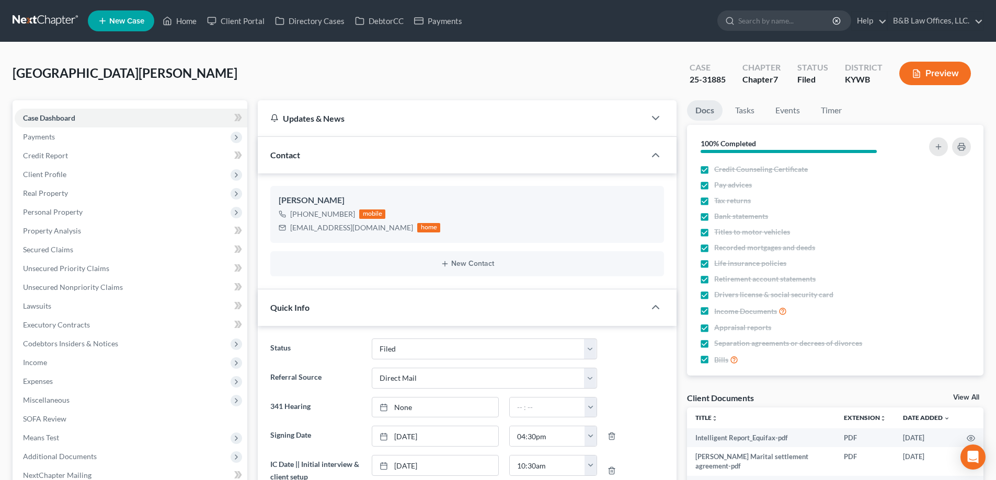
select select "6"
select select "2"
select select "0"
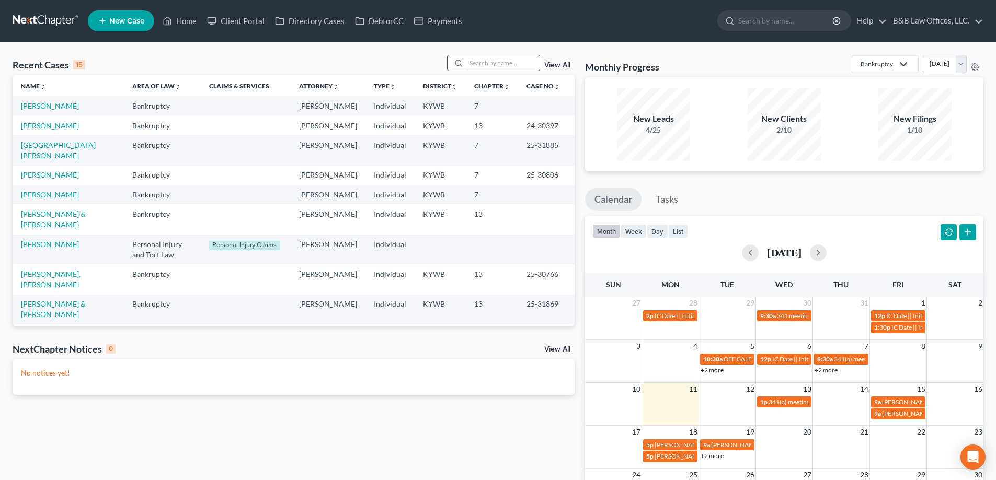
click at [484, 62] on input "search" at bounding box center [502, 62] width 73 height 15
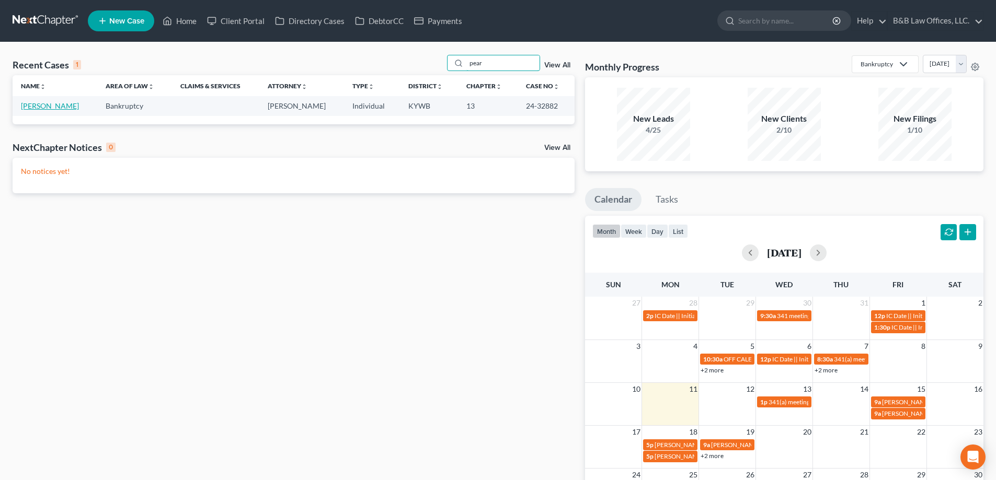
type input "pear"
click at [64, 106] on link "[PERSON_NAME]" at bounding box center [50, 105] width 58 height 9
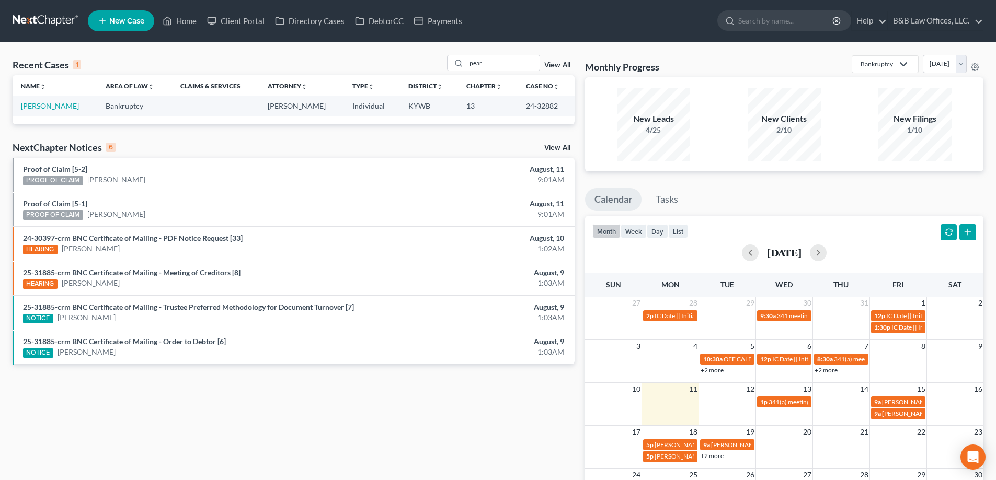
select select "2"
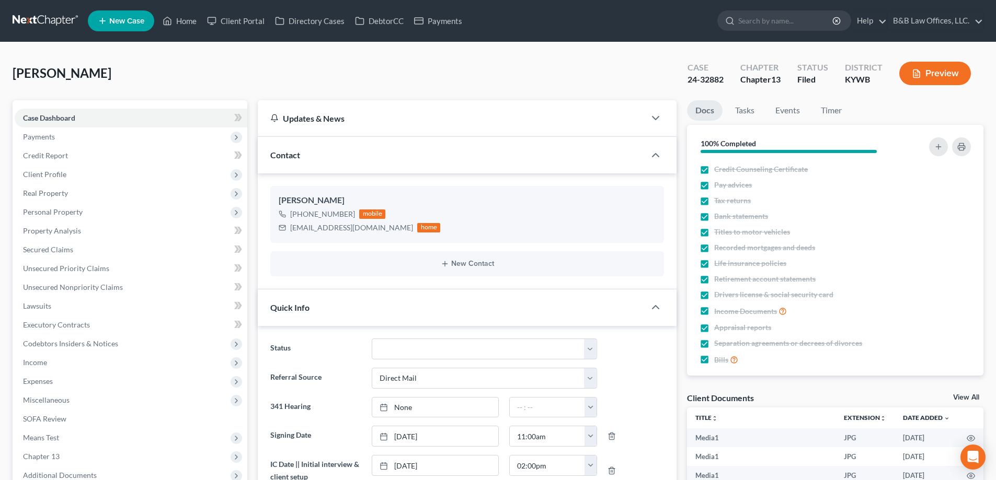
scroll to position [13262, 0]
drag, startPoint x: 291, startPoint y: 227, endPoint x: 377, endPoint y: 232, distance: 86.4
click at [377, 232] on div "pmoxlley0001@gmail.com home" at bounding box center [360, 228] width 162 height 14
copy div "pmoxlley0001@gmail.com"
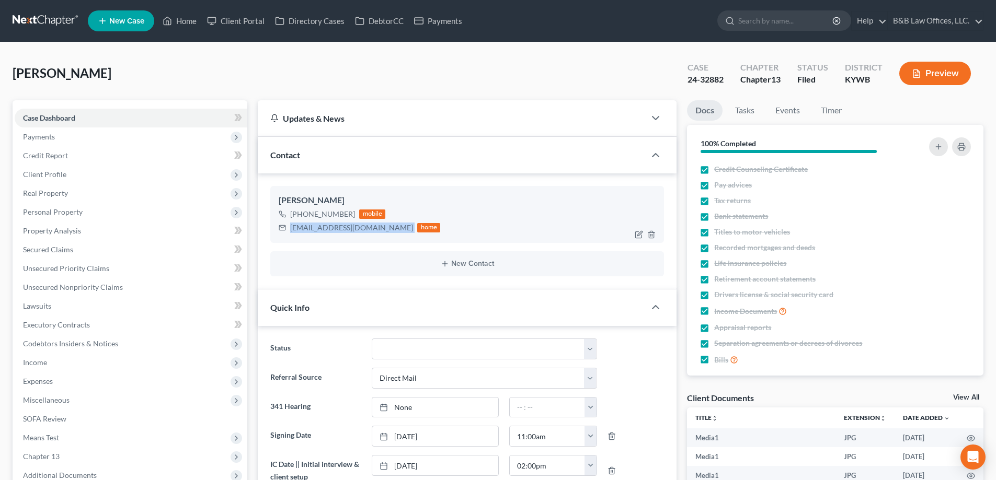
copy div "pmoxlley0001@gmail.com"
click at [96, 112] on link "Case Dashboard" at bounding box center [131, 118] width 233 height 19
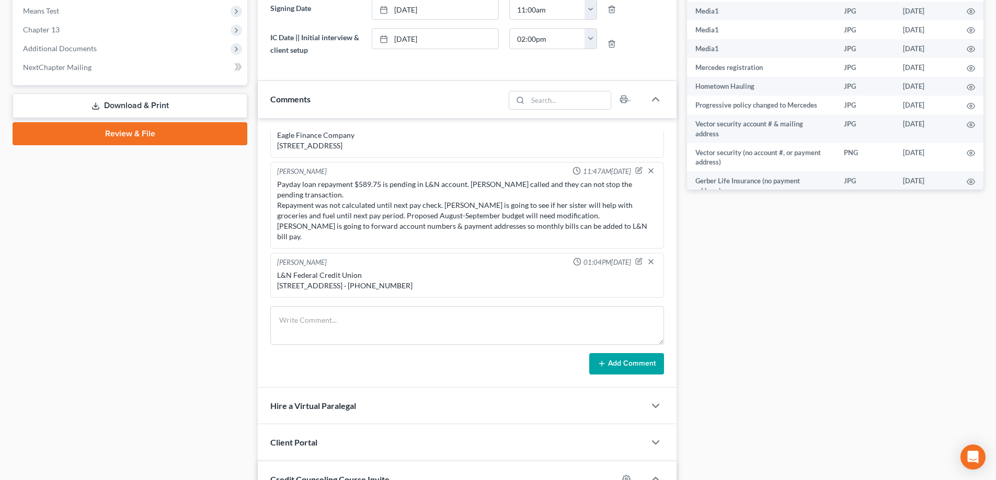
scroll to position [523, 0]
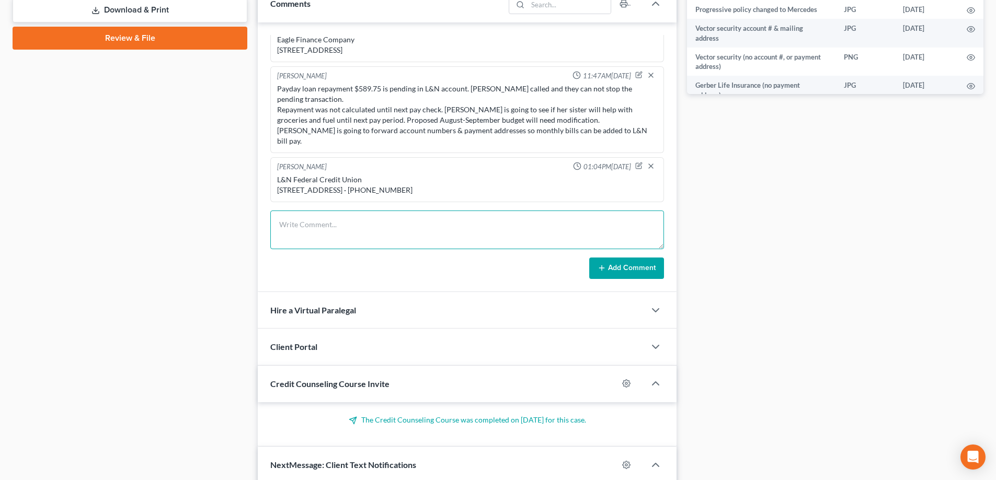
click at [321, 227] on textarea at bounding box center [467, 230] width 394 height 39
type textarea "G"
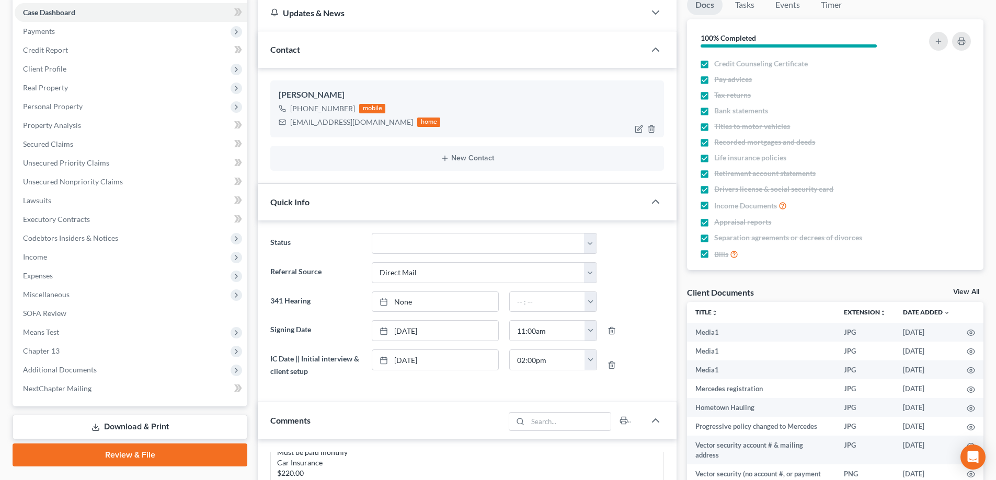
scroll to position [105, 0]
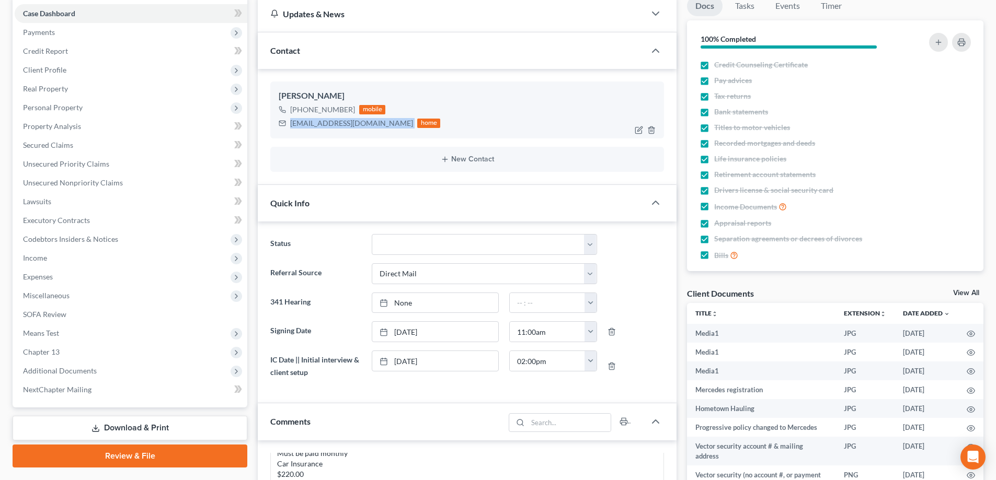
drag, startPoint x: 290, startPoint y: 121, endPoint x: 377, endPoint y: 125, distance: 87.9
click at [377, 125] on div "pmoxlley0001@gmail.com home" at bounding box center [360, 124] width 162 height 14
copy div "pmoxlley0001@gmail.com"
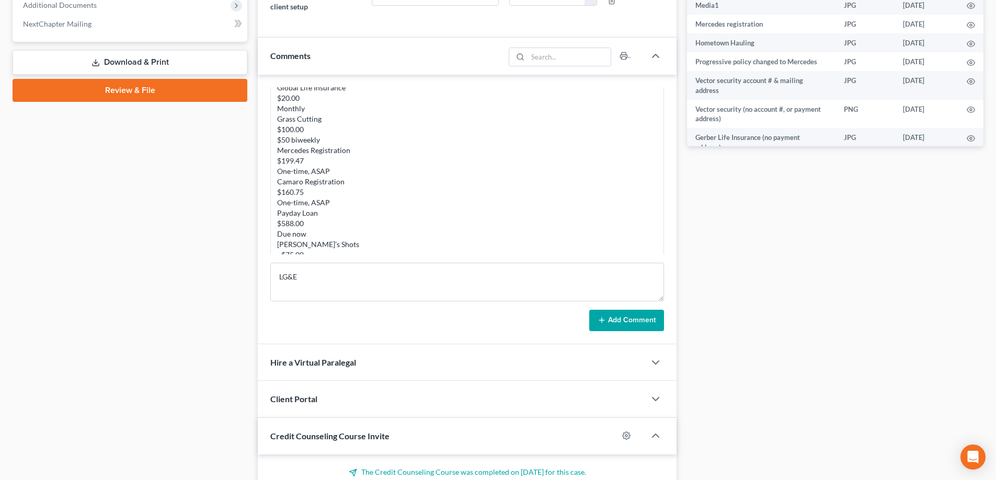
scroll to position [3344, 0]
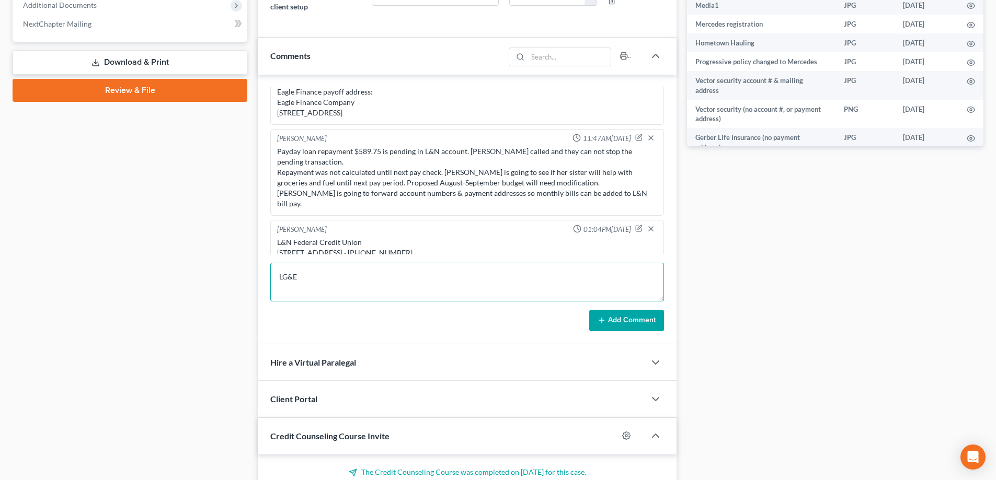
click at [289, 295] on textarea "LG&E" at bounding box center [467, 282] width 394 height 39
click at [312, 281] on textarea "LG&E" at bounding box center [467, 282] width 394 height 39
paste textarea "[EMAIL_ADDRESS][DOMAIN_NAME]"
click at [315, 285] on textarea "LG&E pmoxlley0001@gmail.com Louis!2345" at bounding box center [467, 282] width 394 height 39
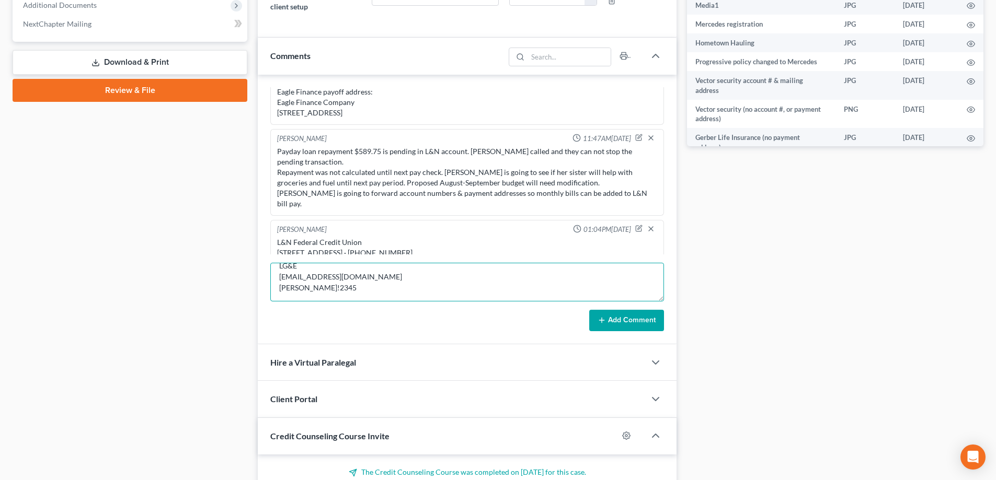
scroll to position [11, 0]
type textarea "LG&E pmoxlley0001@gmail.com Louis!2345"
click at [606, 326] on button "Add Comment" at bounding box center [626, 321] width 75 height 22
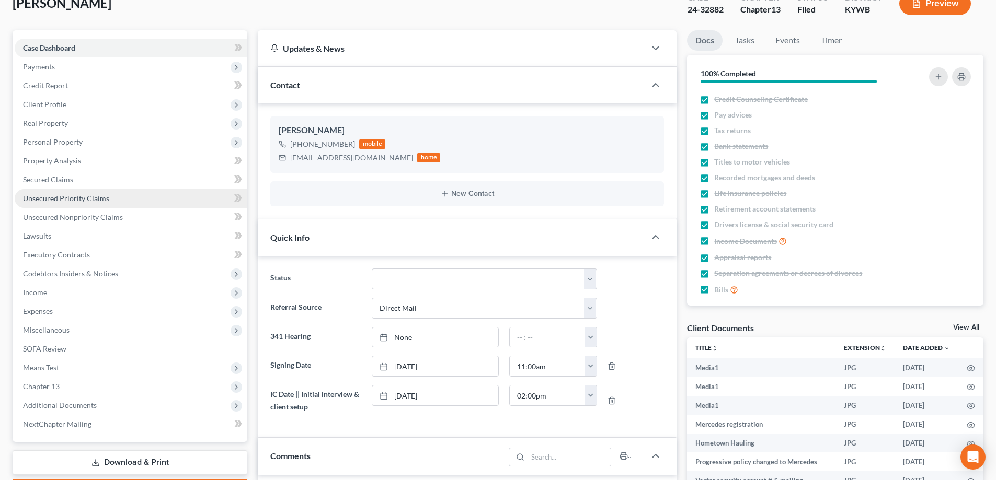
scroll to position [0, 0]
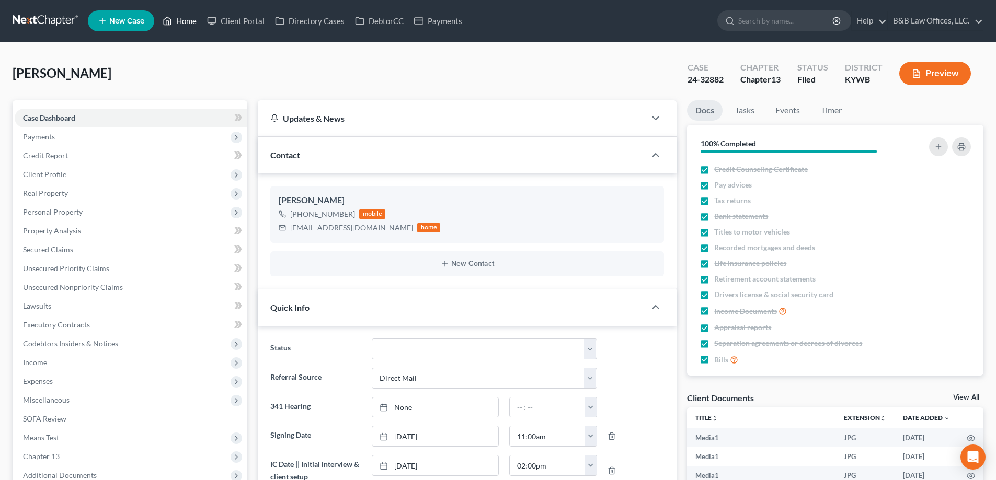
click at [186, 23] on link "Home" at bounding box center [179, 21] width 44 height 19
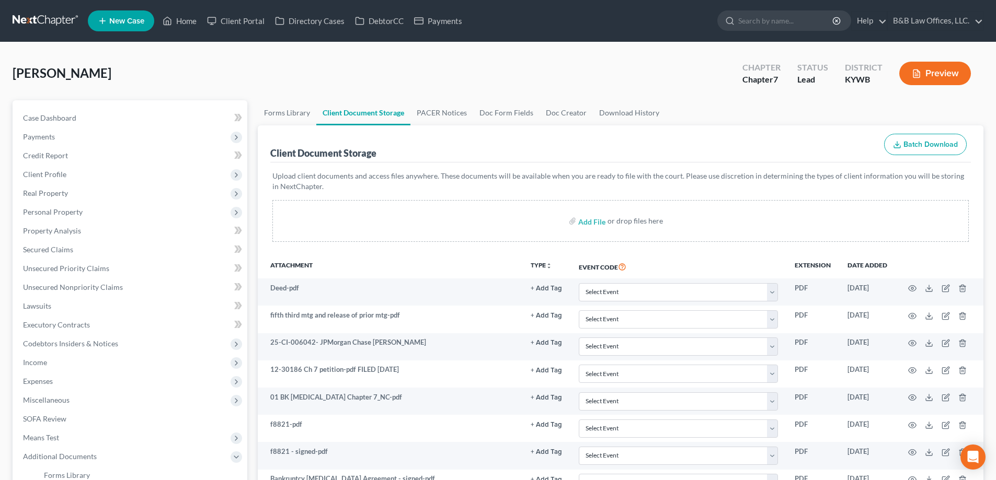
drag, startPoint x: 81, startPoint y: 76, endPoint x: 5, endPoint y: 77, distance: 76.3
click at [5, 77] on div "Caffee, Ronald Upgraded Chapter Chapter 7 Status Lead District KYWB Preview Pet…" at bounding box center [498, 364] width 996 height 645
copy span "[PERSON_NAME]"
click at [155, 71] on div "Caffee, Ronald Upgraded Chapter Chapter 7 Status Lead District KYWB Preview" at bounding box center [498, 77] width 971 height 45
click at [86, 116] on link "Case Dashboard" at bounding box center [131, 118] width 233 height 19
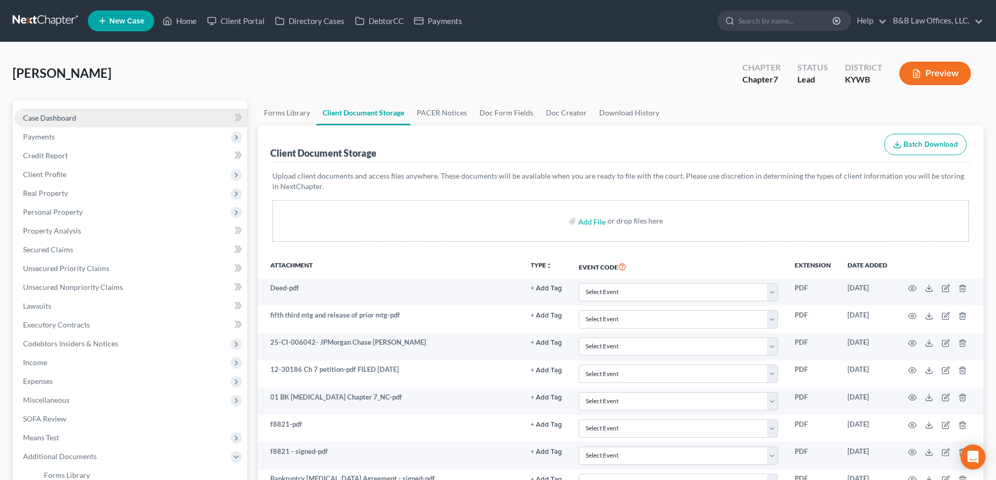
select select "10"
select select "1"
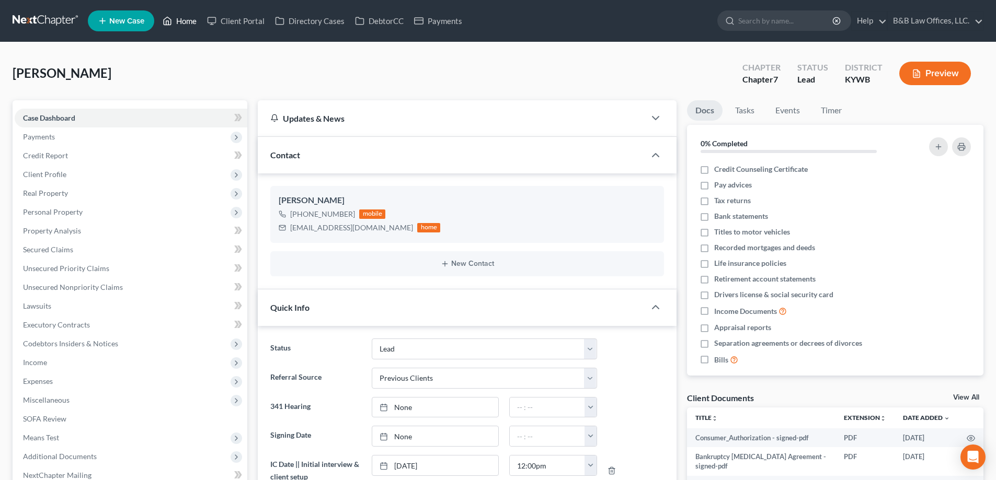
click at [187, 22] on link "Home" at bounding box center [179, 21] width 44 height 19
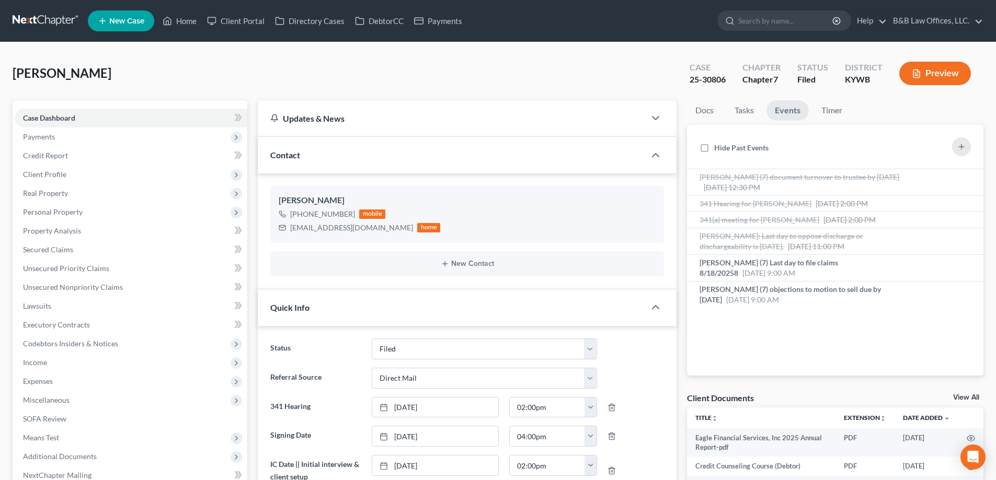
select select "6"
select select "2"
select select "0"
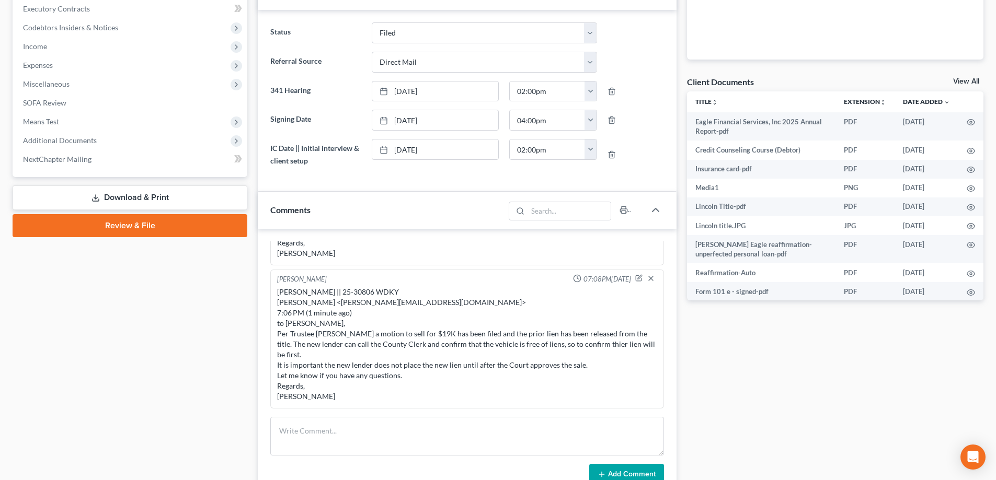
scroll to position [261, 0]
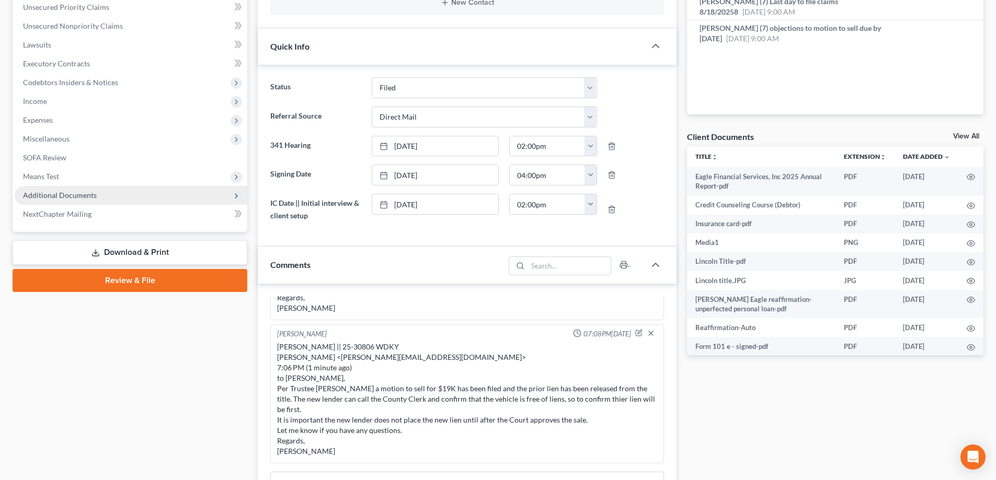
click at [66, 200] on span "Additional Documents" at bounding box center [131, 195] width 233 height 19
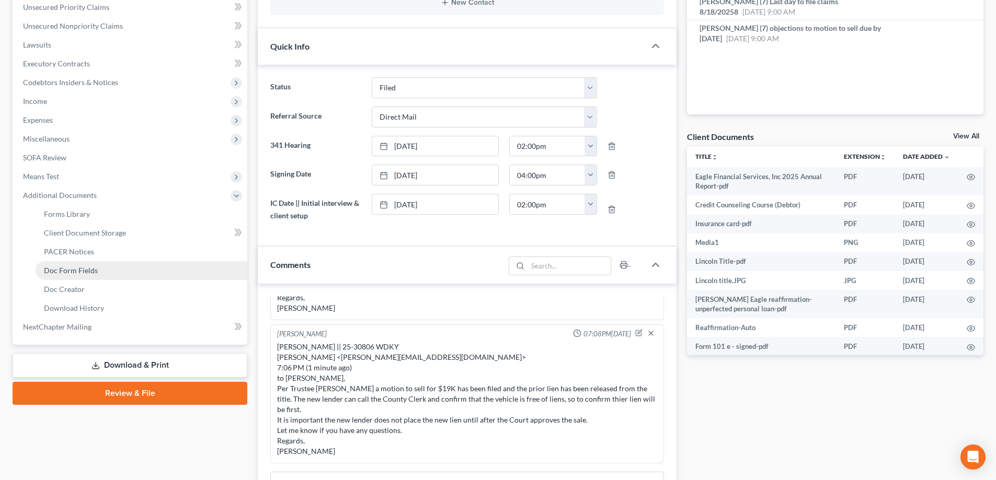
click at [92, 270] on span "Doc Form Fields" at bounding box center [71, 270] width 54 height 9
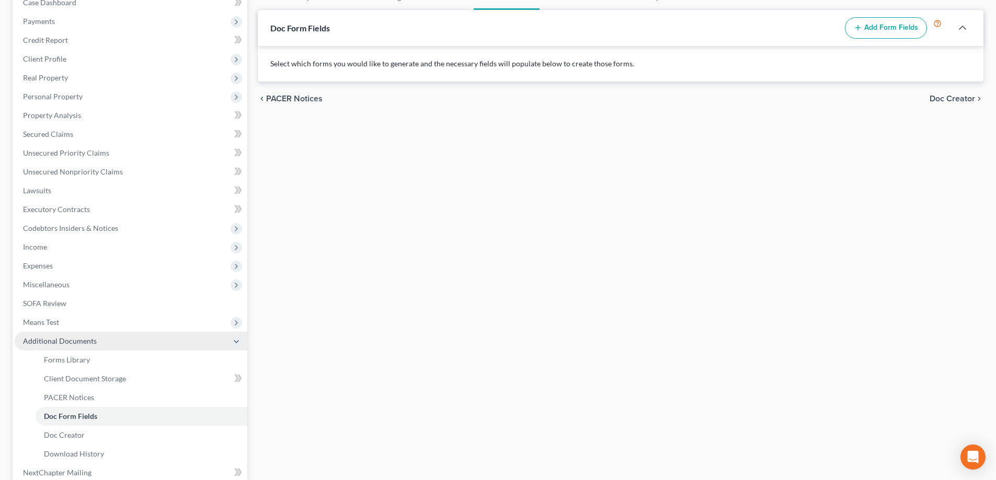
scroll to position [226, 0]
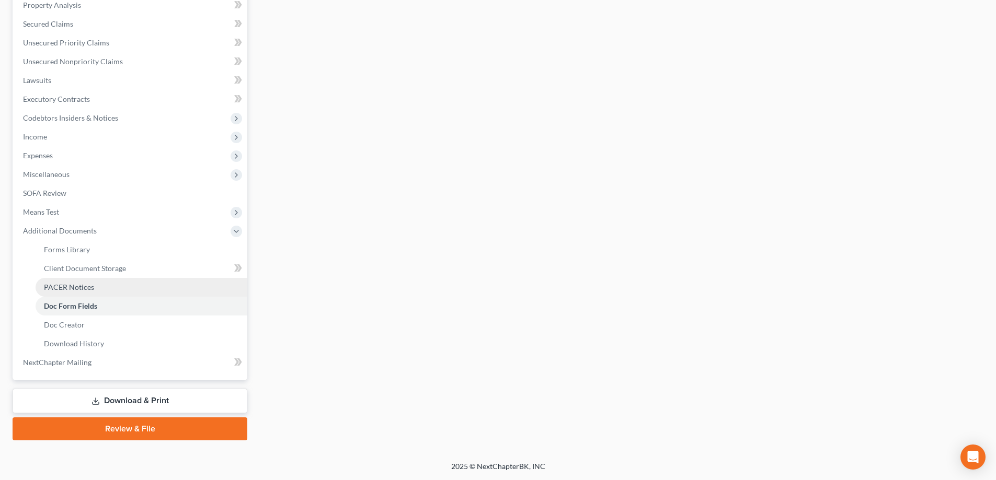
click at [86, 292] on link "PACER Notices" at bounding box center [142, 287] width 212 height 19
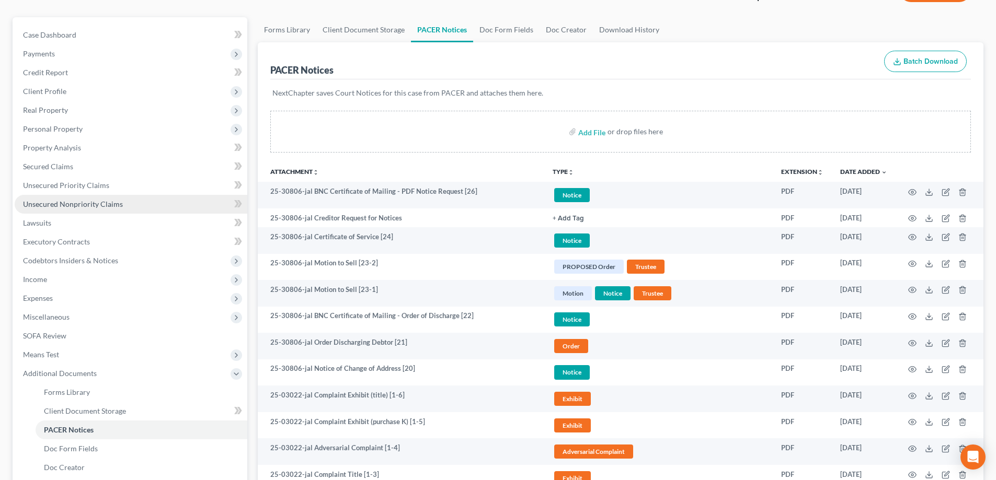
scroll to position [209, 0]
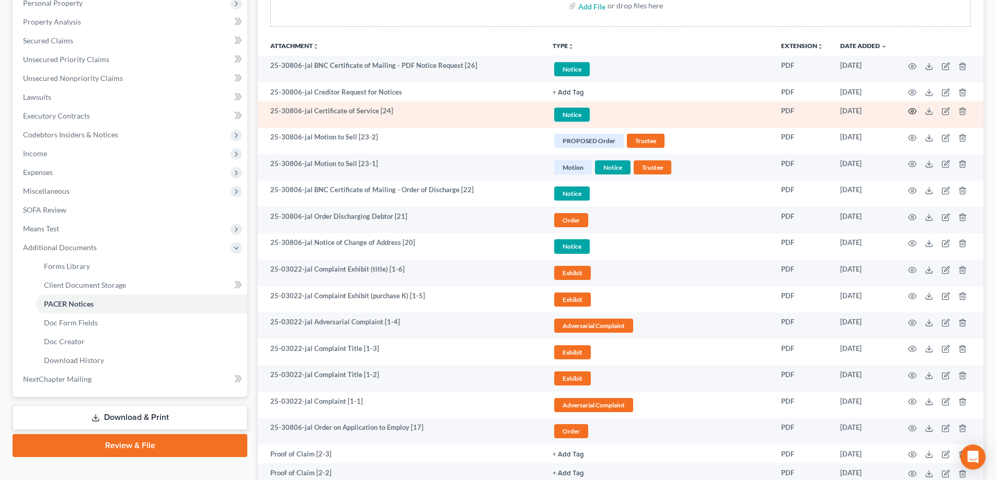
click at [912, 112] on circle "button" at bounding box center [912, 111] width 2 height 2
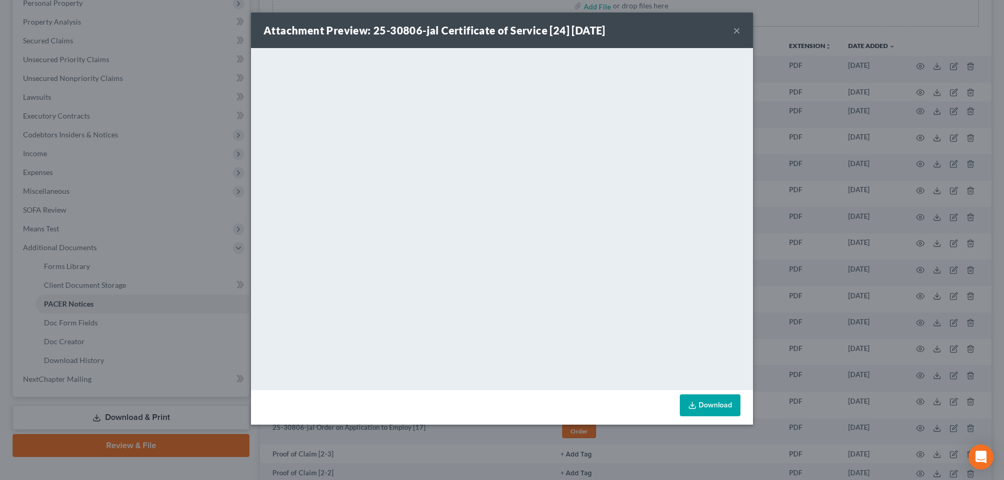
click at [735, 29] on button "×" at bounding box center [736, 30] width 7 height 13
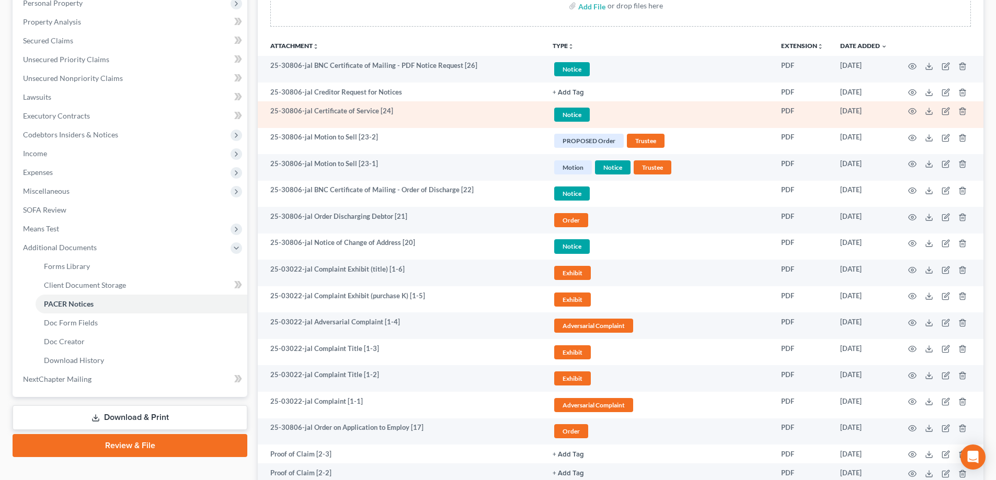
click at [578, 76] on span "Notice" at bounding box center [572, 69] width 36 height 14
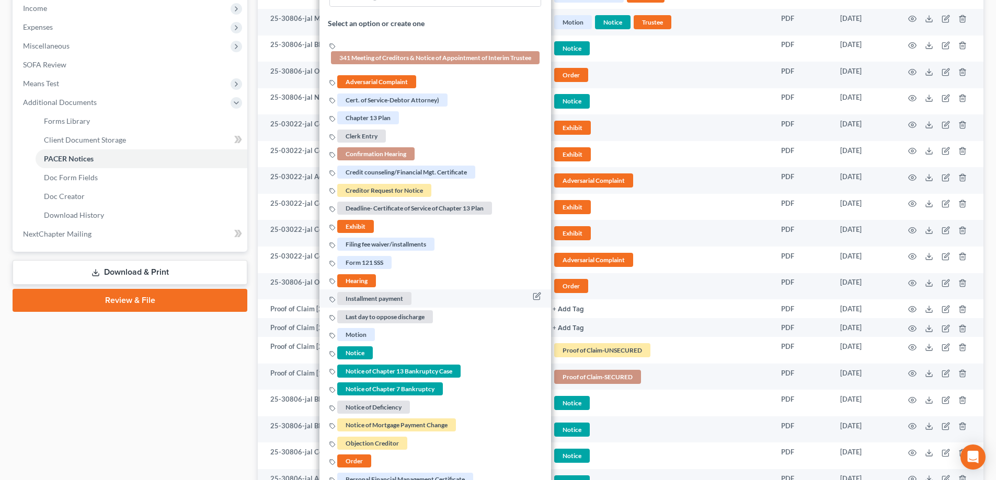
scroll to position [366, 0]
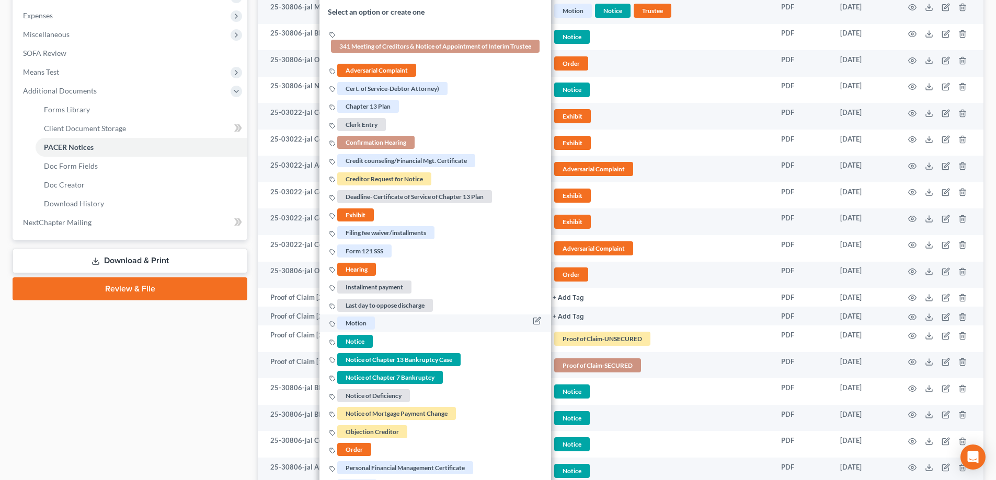
click at [366, 323] on span "Motion" at bounding box center [356, 323] width 38 height 13
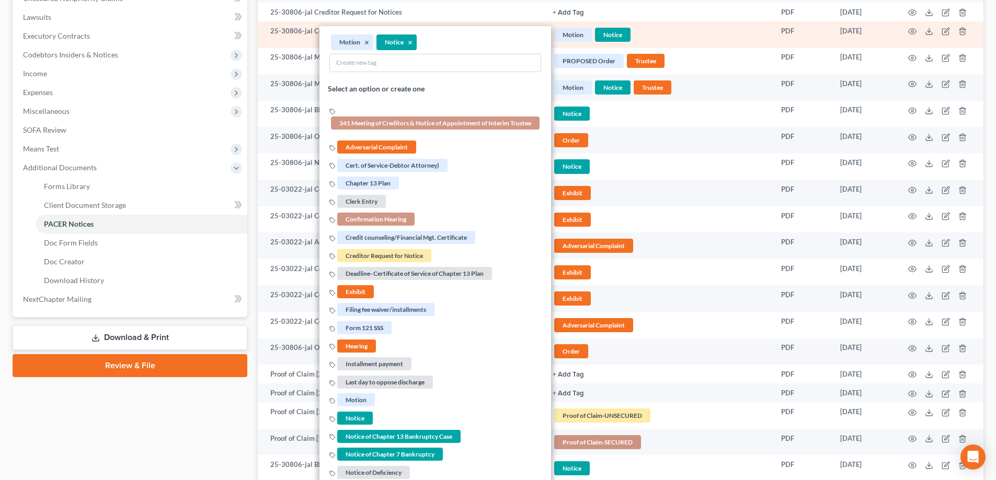
scroll to position [157, 0]
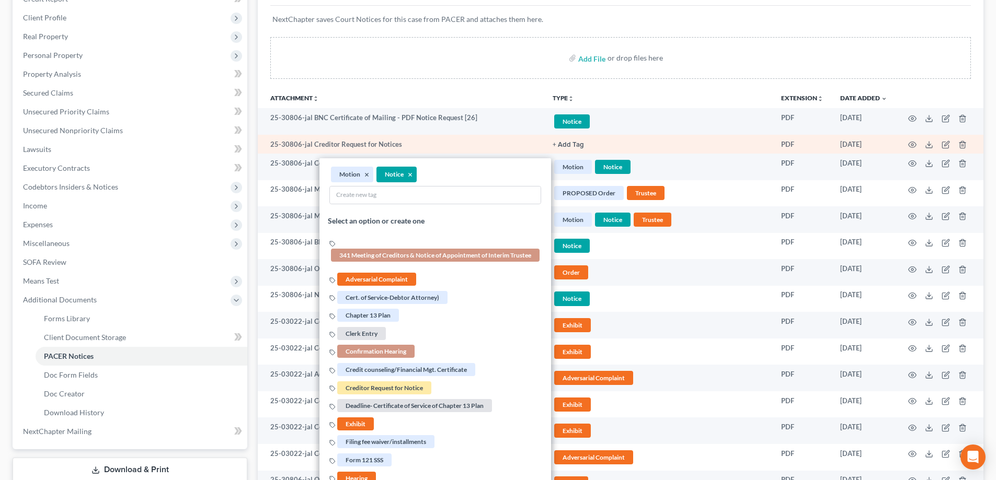
click at [689, 130] on link "+ Add Tag" at bounding box center [659, 121] width 212 height 17
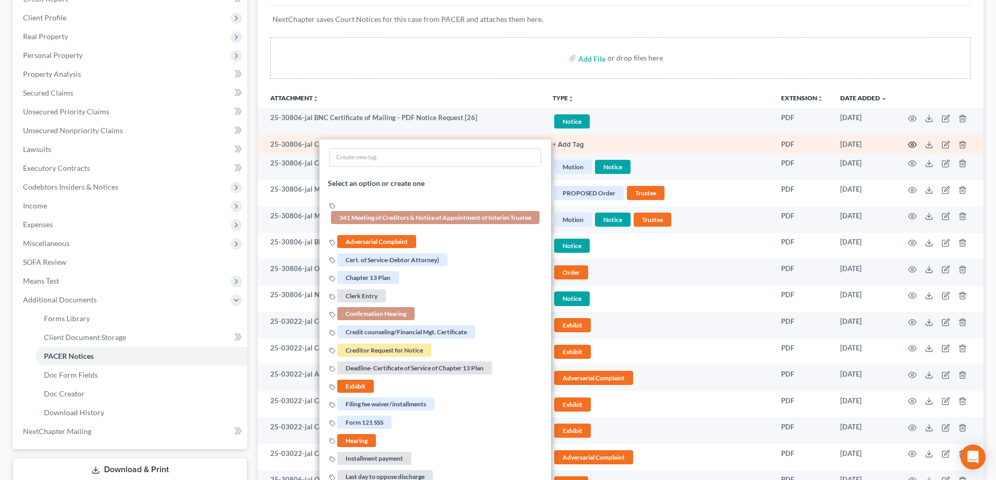
click at [909, 145] on icon "button" at bounding box center [912, 145] width 8 height 8
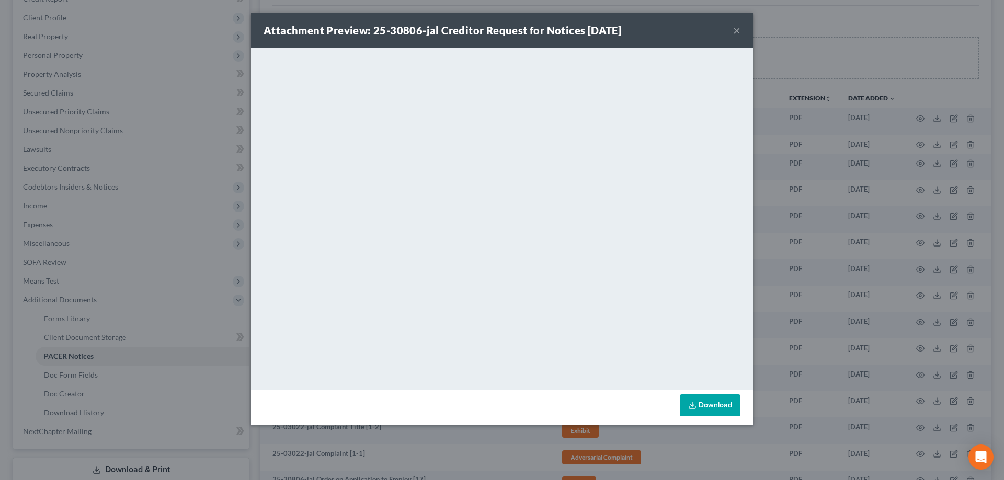
click at [736, 30] on button "×" at bounding box center [736, 30] width 7 height 13
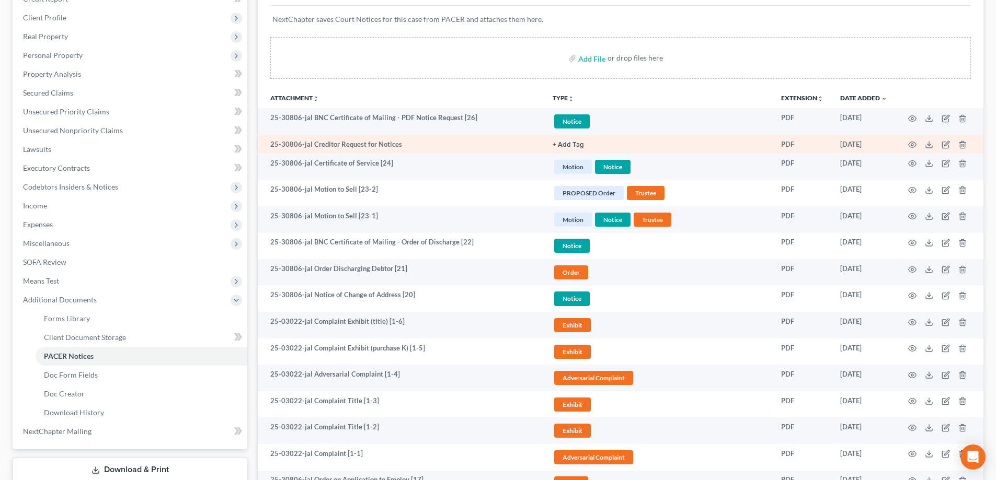
click at [566, 142] on button "+ Add Tag" at bounding box center [568, 145] width 31 height 7
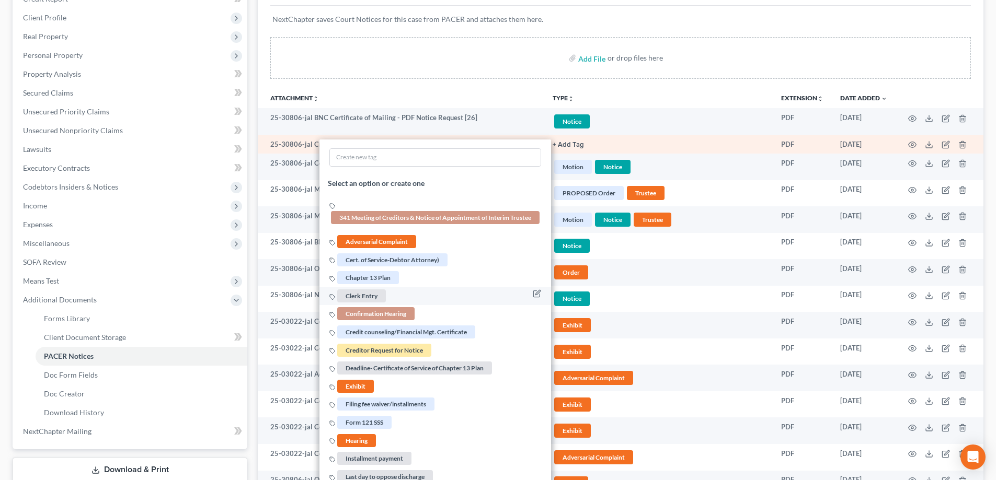
click at [363, 294] on span "Clerk Entry" at bounding box center [361, 295] width 49 height 13
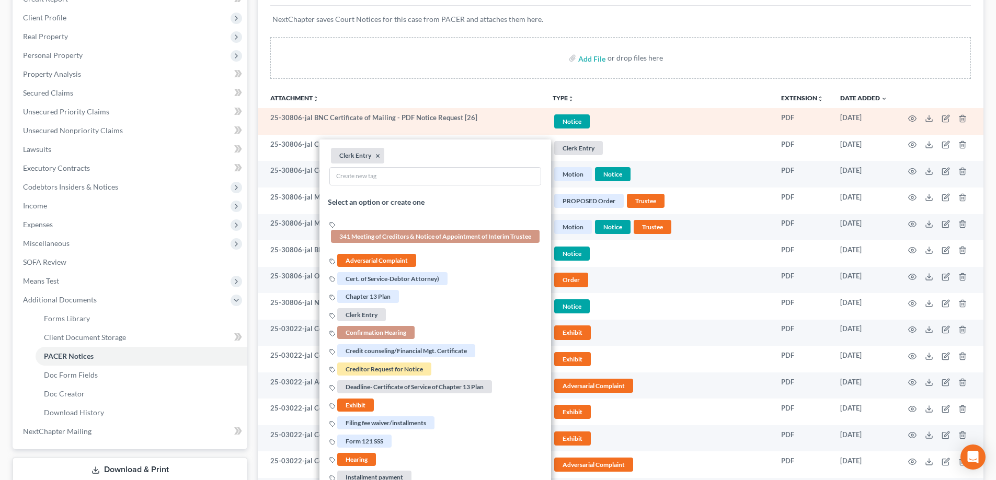
click at [622, 121] on link "Notice + Add Tag" at bounding box center [659, 121] width 212 height 17
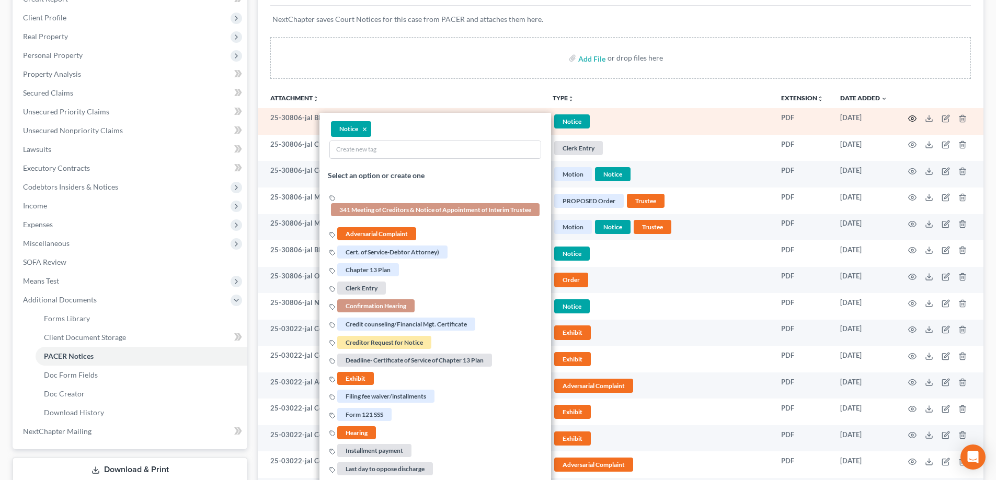
click at [916, 120] on icon "button" at bounding box center [912, 118] width 8 height 8
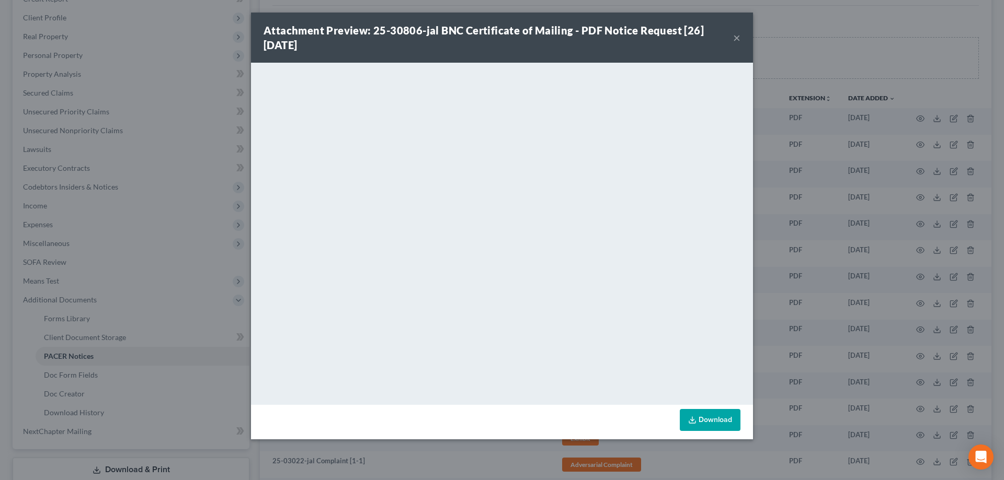
click at [737, 38] on button "×" at bounding box center [736, 37] width 7 height 13
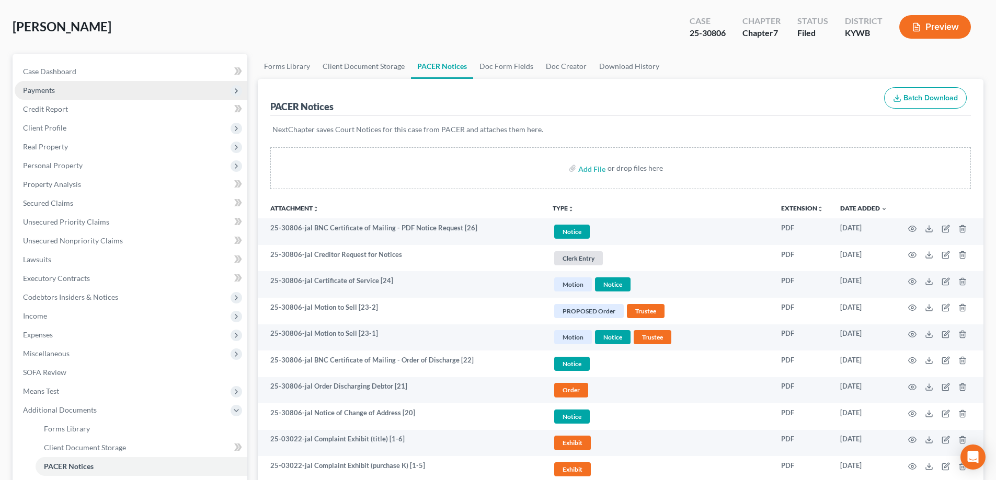
scroll to position [0, 0]
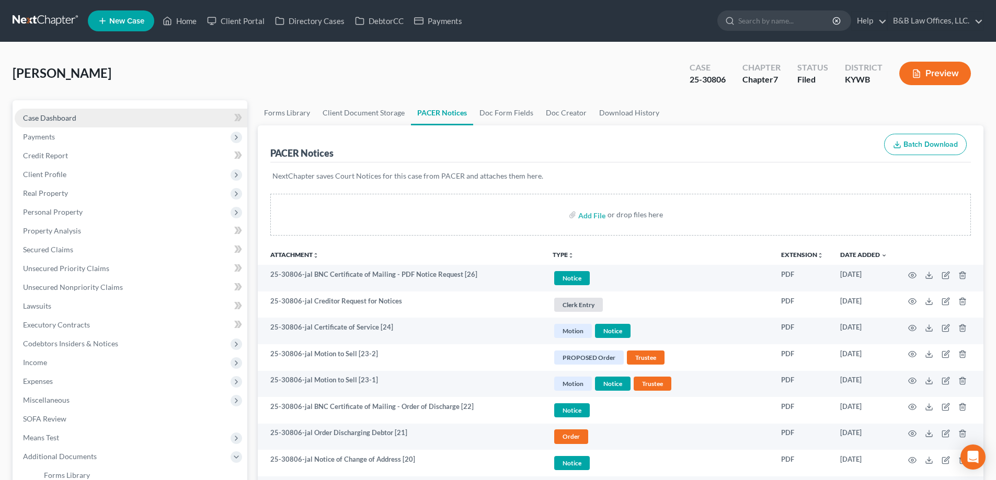
click at [48, 116] on span "Case Dashboard" at bounding box center [49, 117] width 53 height 9
select select "2"
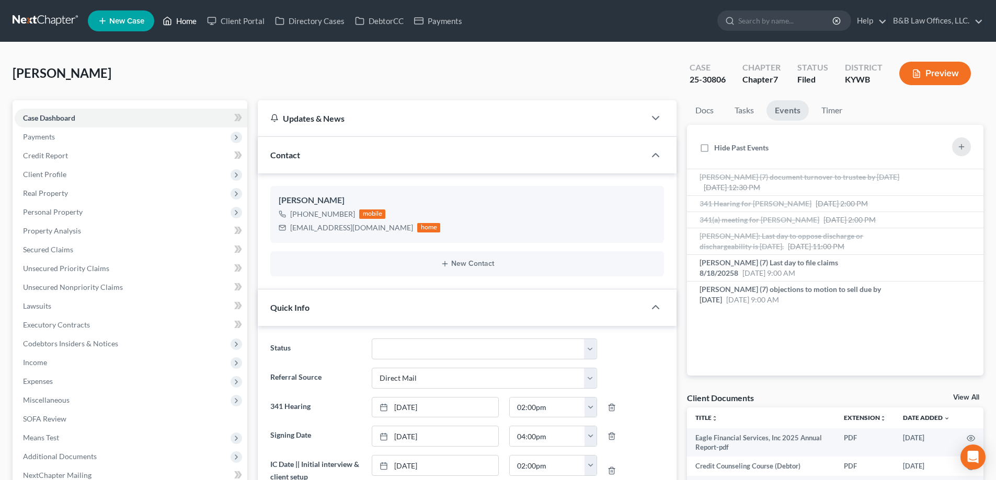
click at [185, 24] on link "Home" at bounding box center [179, 21] width 44 height 19
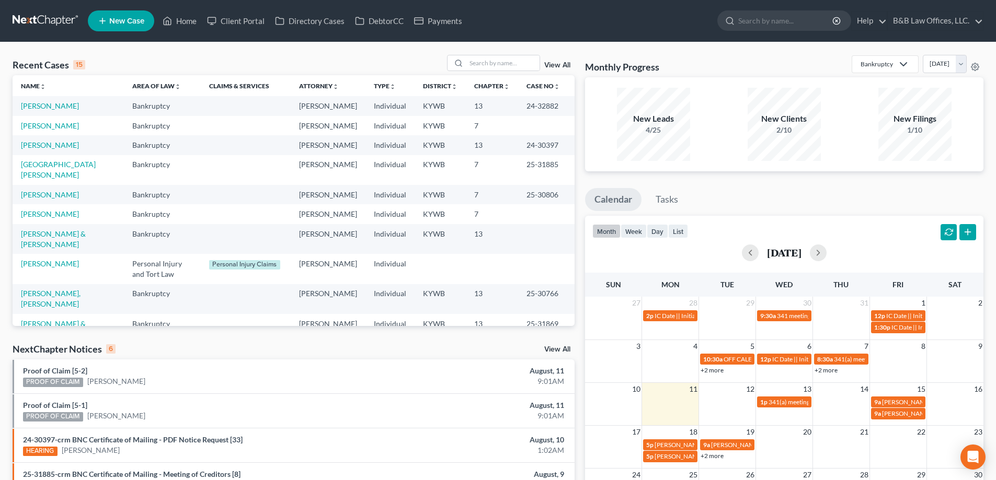
click at [552, 350] on link "View All" at bounding box center [557, 349] width 26 height 7
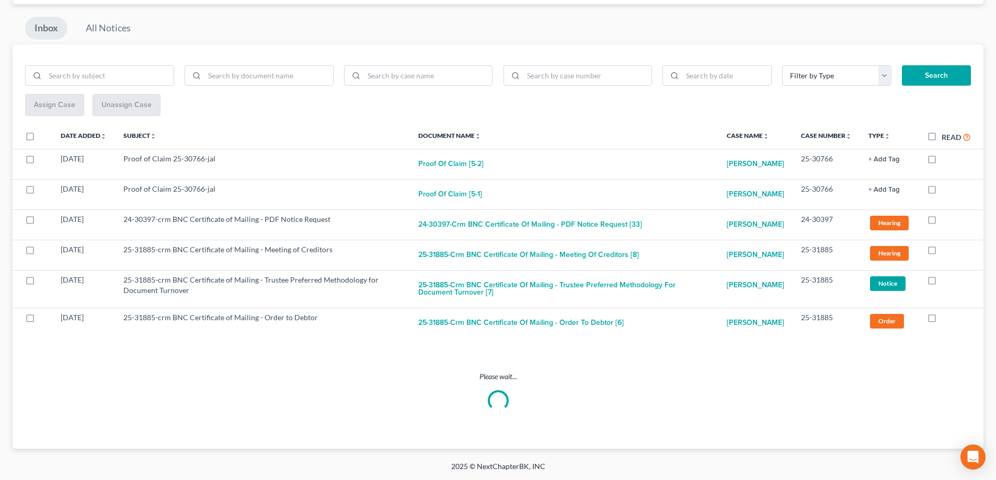
scroll to position [17, 0]
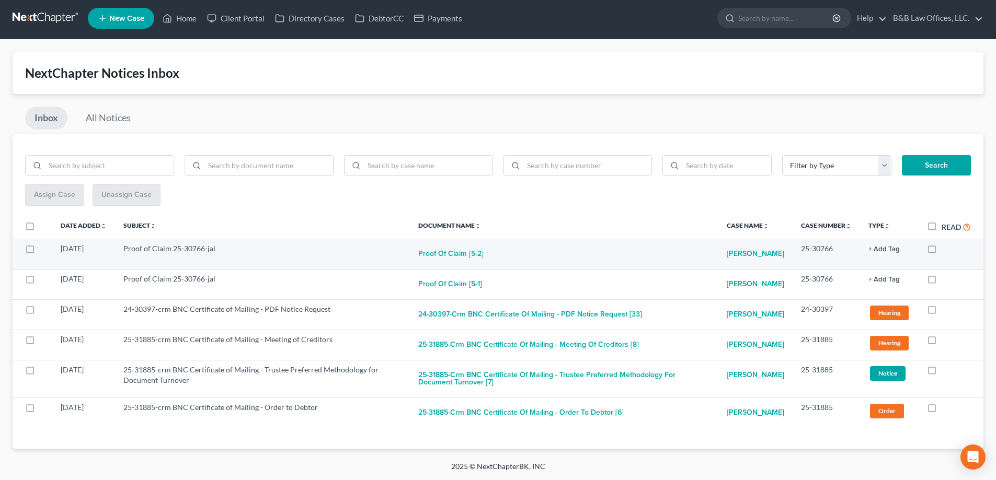
click at [942, 251] on label at bounding box center [942, 251] width 0 height 0
click at [946, 244] on input "checkbox" at bounding box center [949, 247] width 7 height 7
checkbox input "true"
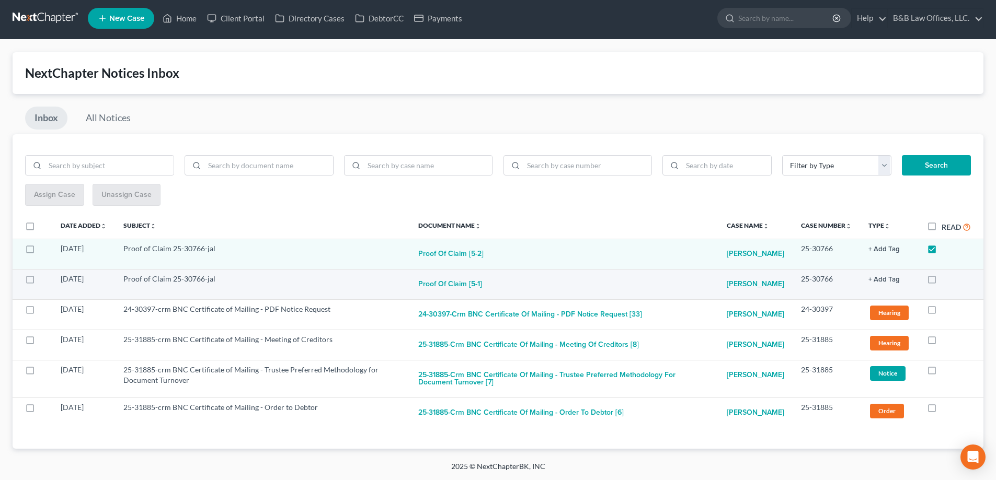
scroll to position [0, 0]
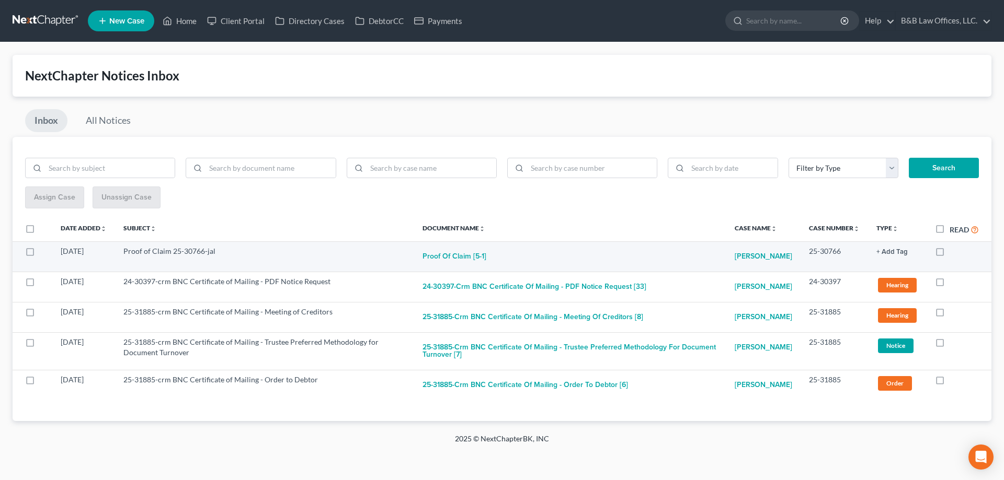
click at [949, 254] on label at bounding box center [949, 254] width 0 height 0
click at [954, 250] on input "checkbox" at bounding box center [957, 249] width 7 height 7
checkbox input "true"
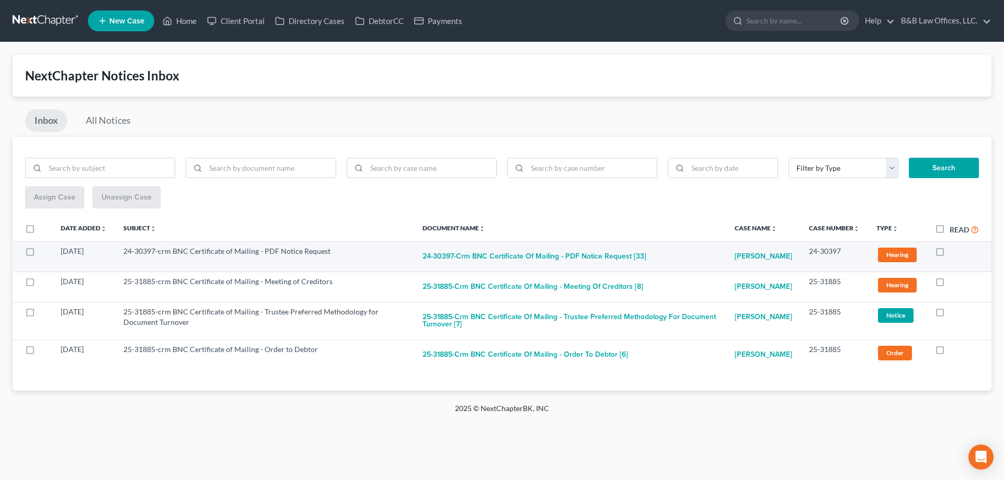
click at [949, 254] on label at bounding box center [949, 254] width 0 height 0
click at [954, 252] on input "checkbox" at bounding box center [957, 249] width 7 height 7
checkbox input "true"
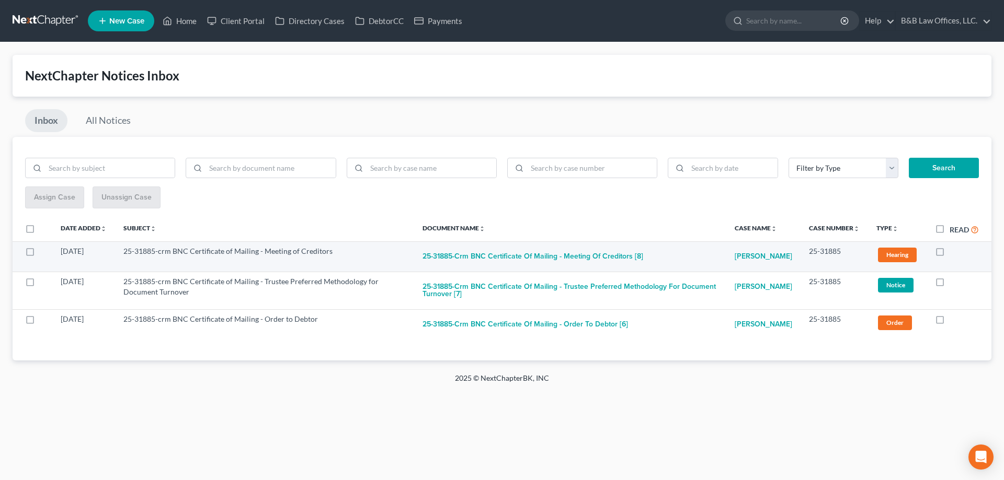
click at [949, 254] on label at bounding box center [949, 254] width 0 height 0
click at [954, 251] on input "checkbox" at bounding box center [957, 249] width 7 height 7
checkbox input "true"
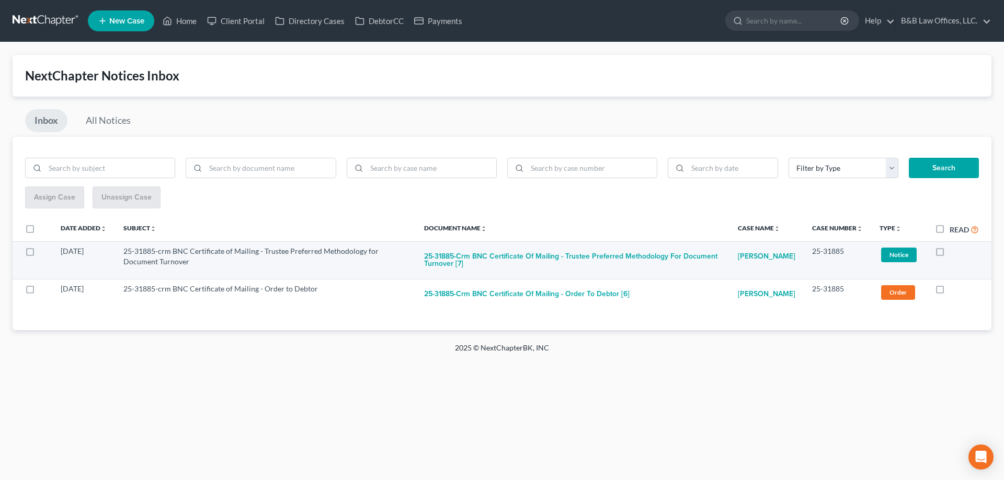
click at [949, 254] on label at bounding box center [949, 254] width 0 height 0
click at [954, 251] on input "checkbox" at bounding box center [957, 249] width 7 height 7
checkbox input "true"
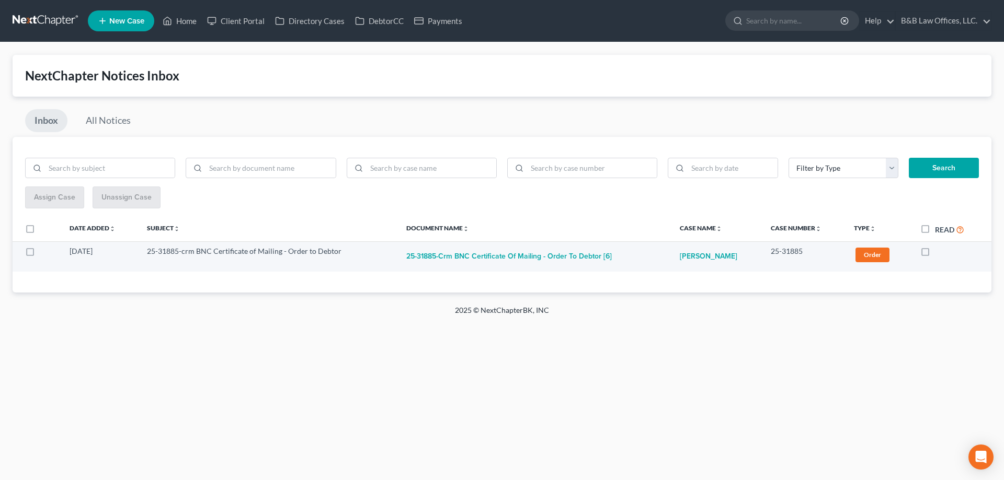
click at [935, 254] on label at bounding box center [935, 254] width 0 height 0
click at [939, 252] on input "checkbox" at bounding box center [942, 249] width 7 height 7
checkbox input "true"
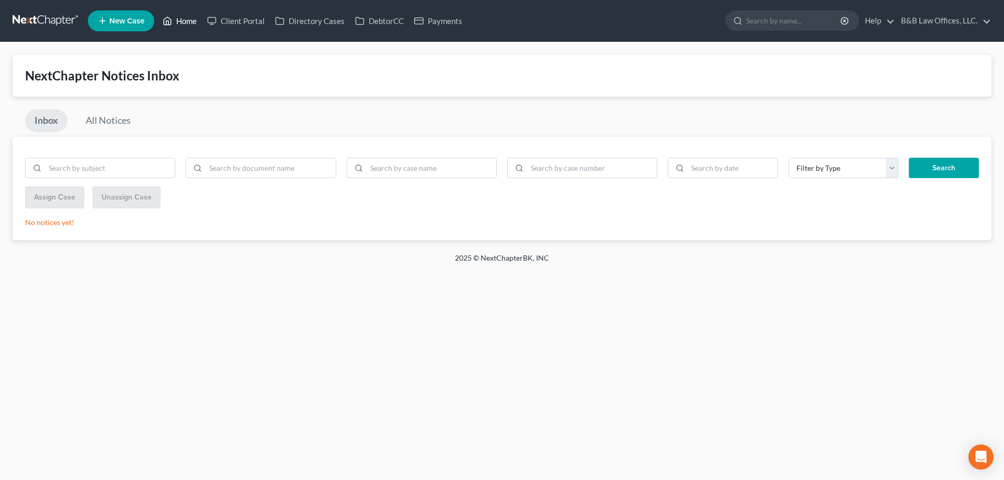
click at [185, 19] on link "Home" at bounding box center [179, 21] width 44 height 19
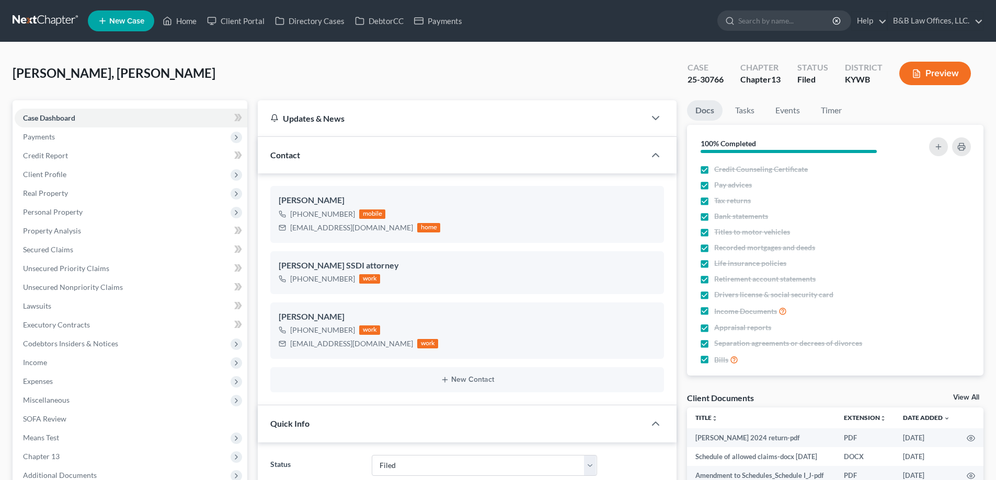
select select "6"
select select "2"
select select "0"
click at [88, 113] on link "Case Dashboard" at bounding box center [131, 118] width 233 height 19
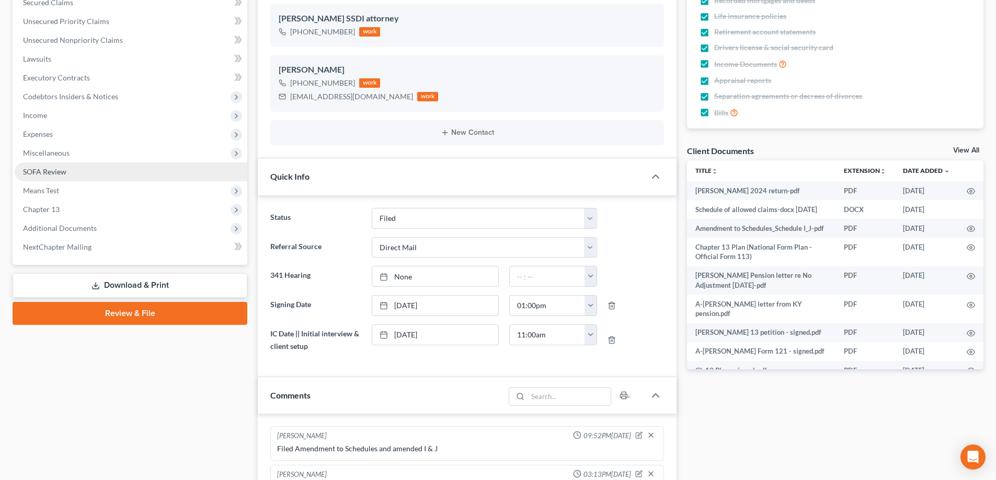
scroll to position [261, 0]
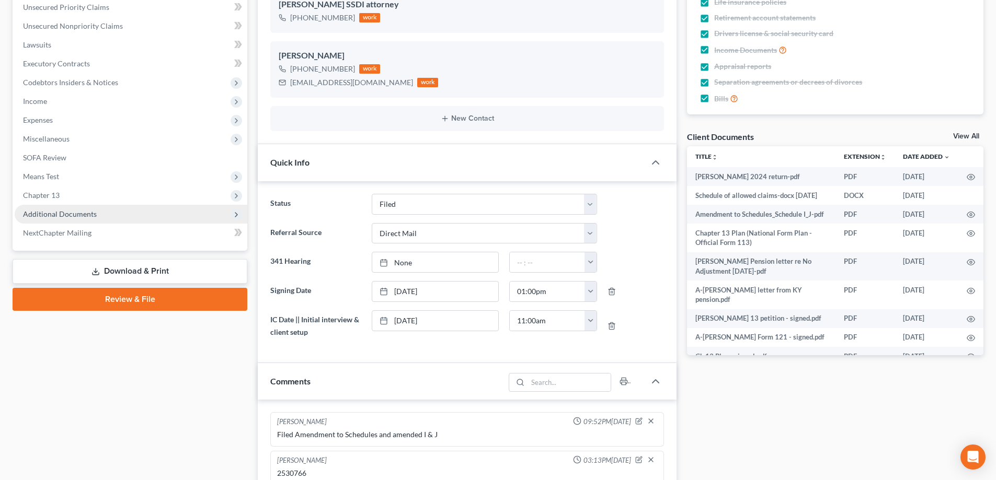
click at [79, 215] on span "Additional Documents" at bounding box center [60, 214] width 74 height 9
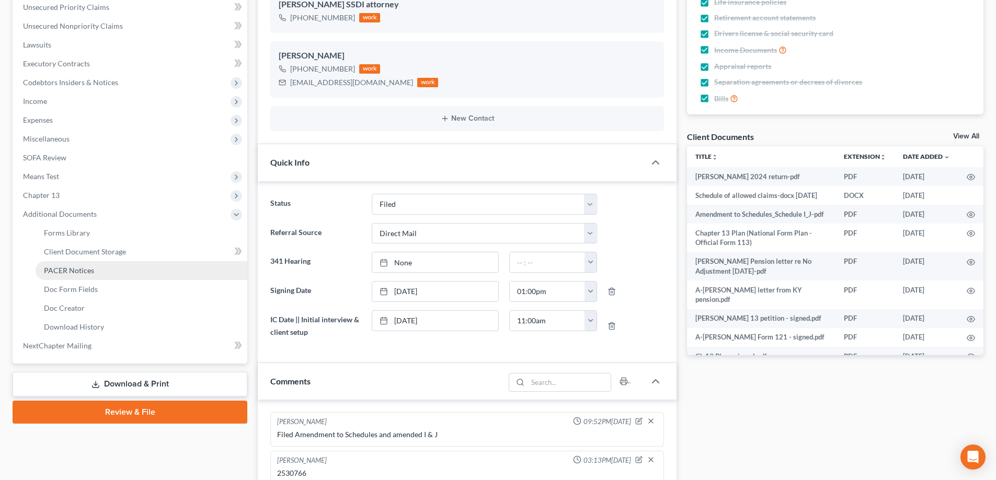
click at [84, 264] on link "PACER Notices" at bounding box center [142, 270] width 212 height 19
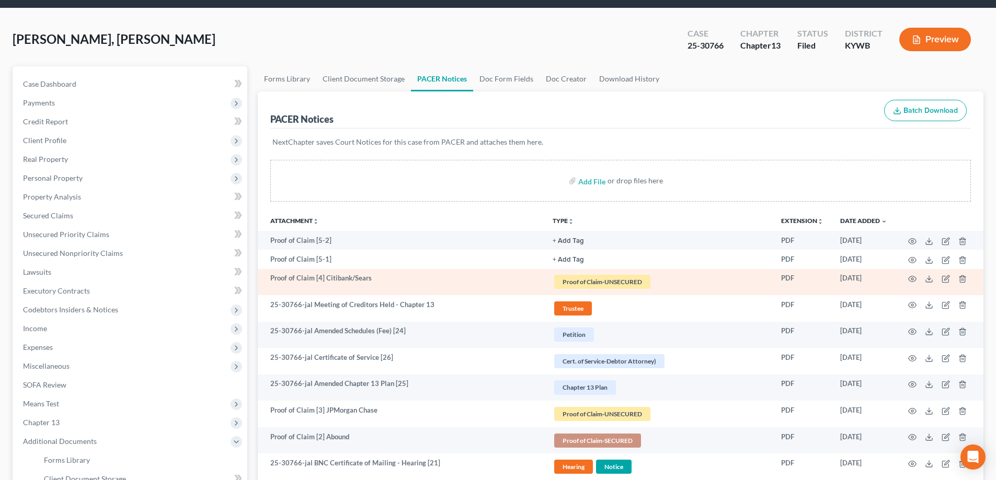
scroll to position [52, 0]
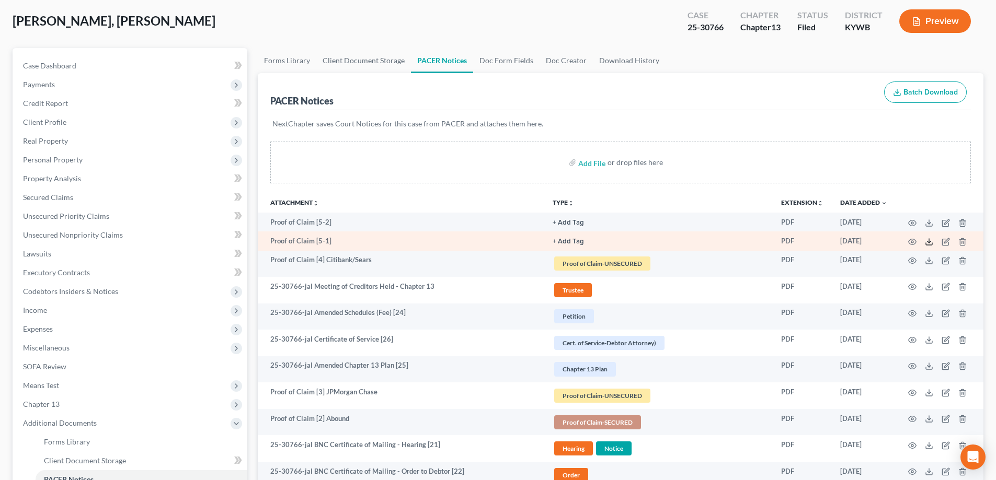
click at [930, 243] on icon at bounding box center [929, 242] width 8 height 8
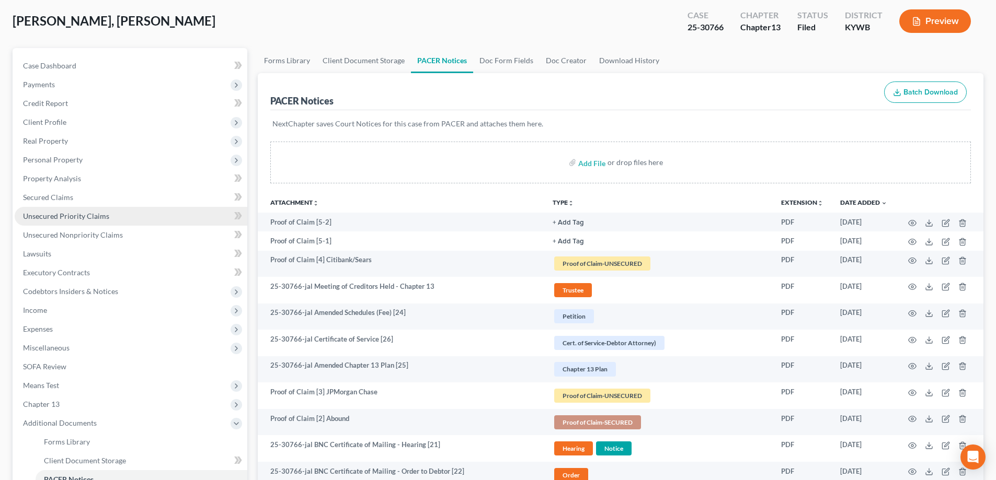
click at [61, 215] on span "Unsecured Priority Claims" at bounding box center [66, 216] width 86 height 9
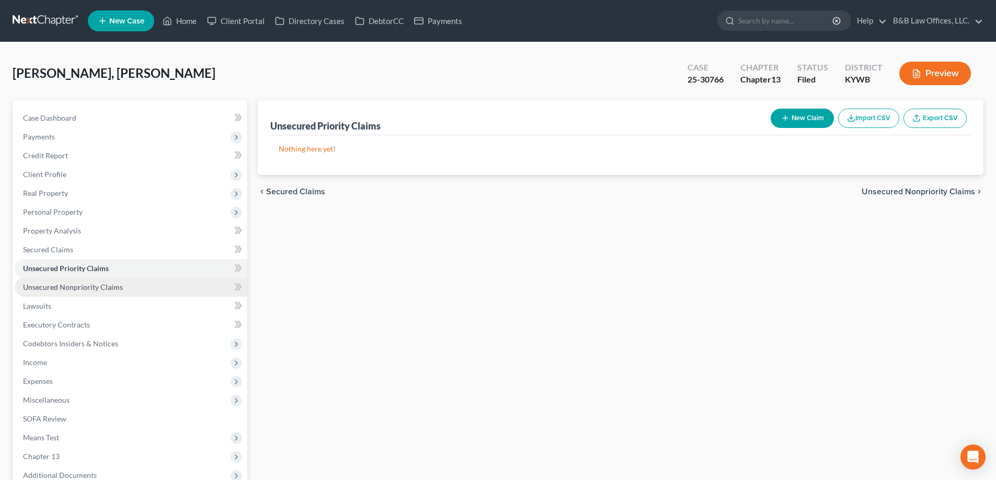
click at [50, 291] on span "Unsecured Nonpriority Claims" at bounding box center [73, 287] width 100 height 9
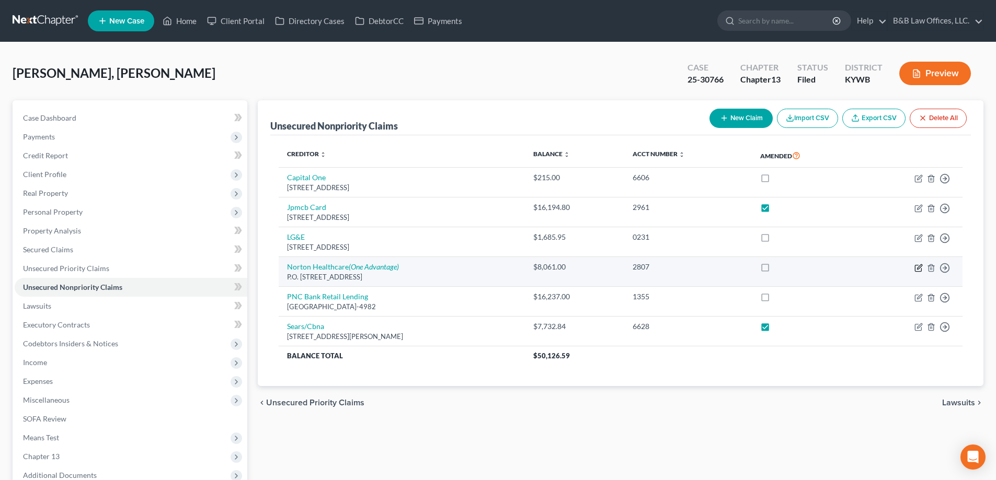
click at [916, 269] on icon "button" at bounding box center [918, 268] width 8 height 8
select select "24"
select select "9"
select select "0"
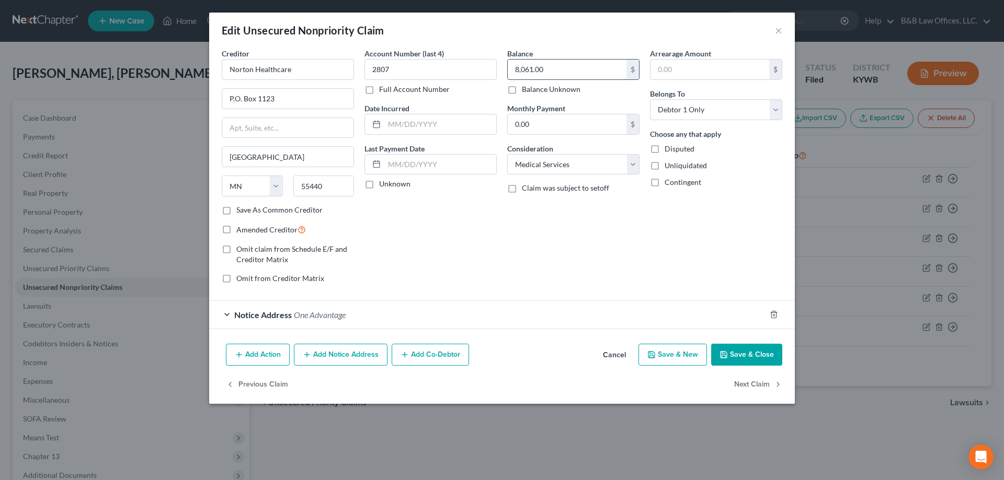
click at [581, 72] on input "8,061.00" at bounding box center [567, 70] width 119 height 20
type input "23,678.20"
drag, startPoint x: 412, startPoint y: 68, endPoint x: 360, endPoint y: 72, distance: 51.9
click at [360, 72] on div "Account Number (last 4) 2807 Full Account Number Date Incurred Last Payment Dat…" at bounding box center [430, 170] width 143 height 244
type input "3168"
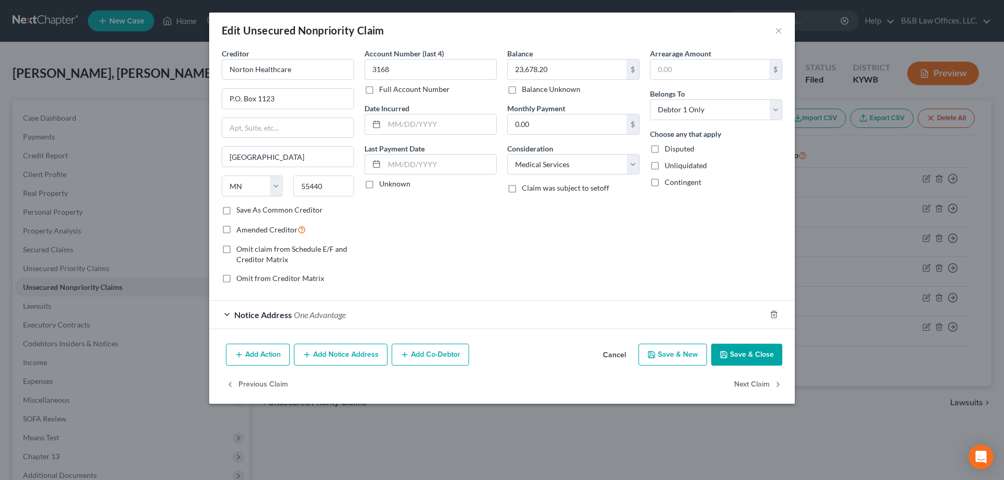
click at [745, 354] on button "Save & Close" at bounding box center [746, 355] width 71 height 22
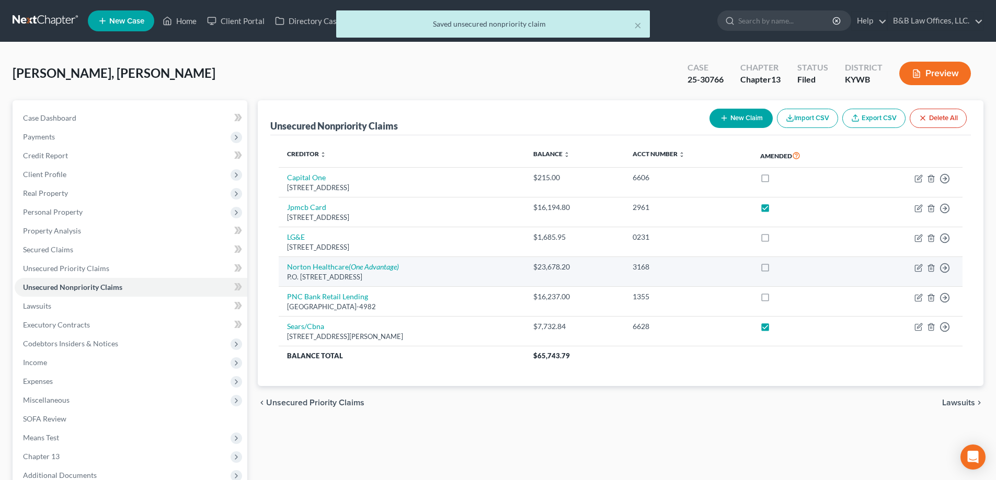
click at [775, 270] on label at bounding box center [775, 270] width 0 height 0
click at [779, 269] on input "checkbox" at bounding box center [782, 265] width 7 height 7
checkbox input "true"
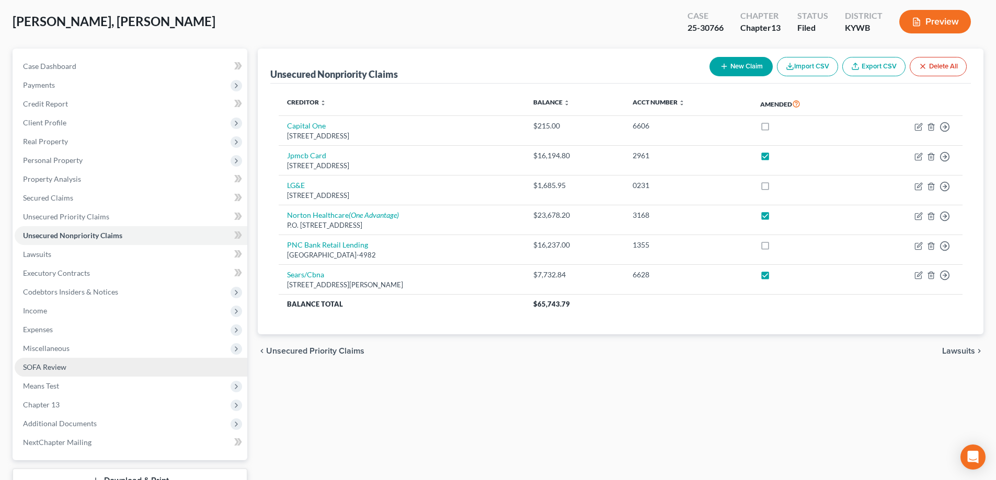
scroll to position [132, 0]
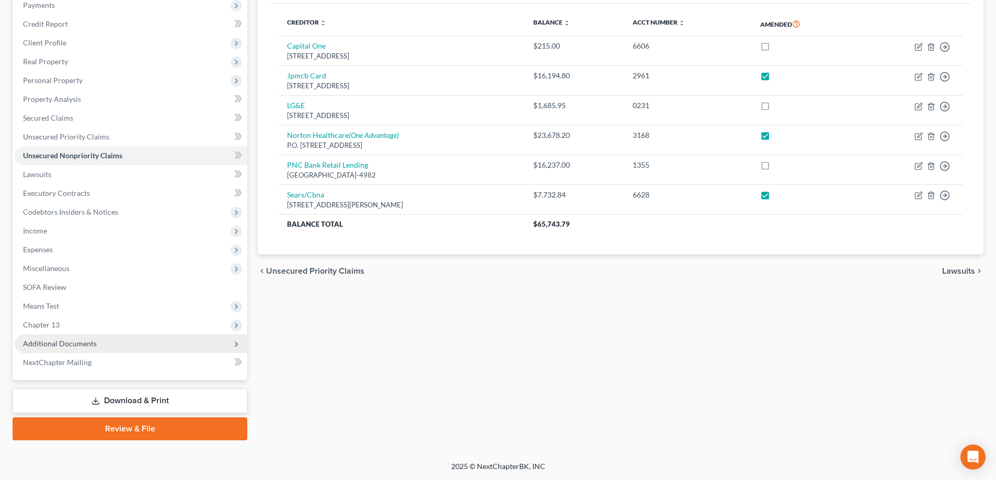
click at [86, 347] on span "Additional Documents" at bounding box center [60, 343] width 74 height 9
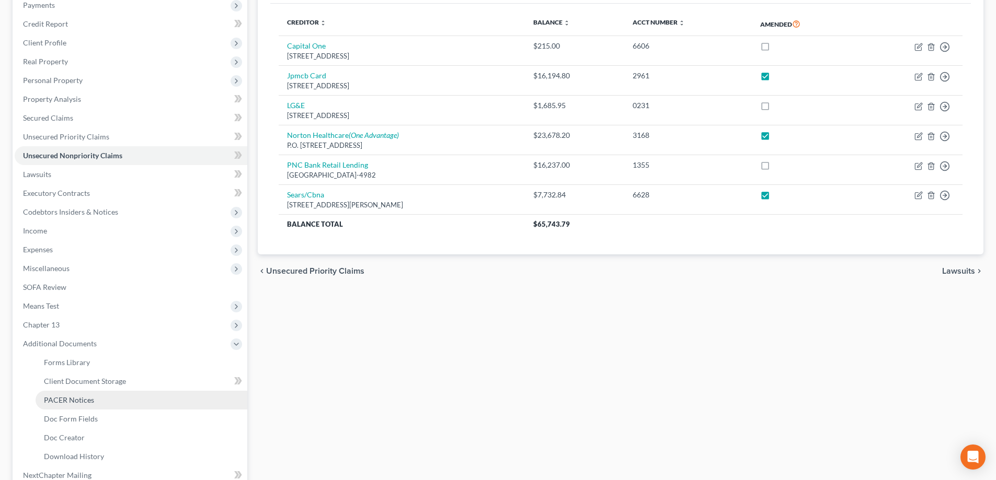
click at [104, 399] on link "PACER Notices" at bounding box center [142, 400] width 212 height 19
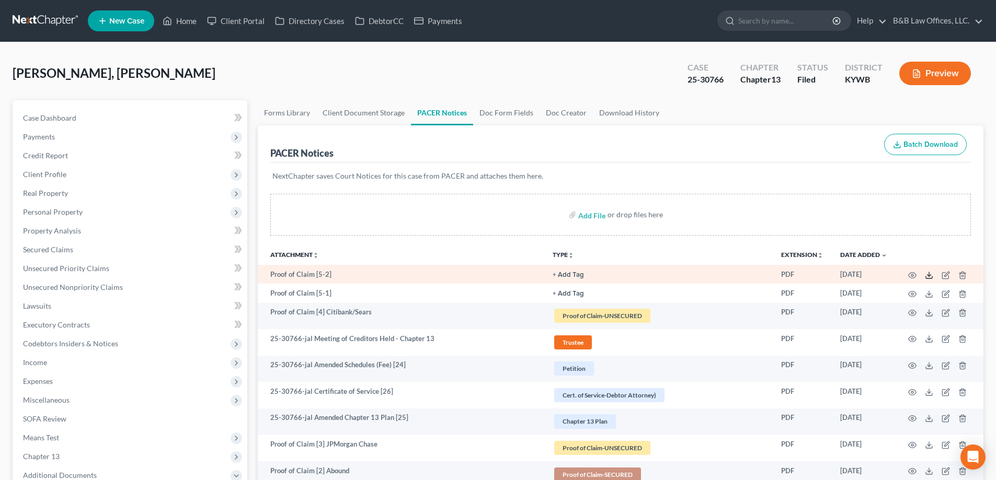
click at [928, 277] on icon at bounding box center [929, 275] width 8 height 8
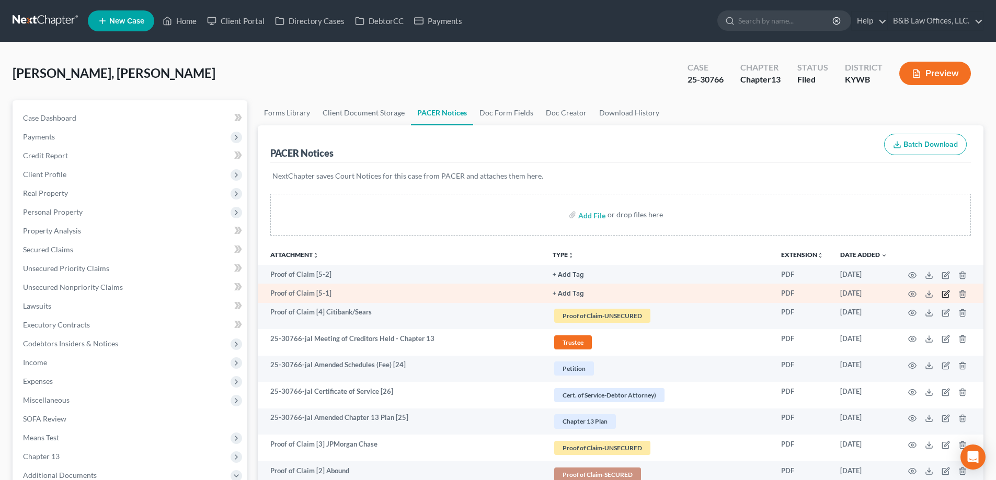
click at [946, 296] on icon "button" at bounding box center [946, 294] width 8 height 8
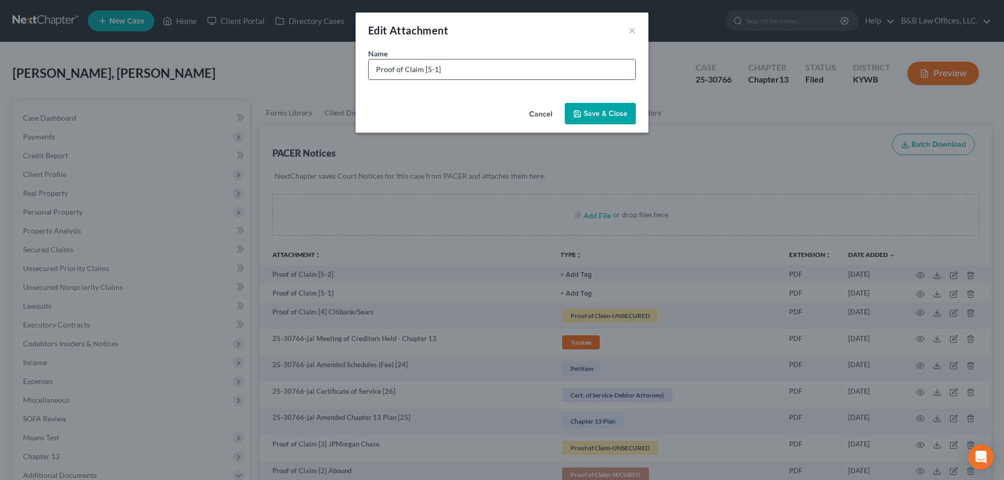
click at [453, 71] on input "Proof of Claim [5-1]" at bounding box center [502, 70] width 267 height 20
type input "Proof of Claim [5-1] NORTON- object"
click at [576, 113] on icon "button" at bounding box center [577, 114] width 8 height 8
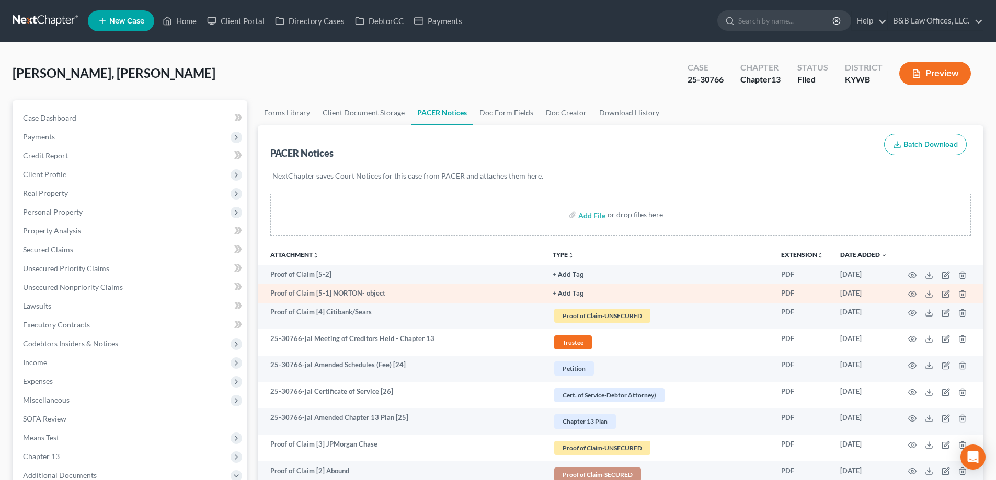
click at [572, 279] on button "+ Add Tag" at bounding box center [568, 275] width 31 height 7
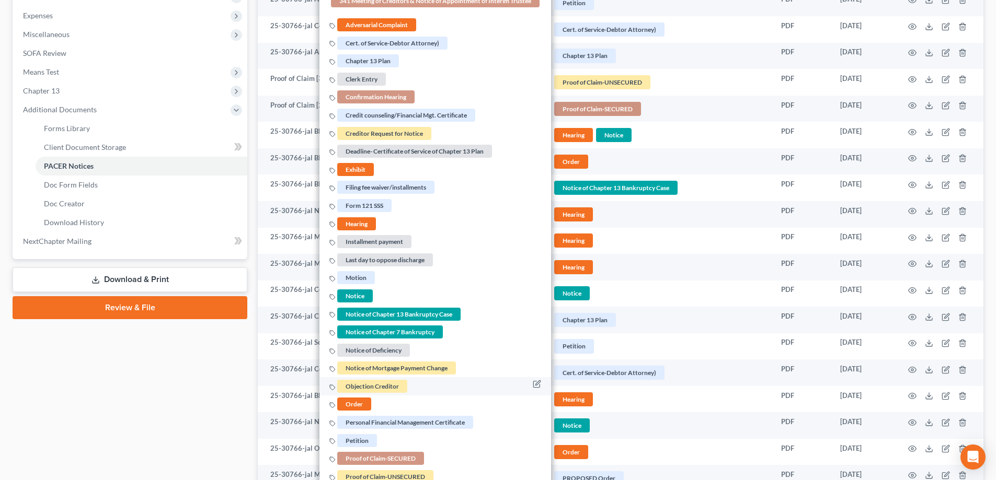
scroll to position [523, 0]
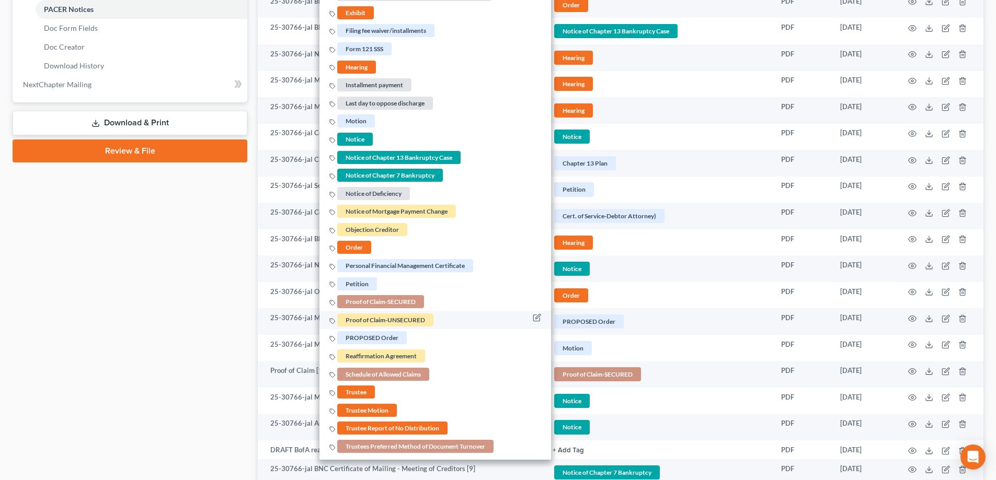
click at [382, 319] on span "Proof of Claim-UNSECURED" at bounding box center [385, 320] width 96 height 13
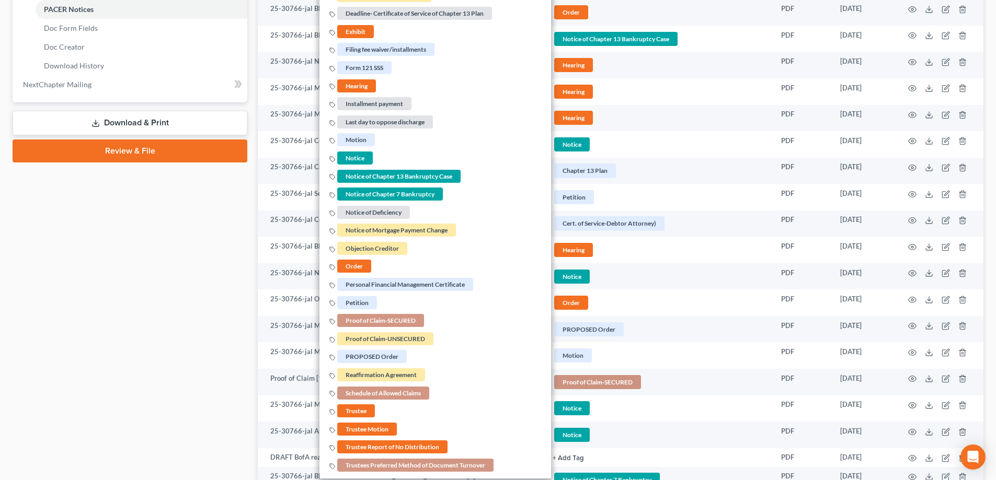
click at [125, 307] on div "Case Dashboard Payments Invoices Payments Payments Credit Report Client Profile" at bounding box center [129, 190] width 245 height 1224
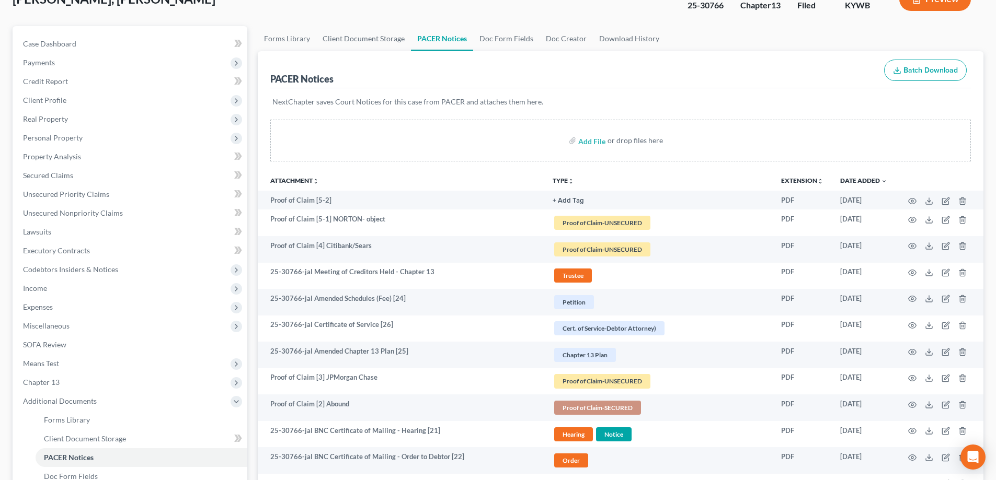
scroll to position [0, 0]
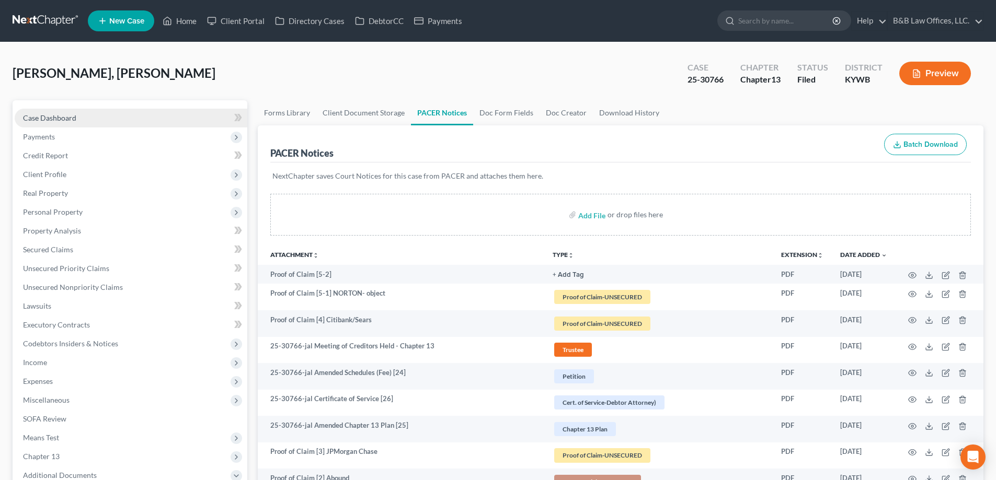
click at [64, 117] on span "Case Dashboard" at bounding box center [49, 117] width 53 height 9
select select "2"
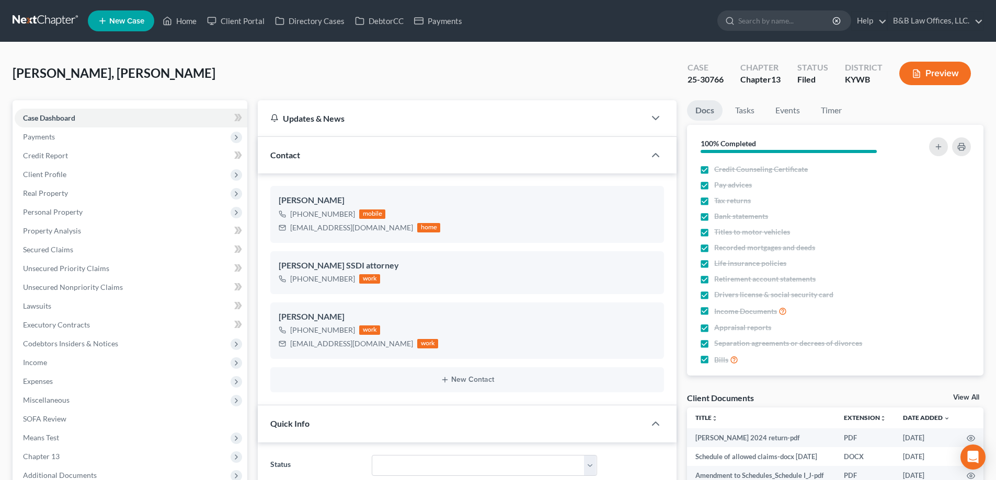
scroll to position [9, 0]
click at [973, 398] on link "View All" at bounding box center [966, 397] width 26 height 7
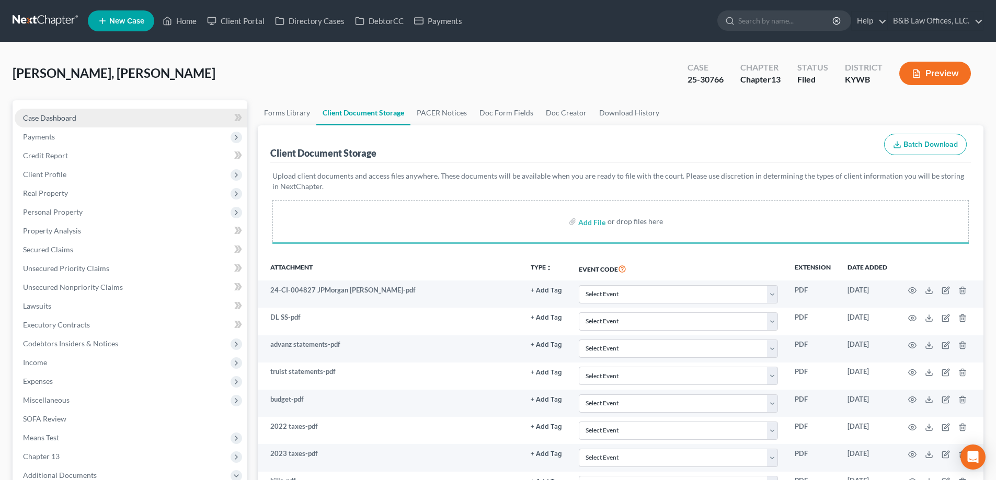
click at [62, 112] on link "Case Dashboard" at bounding box center [131, 118] width 233 height 19
select select "2"
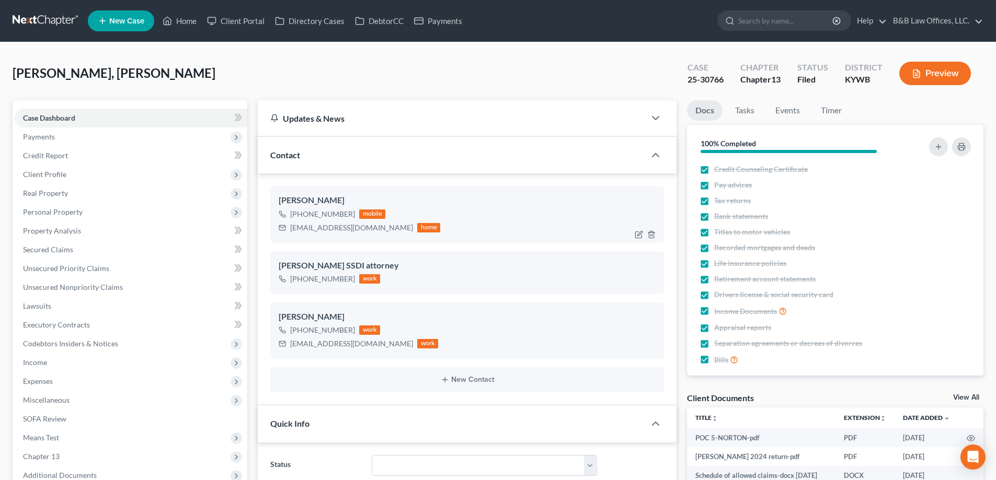
scroll to position [6958, 0]
drag, startPoint x: 291, startPoint y: 230, endPoint x: 377, endPoint y: 232, distance: 85.8
click at [376, 235] on div "Allison Thomas Jr. +1 (502) 544-9817 mobile allisonwthomas@gmail.com home" at bounding box center [467, 214] width 394 height 56
copy div "allisonwthomas@gmail.com"
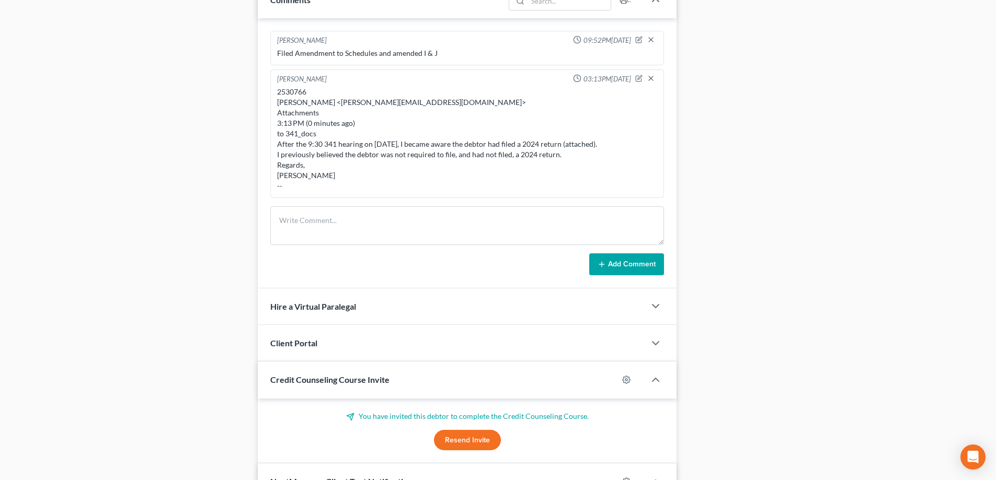
scroll to position [624, 0]
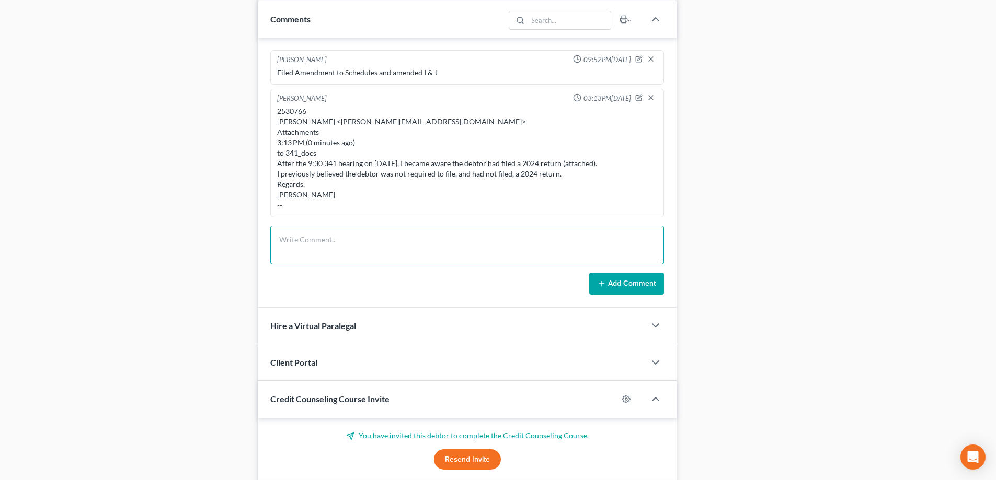
click at [297, 242] on textarea at bounding box center [467, 245] width 394 height 39
paste textarea "Proof of Claim filed by Norton Philip Beaton <philip@bblawoffice.net> Attachmen…"
click at [307, 254] on textarea "Proof of Claim filed by Norton Philip Beaton <philip@bblawoffice.net> Attachmen…" at bounding box center [467, 245] width 394 height 39
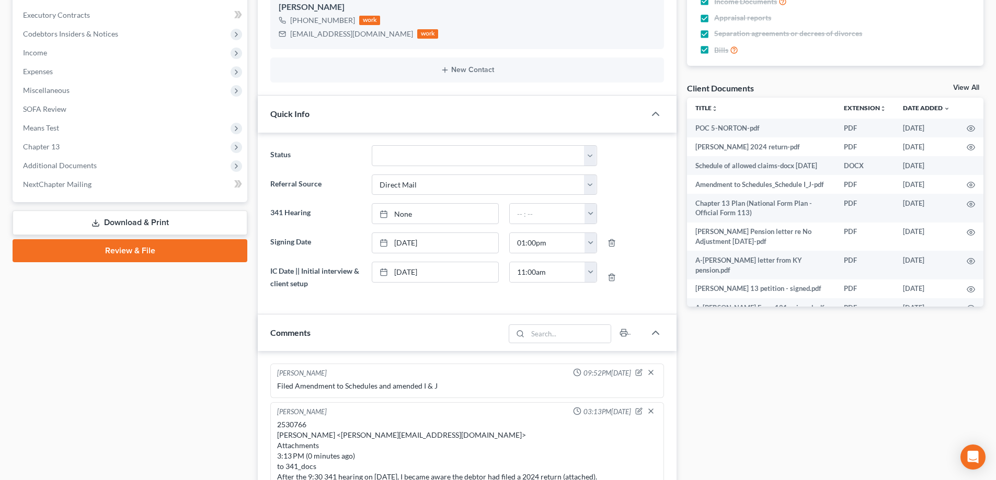
scroll to position [676, 0]
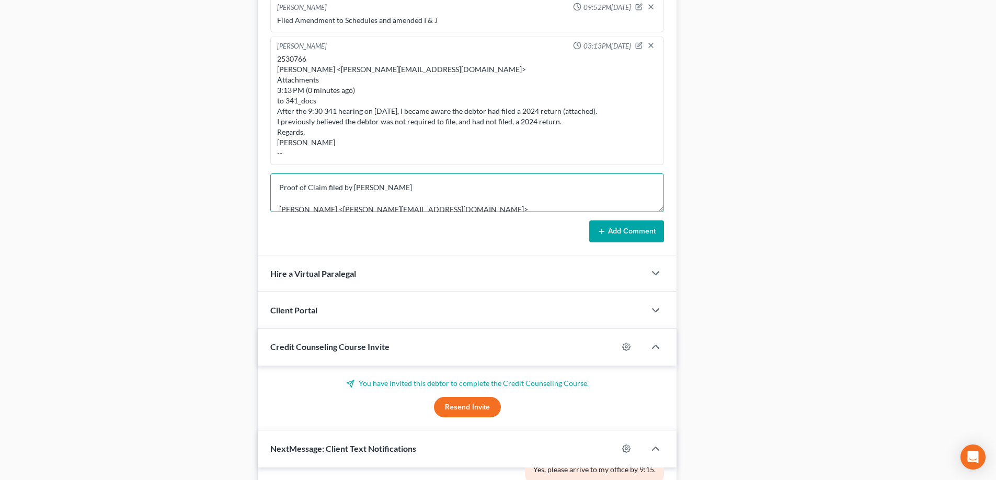
click at [328, 191] on textarea "Proof of Claim filed by Norton Philip Beaton <philip@bblawoffice.net> Attachmen…" at bounding box center [467, 193] width 394 height 39
click at [312, 202] on textarea "Proof of Claim filed by Norton Philip Beaton <philip@bblawoffice.net> Attachmen…" at bounding box center [467, 193] width 394 height 39
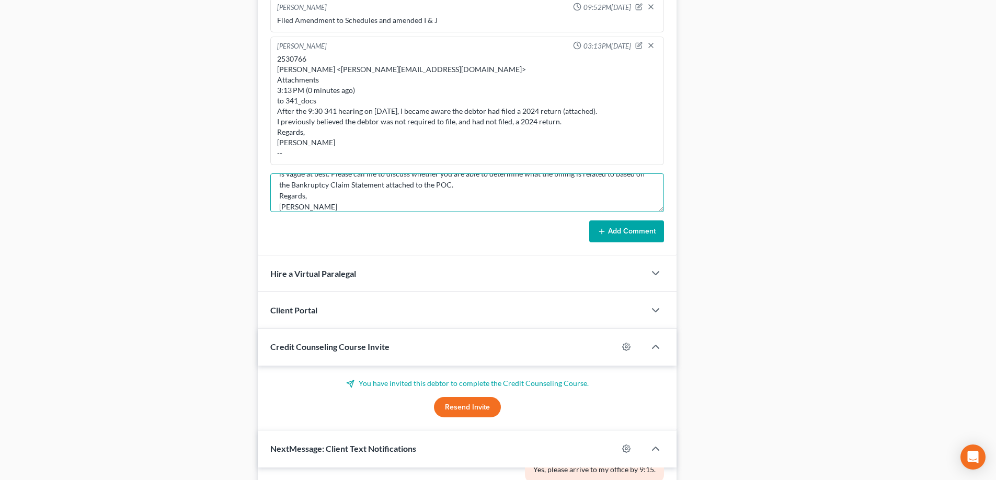
scroll to position [90, 0]
type textarea "Proof of Claim filed by Norton Philip Beaton <philip@bblawoffice.net> Attachmen…"
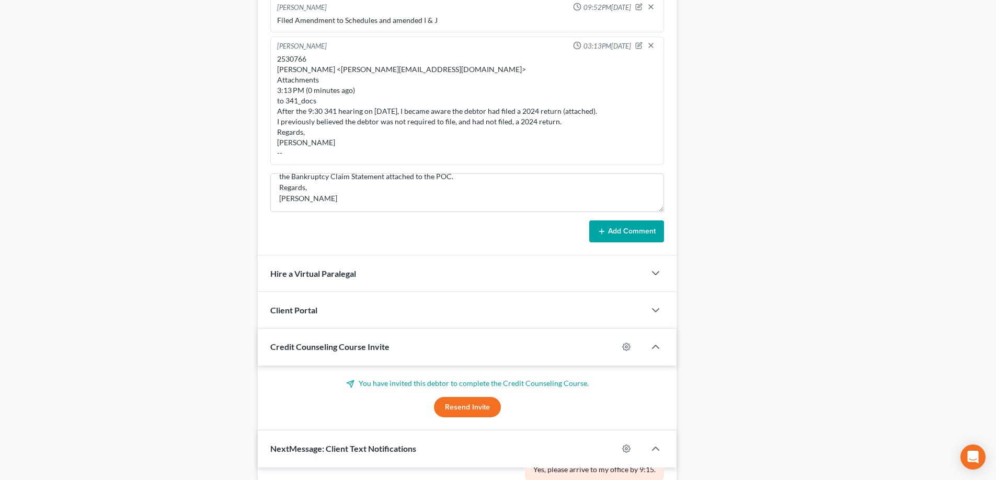
click at [637, 230] on button "Add Comment" at bounding box center [626, 232] width 75 height 22
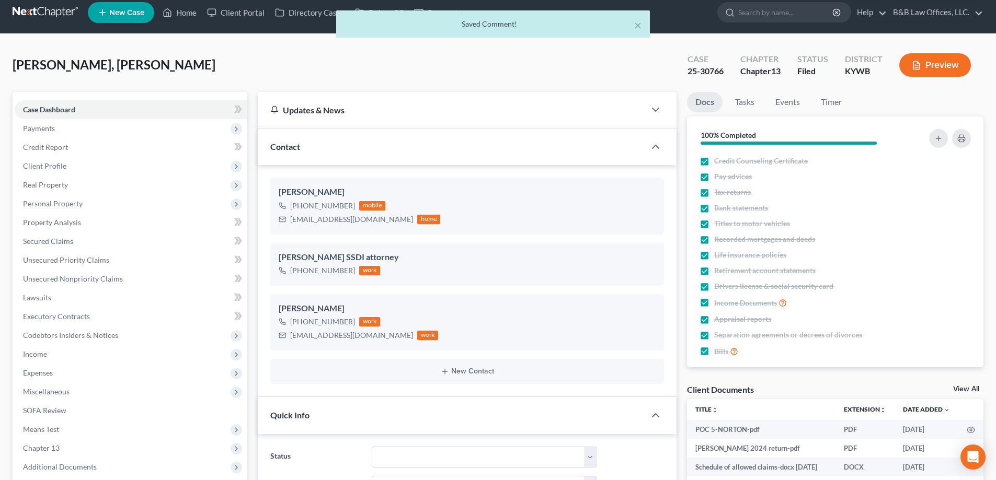
scroll to position [0, 0]
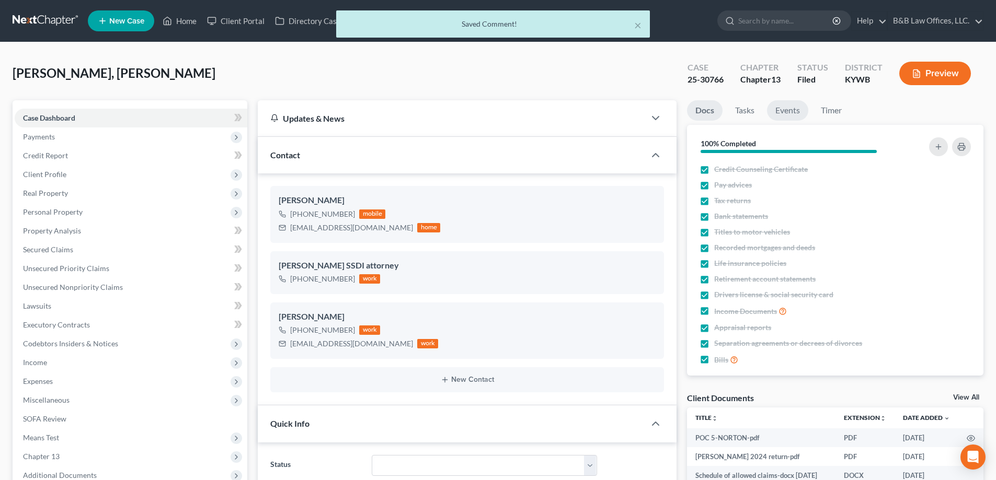
click at [788, 108] on link "Events" at bounding box center [787, 110] width 41 height 20
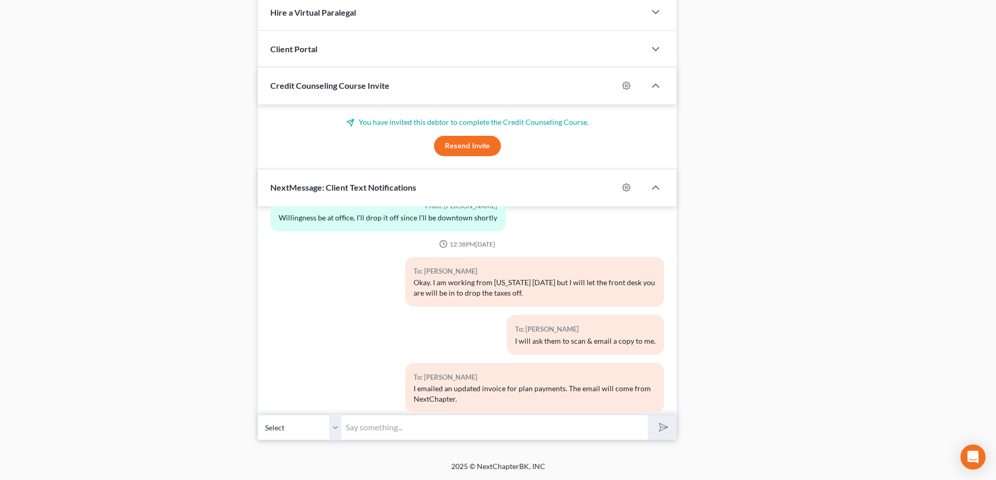
scroll to position [6958, 0]
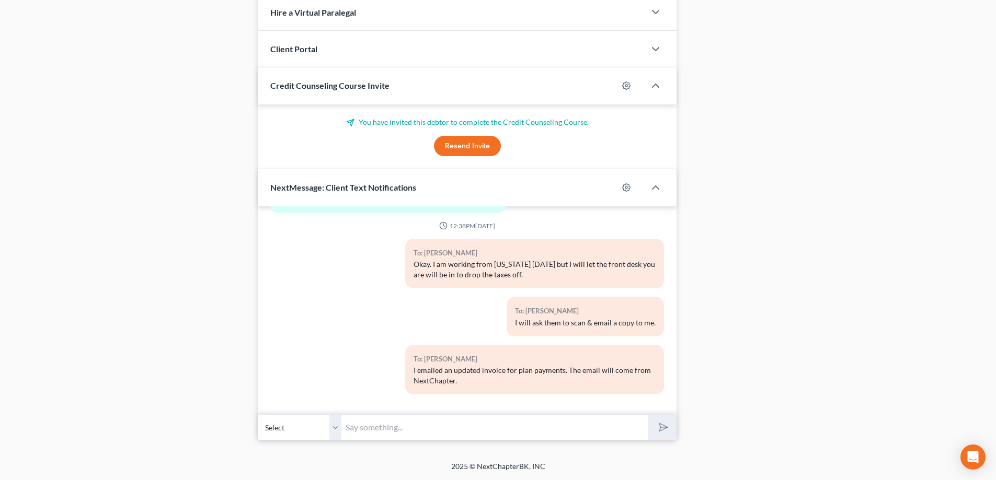
drag, startPoint x: 371, startPoint y: 423, endPoint x: 395, endPoint y: 431, distance: 25.8
click at [371, 423] on input "text" at bounding box center [494, 428] width 306 height 26
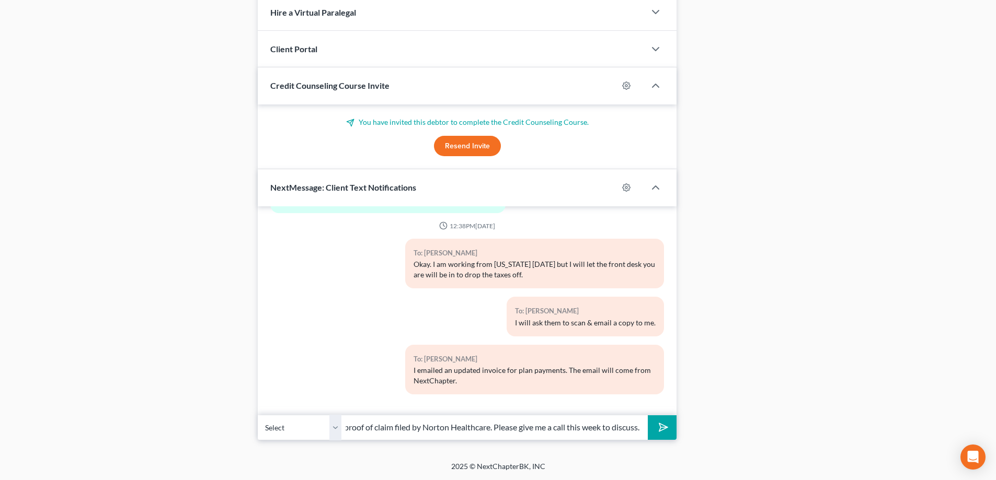
scroll to position [0, 127]
type input "I sent you an email regarding the proof of claim filed by Norton Healthcare. Pl…"
click at [648, 416] on button "submit" at bounding box center [662, 428] width 29 height 25
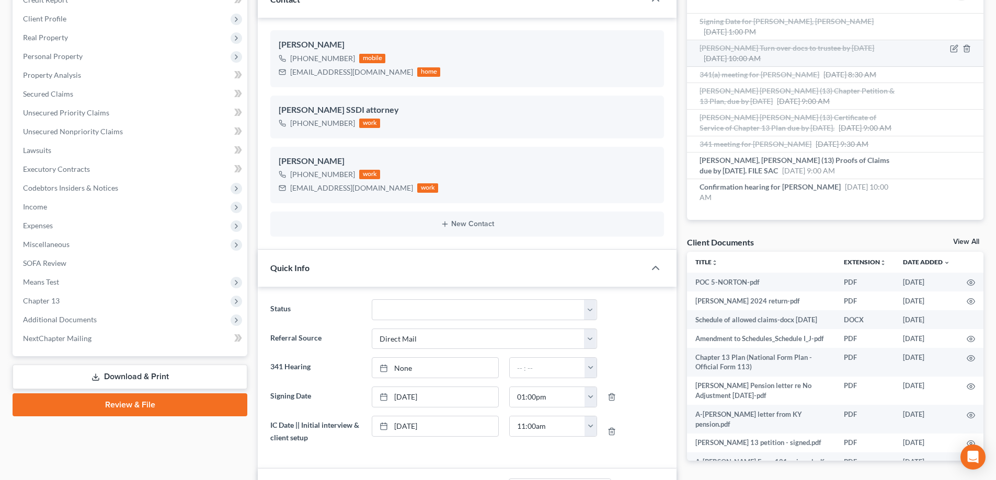
scroll to position [0, 0]
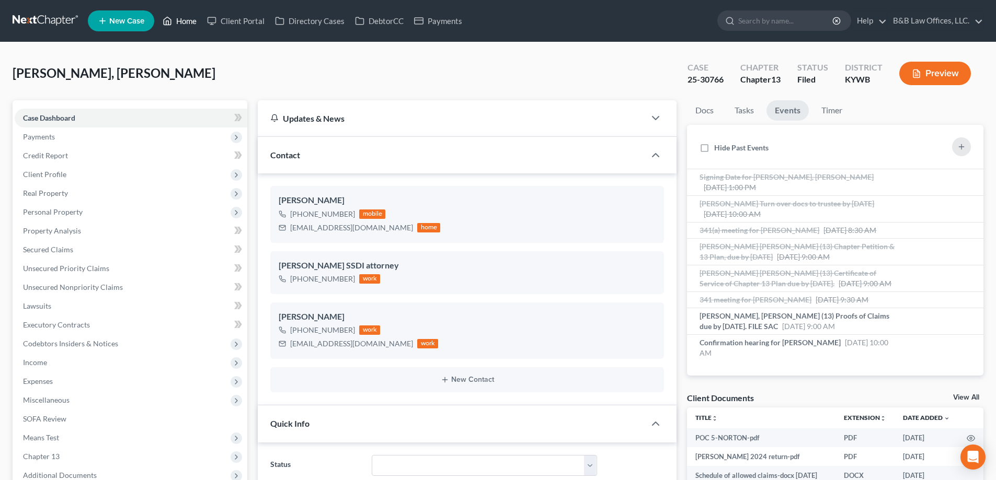
click at [188, 20] on link "Home" at bounding box center [179, 21] width 44 height 19
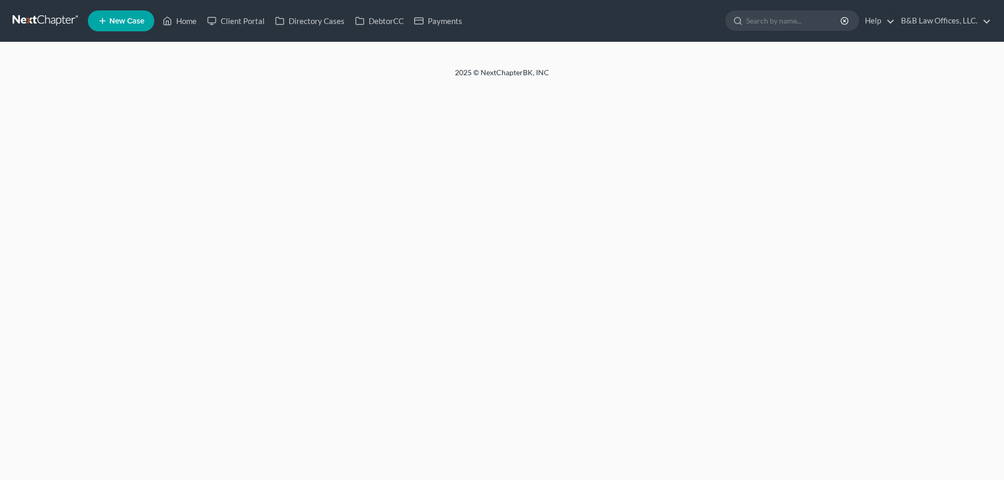
select select "2"
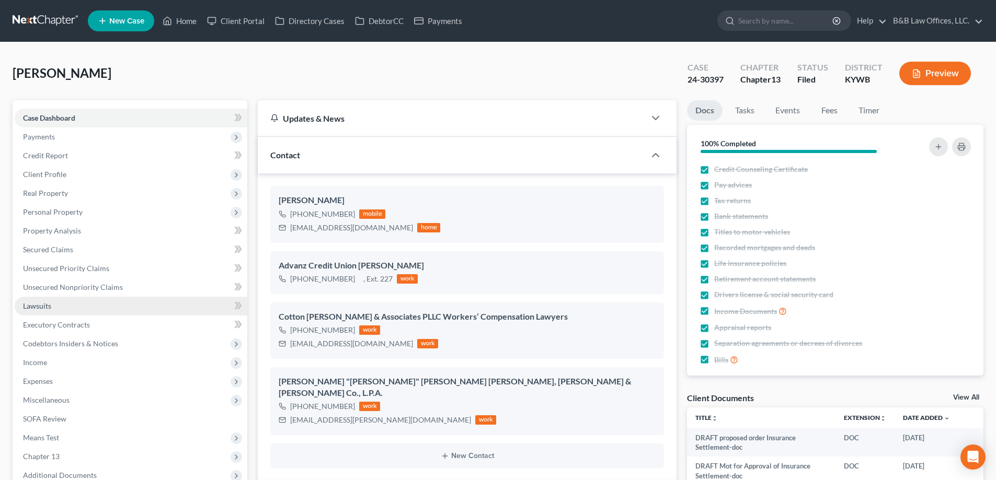
scroll to position [209, 0]
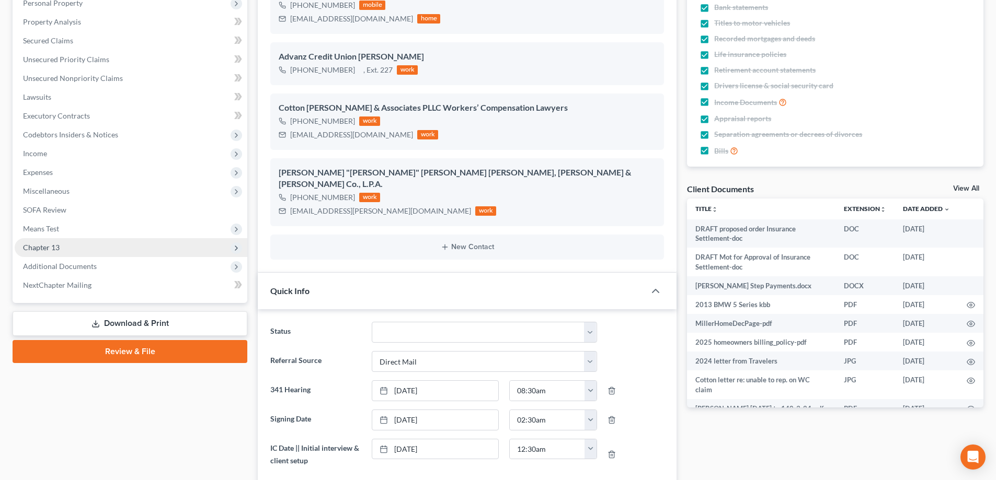
click at [76, 251] on span "Chapter 13" at bounding box center [131, 247] width 233 height 19
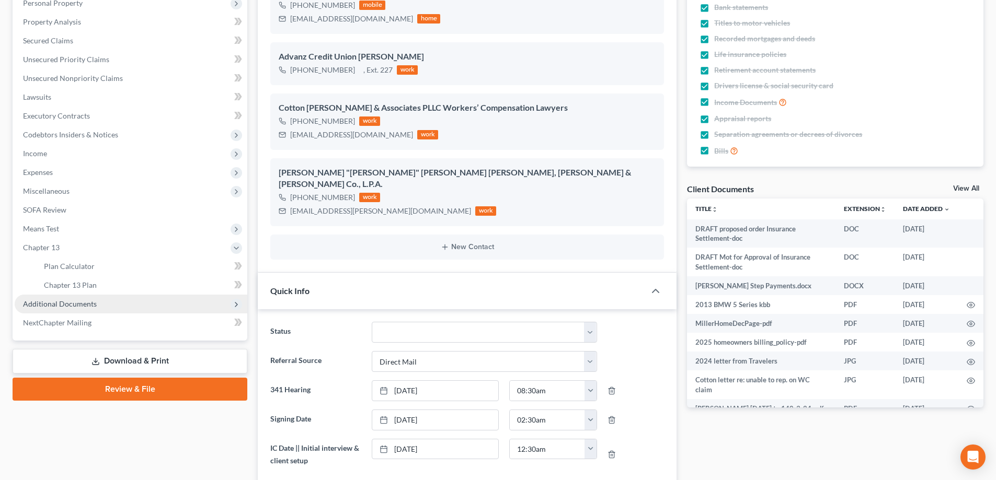
click at [80, 297] on span "Additional Documents" at bounding box center [131, 304] width 233 height 19
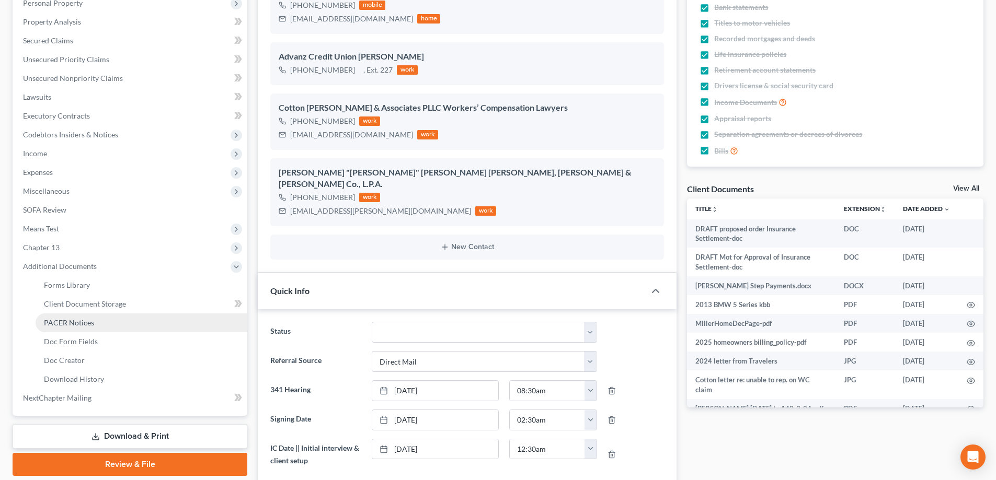
click at [95, 323] on link "PACER Notices" at bounding box center [142, 323] width 212 height 19
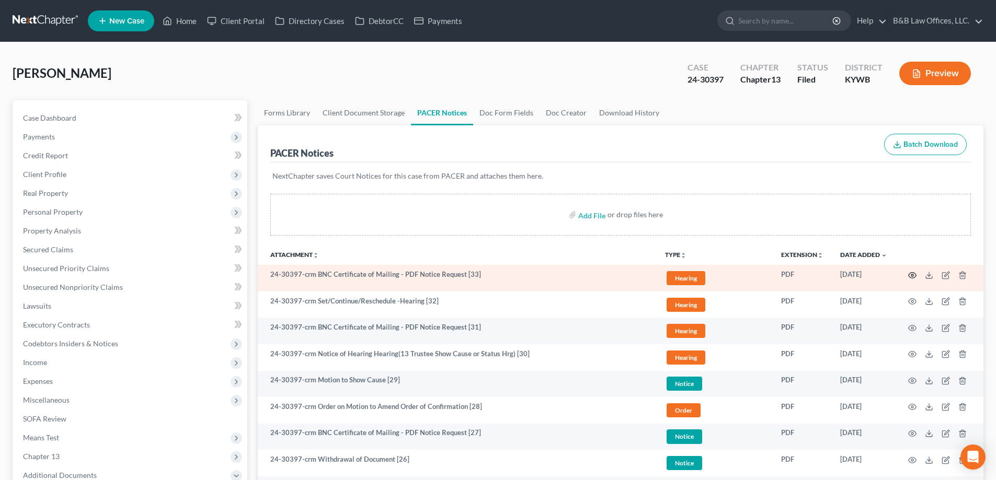
click at [914, 277] on icon "button" at bounding box center [912, 275] width 8 height 8
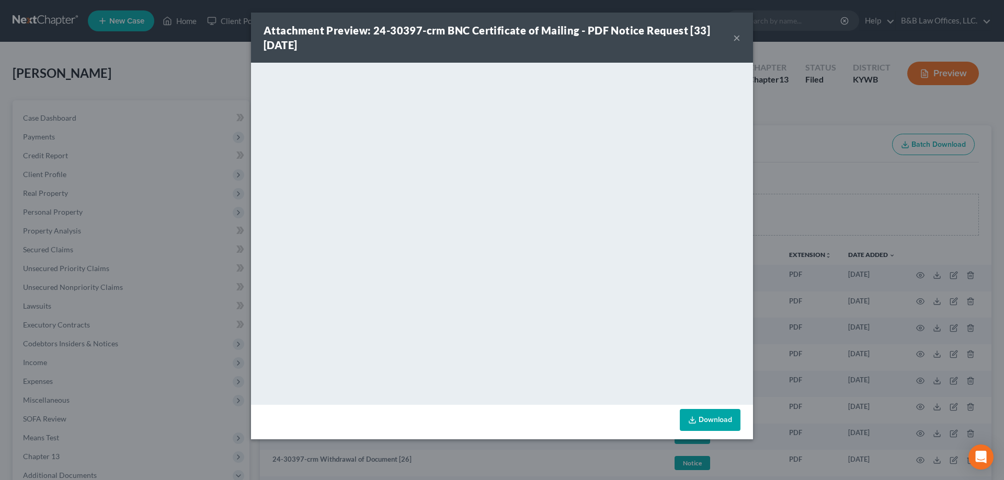
click at [736, 37] on button "×" at bounding box center [736, 37] width 7 height 13
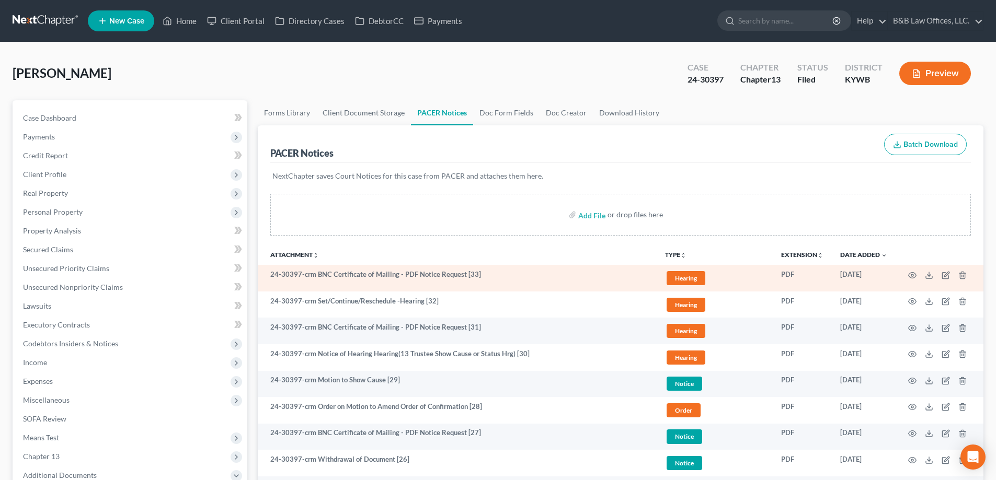
click at [690, 277] on span "Hearing" at bounding box center [686, 278] width 39 height 14
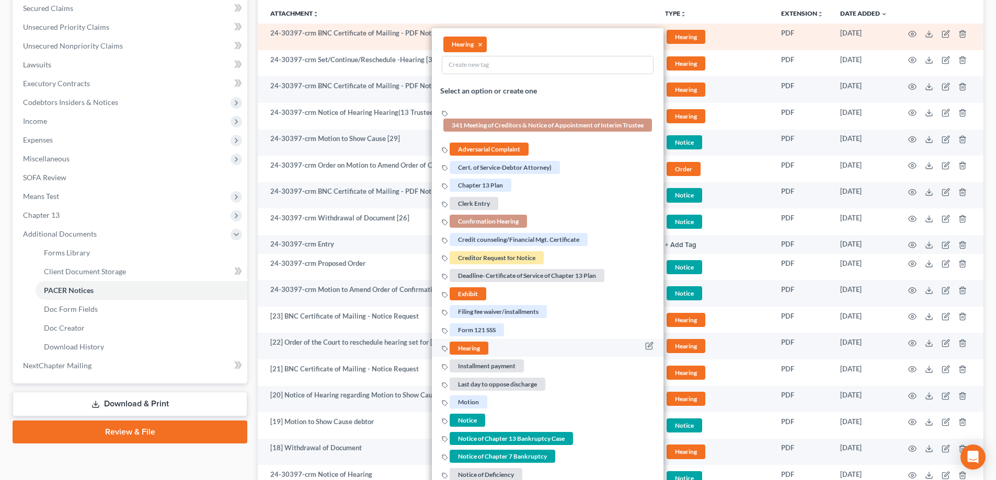
scroll to position [261, 0]
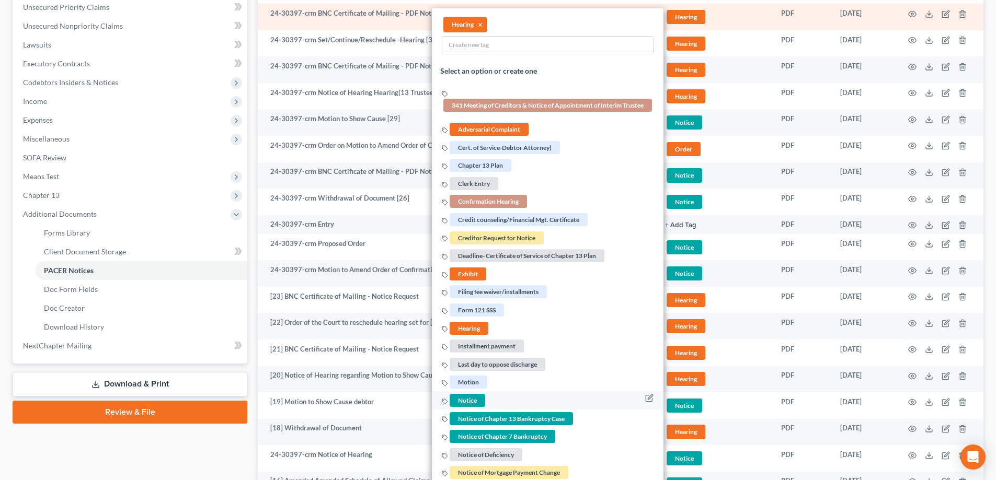
click at [476, 399] on span "Notice" at bounding box center [468, 400] width 36 height 13
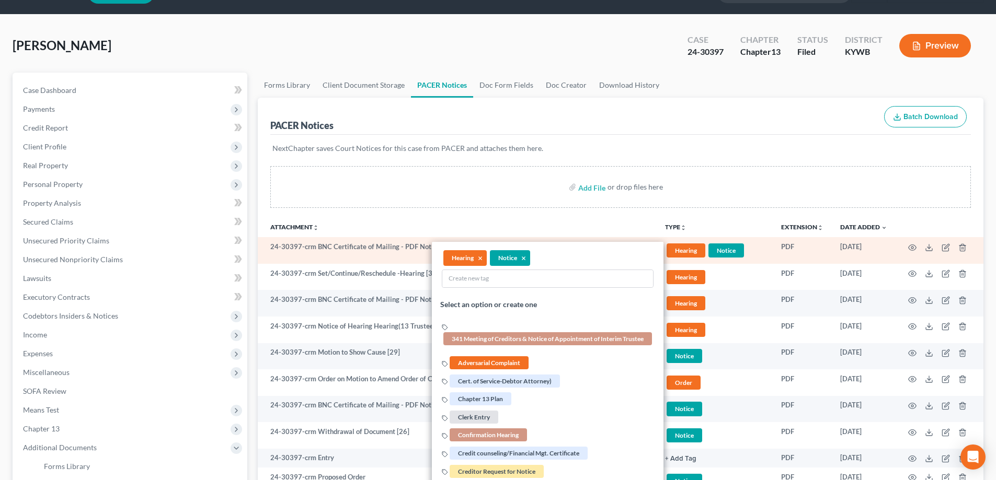
scroll to position [0, 0]
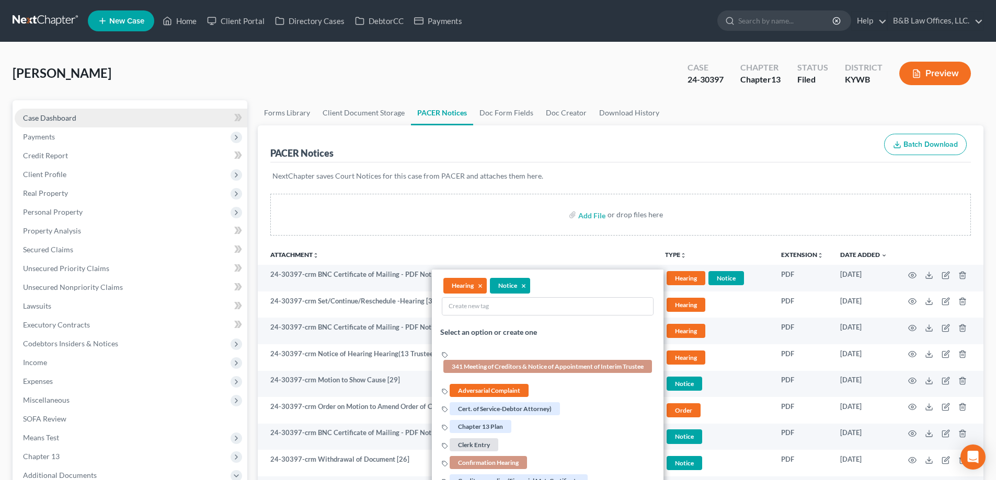
click at [86, 121] on link "Case Dashboard" at bounding box center [131, 118] width 233 height 19
select select "2"
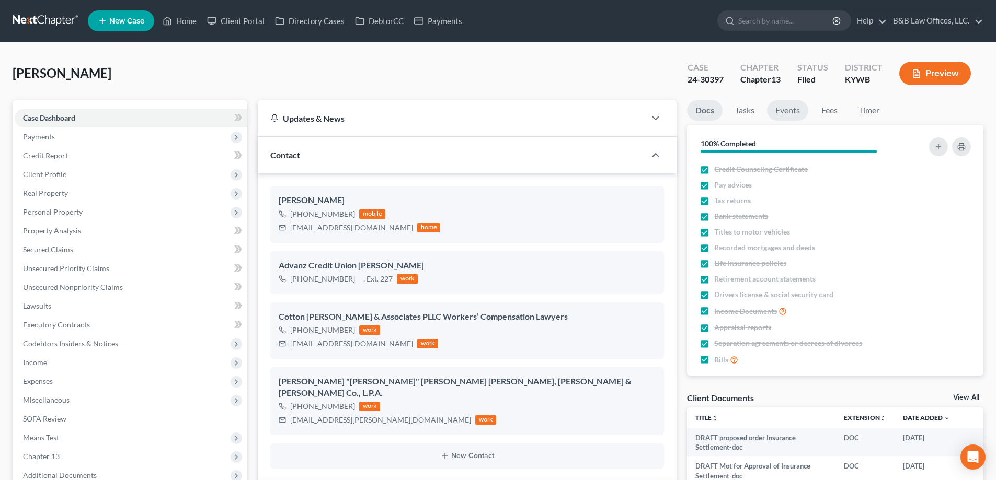
click at [791, 107] on link "Events" at bounding box center [787, 110] width 41 height 20
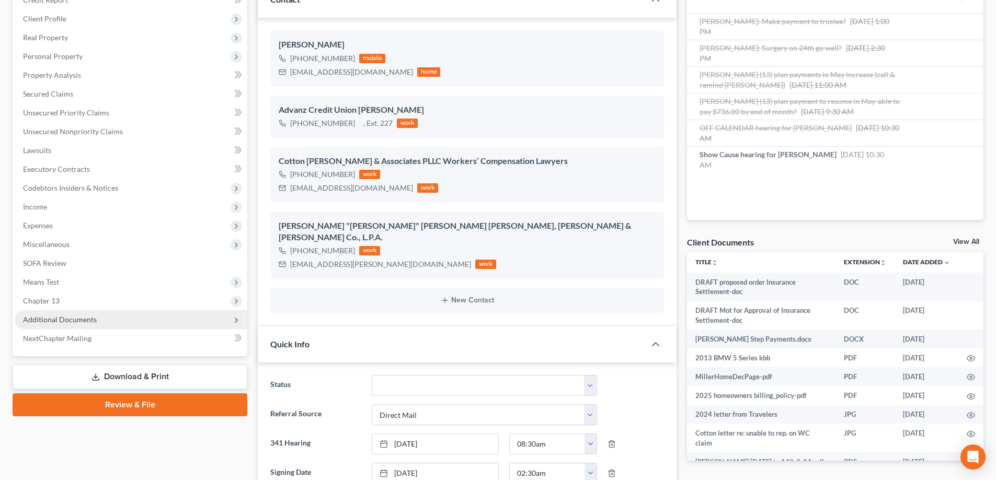
scroll to position [157, 0]
click at [54, 317] on span "Additional Documents" at bounding box center [60, 318] width 74 height 9
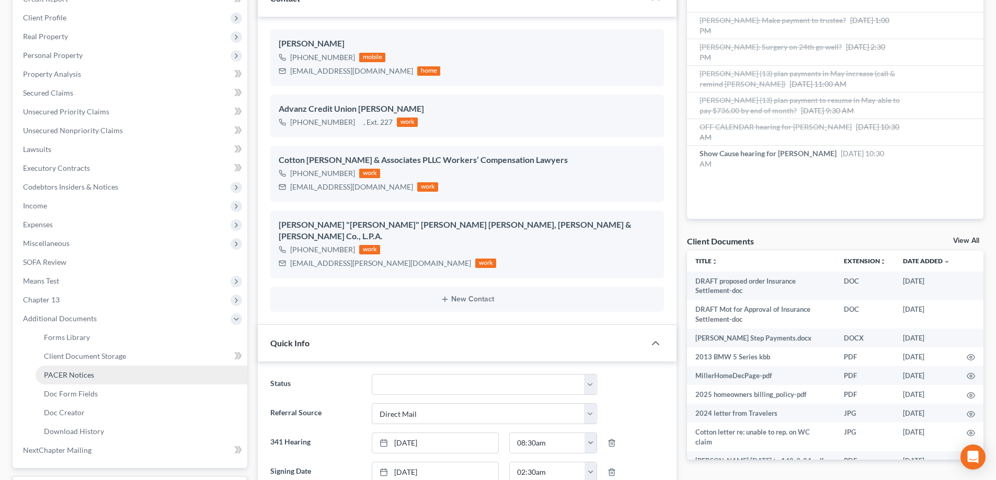
click at [73, 379] on span "PACER Notices" at bounding box center [69, 375] width 50 height 9
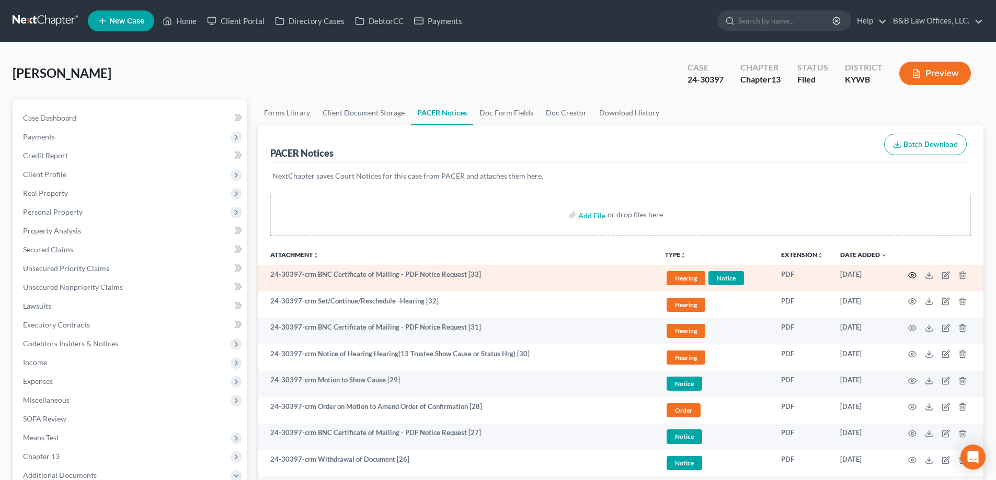
click at [914, 276] on icon "button" at bounding box center [912, 275] width 8 height 8
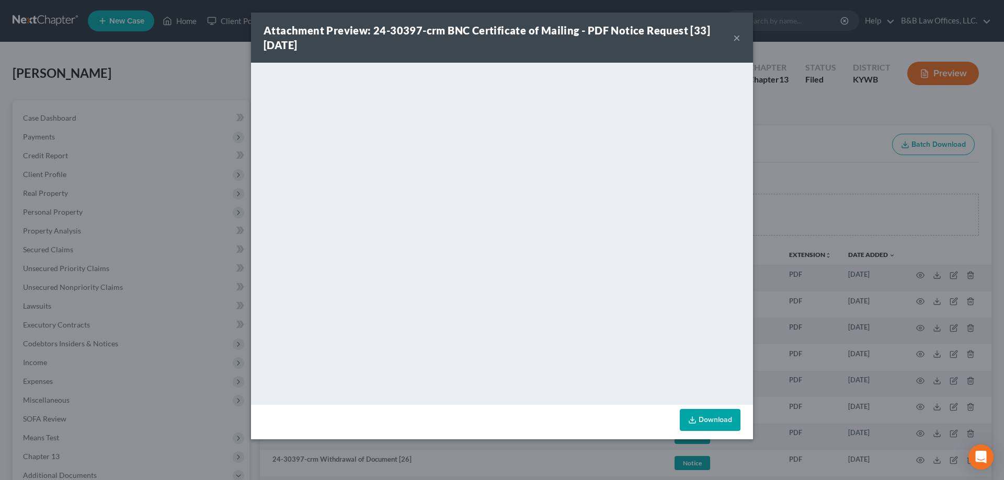
click at [734, 38] on button "×" at bounding box center [736, 37] width 7 height 13
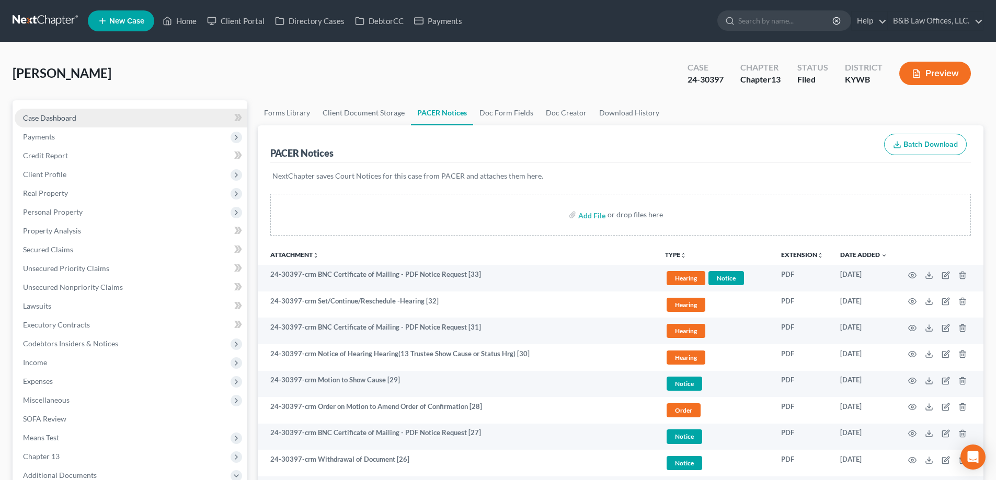
click at [91, 120] on link "Case Dashboard" at bounding box center [131, 118] width 233 height 19
select select "6"
select select "2"
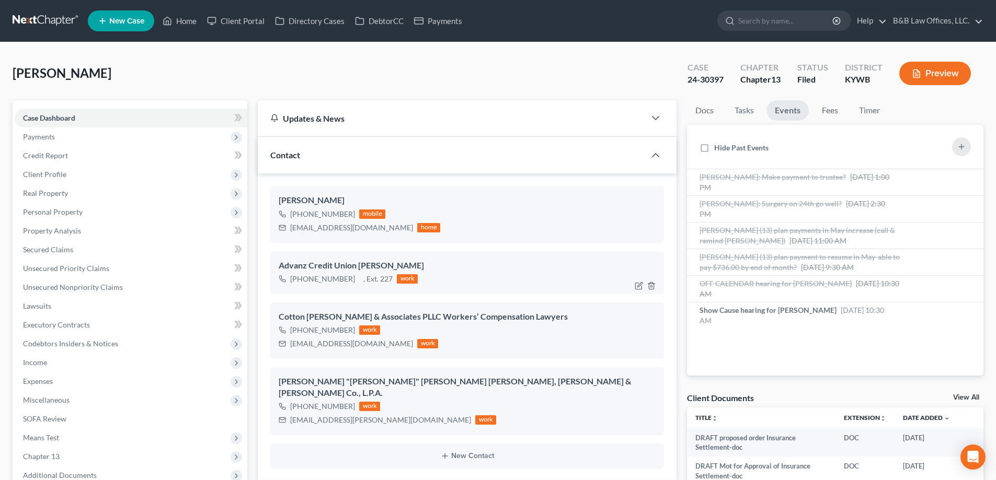
scroll to position [15195, 0]
click at [186, 17] on link "Home" at bounding box center [179, 21] width 44 height 19
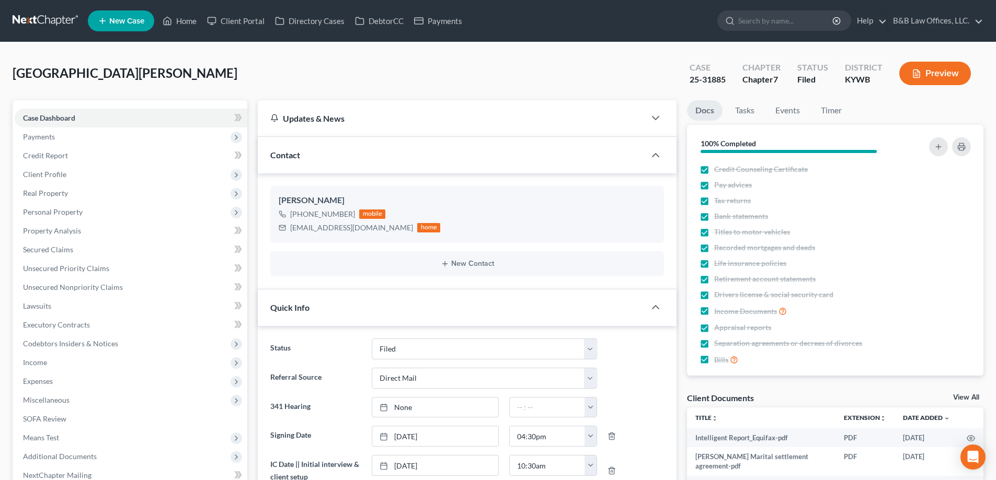
select select "6"
select select "2"
select select "0"
click at [781, 110] on link "Events" at bounding box center [787, 110] width 41 height 20
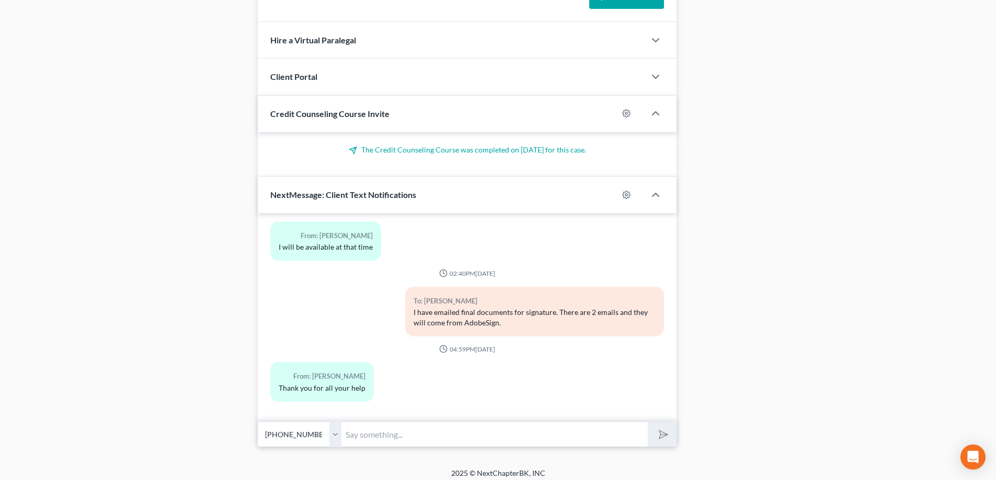
scroll to position [800, 0]
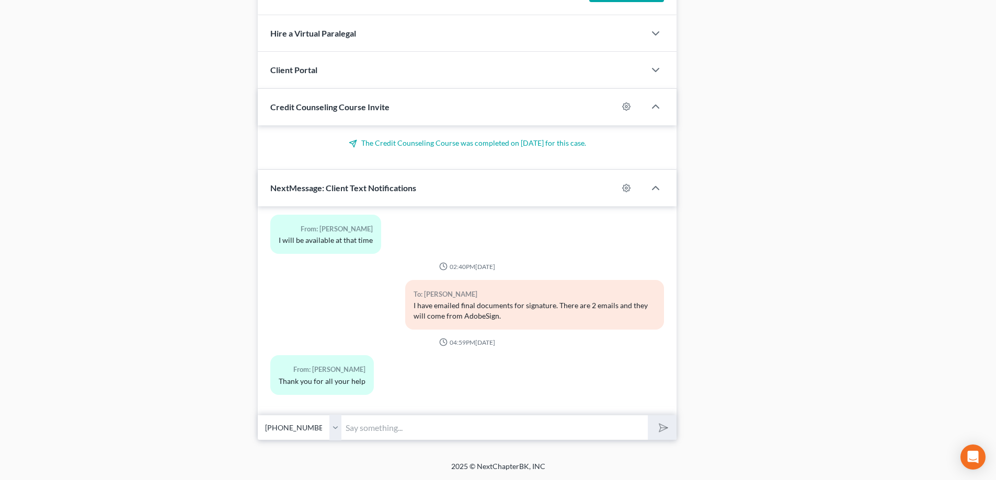
click at [363, 428] on input "text" at bounding box center [494, 428] width 306 height 26
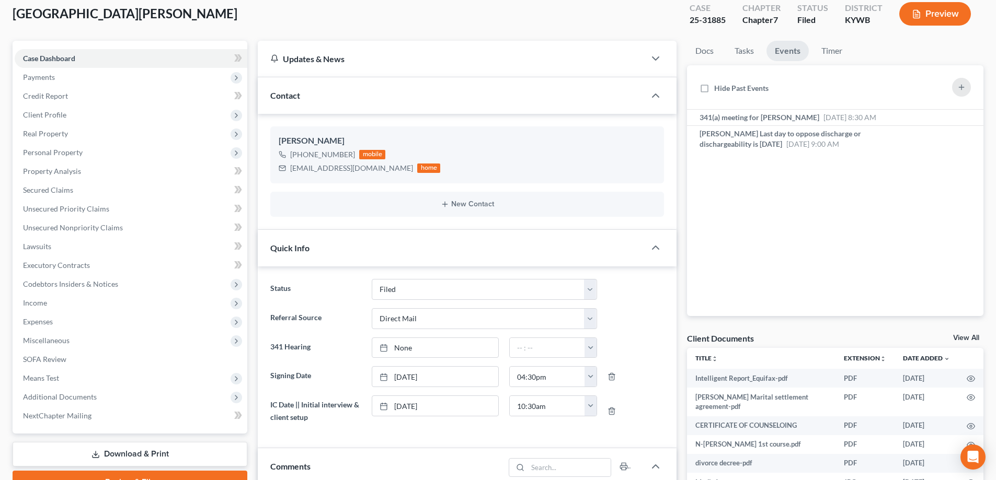
scroll to position [0, 0]
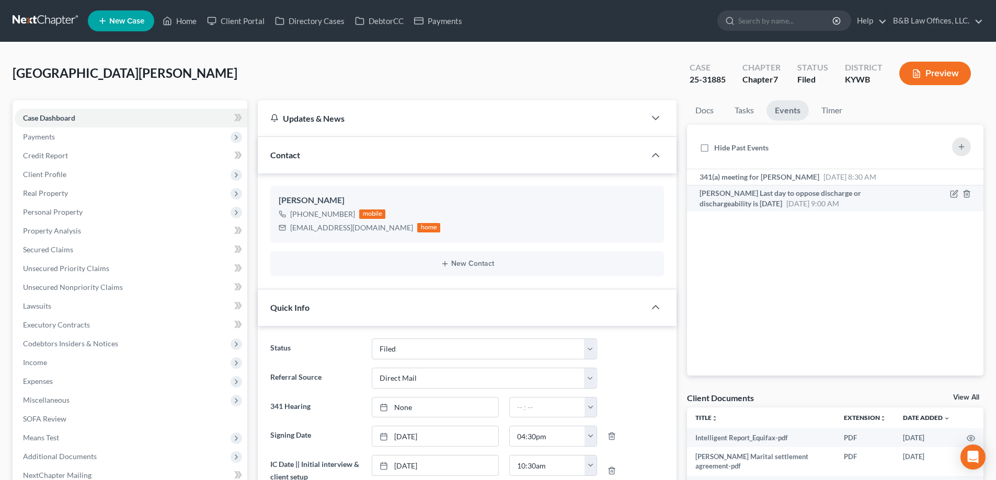
click at [802, 202] on span "[DATE] 9:00 AM" at bounding box center [812, 203] width 53 height 9
click at [802, 200] on span "[DATE] 9:00 AM" at bounding box center [812, 203] width 53 height 9
click at [792, 178] on span "341(a) meeting for [PERSON_NAME]" at bounding box center [759, 177] width 120 height 9
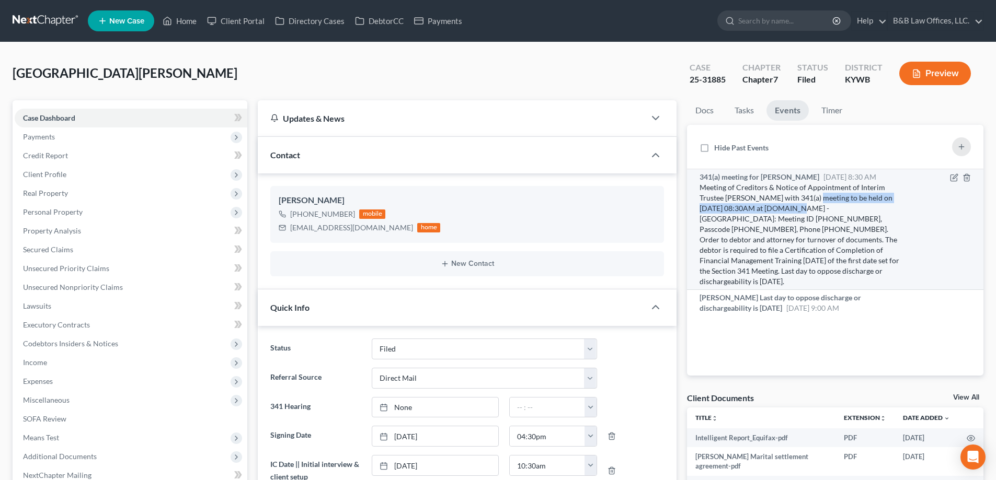
drag, startPoint x: 810, startPoint y: 199, endPoint x: 773, endPoint y: 209, distance: 38.4
click at [773, 209] on div "Meeting of Creditors & Notice of Appointment of Interim Trustee [PERSON_NAME] w…" at bounding box center [799, 234] width 201 height 105
copy div "341(a) meeting to be held on 9/4/2025 at 08:30AM"
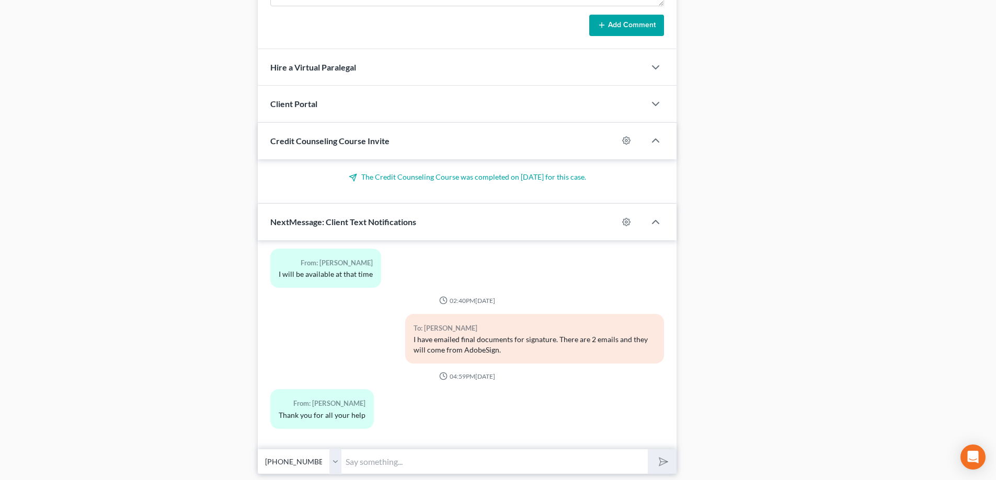
scroll to position [800, 0]
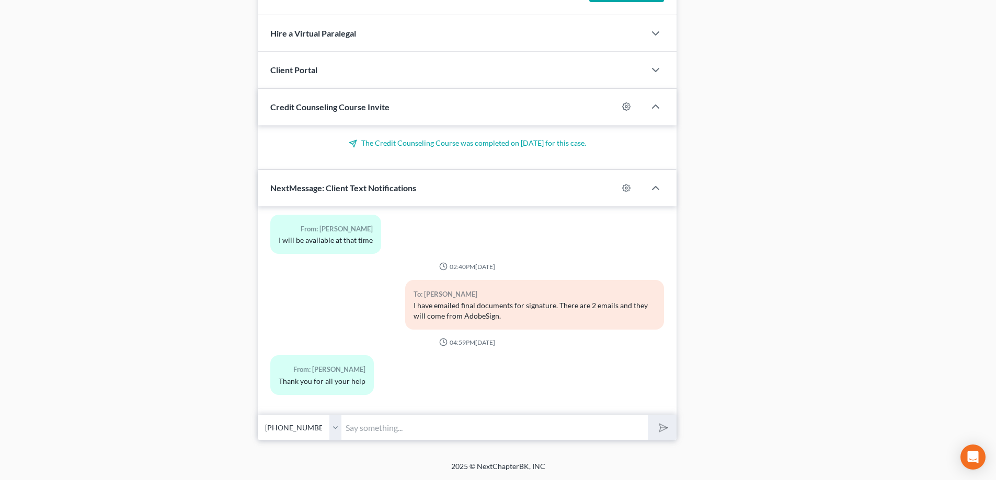
click at [381, 427] on input "text" at bounding box center [494, 428] width 306 height 26
paste input "341(a) meeting to be held on 9/4/2025 at 08:30AM"
click at [345, 428] on input "341(a) meeting to be held on 9/4/2025 at 08:30AM" at bounding box center [494, 428] width 306 height 26
click at [428, 429] on input "The 341(a) meeting to be held on 9/4/2025 at 08:30AM" at bounding box center [494, 428] width 306 height 26
type input "The 341(a) meeting is scheduled on [DATE] 08:30AM"
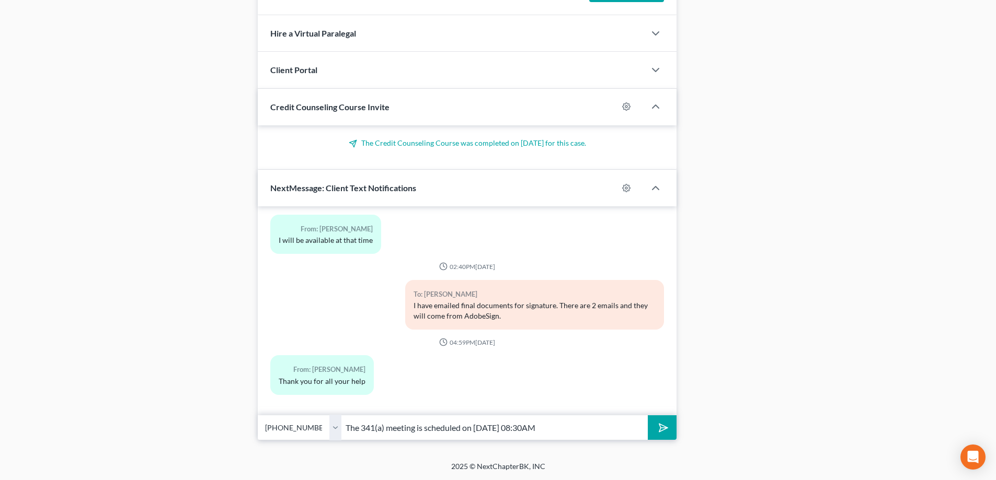
click at [669, 431] on button "submit" at bounding box center [662, 428] width 29 height 25
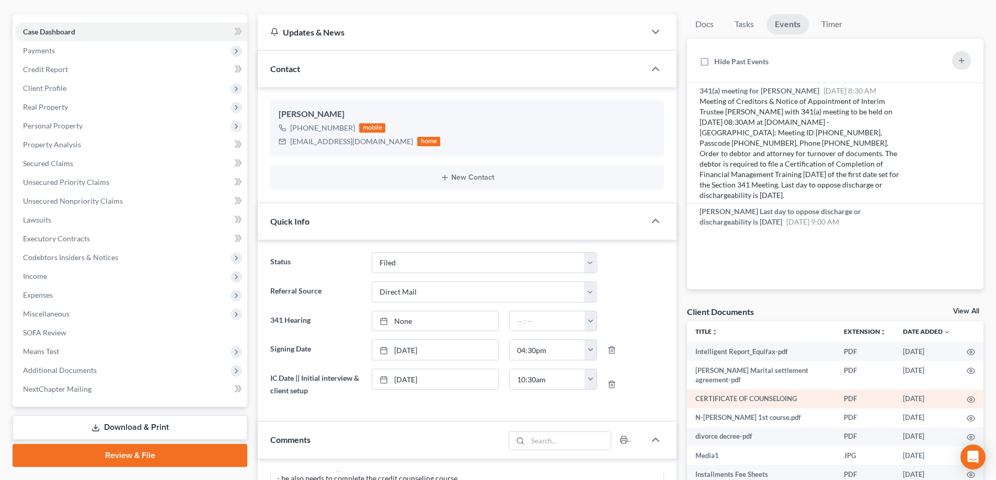
scroll to position [68, 0]
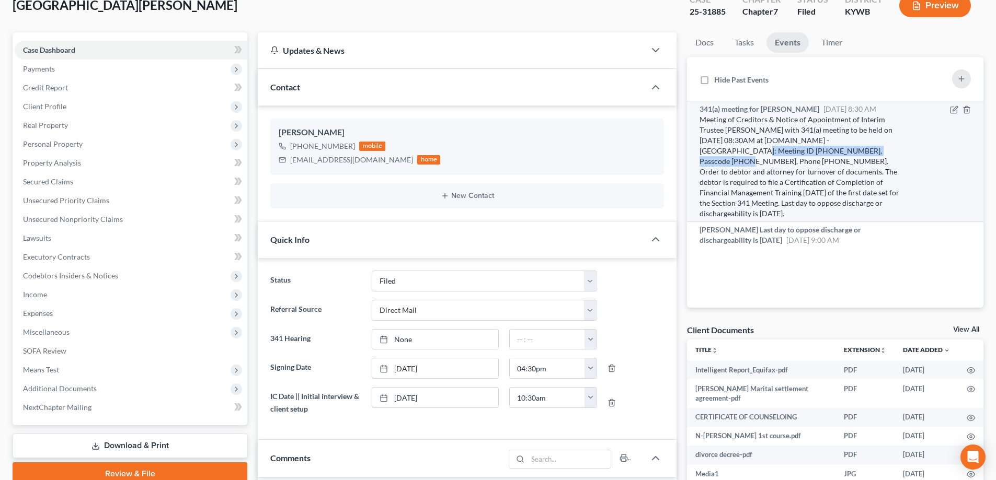
drag, startPoint x: 847, startPoint y: 142, endPoint x: 806, endPoint y: 153, distance: 42.9
click at [806, 153] on div "Meeting of Creditors & Notice of Appointment of Interim Trustee [PERSON_NAME] w…" at bounding box center [799, 166] width 201 height 105
copy div "Meeting ID 362 954 9665, Passcode 0508437988"
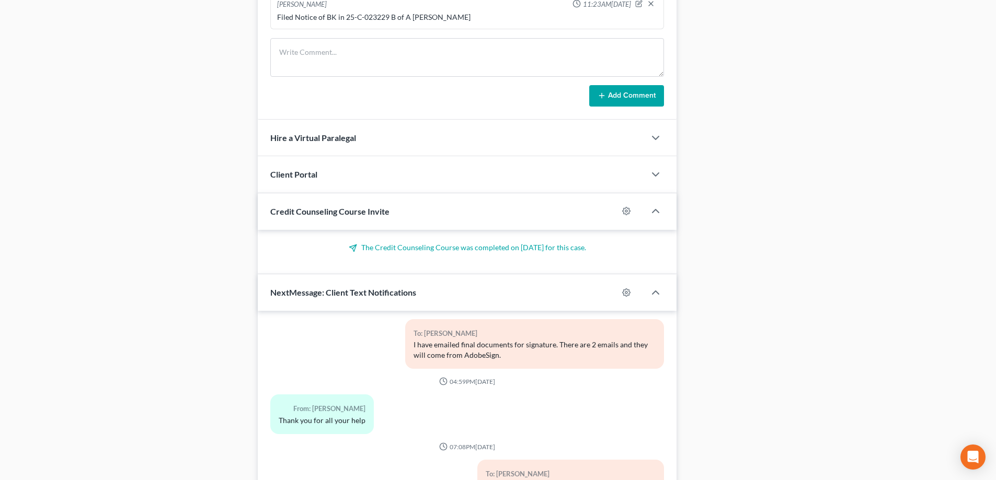
scroll to position [800, 0]
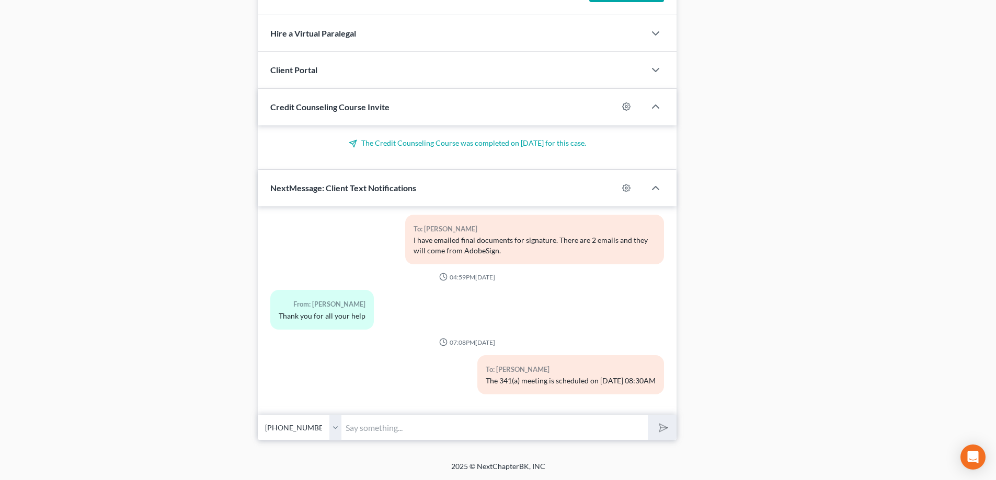
click at [401, 432] on input "text" at bounding box center [494, 428] width 306 height 26
type input "T"
type input "F"
paste input "Meeting ID 362 954 9665, Passcode 0508437988"
click at [345, 426] on input "Meeting ID 362 954 9665, Passcode 0508437988" at bounding box center [494, 428] width 306 height 26
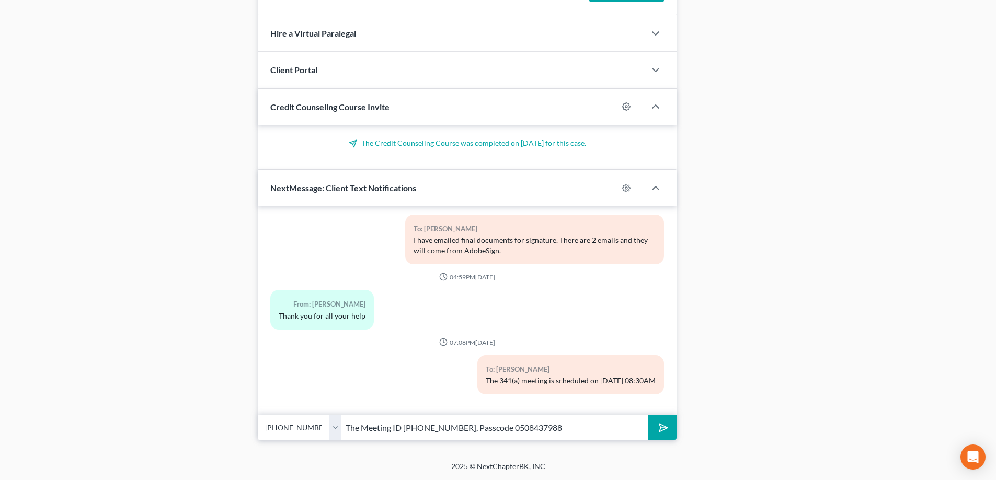
click at [404, 430] on input "The Meeting ID 362 954 9665, Passcode 0508437988" at bounding box center [494, 428] width 306 height 26
type input "The Meeting ID is: [PHONE_NUMBER], Passcode 0508437988"
click at [662, 429] on icon "submit" at bounding box center [661, 428] width 15 height 15
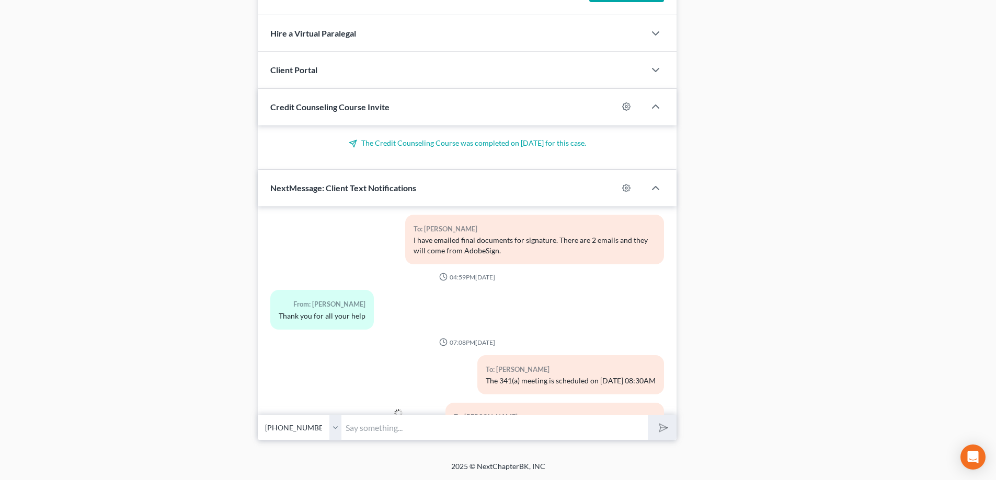
scroll to position [6850, 0]
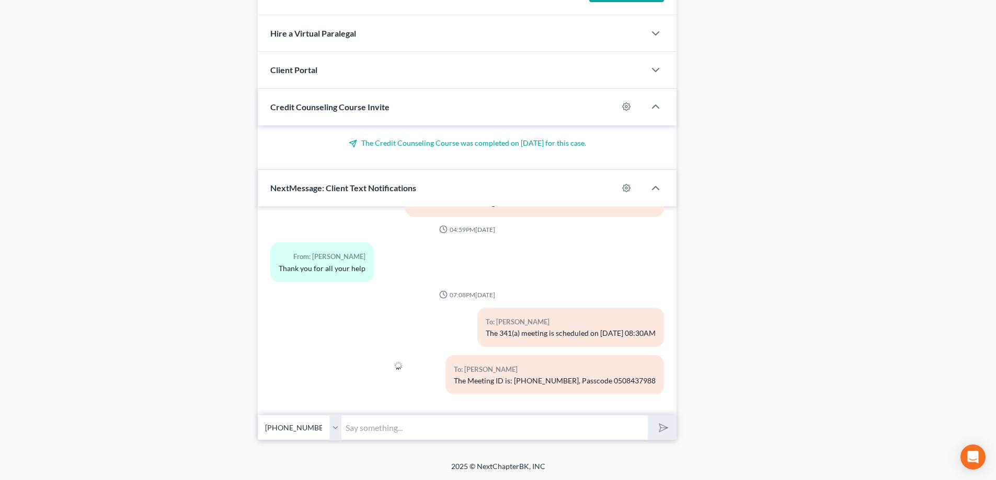
click at [388, 437] on input "text" at bounding box center [494, 428] width 306 height 26
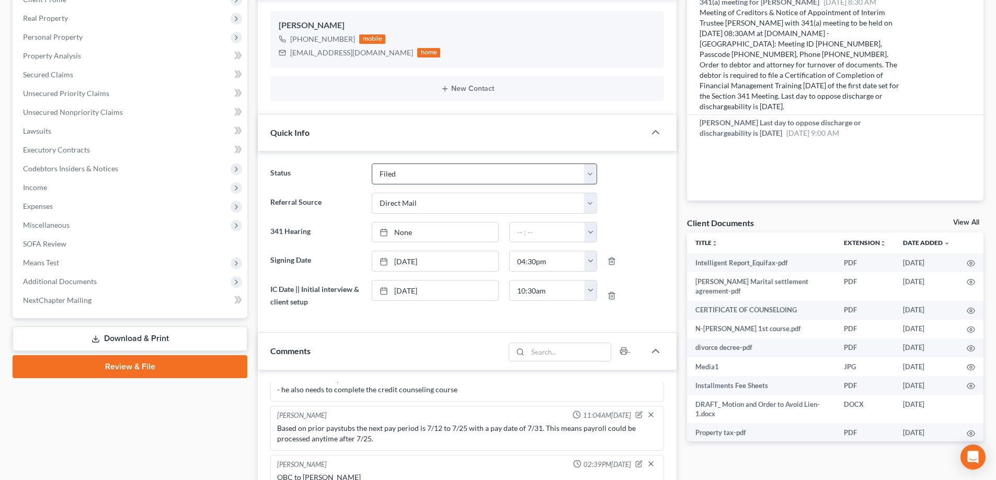
scroll to position [157, 0]
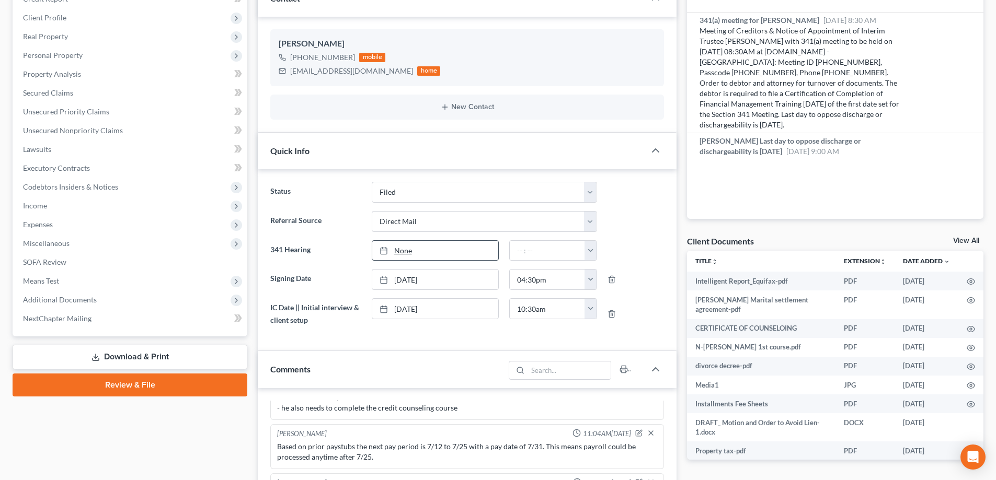
click at [409, 250] on link "None" at bounding box center [435, 251] width 126 height 20
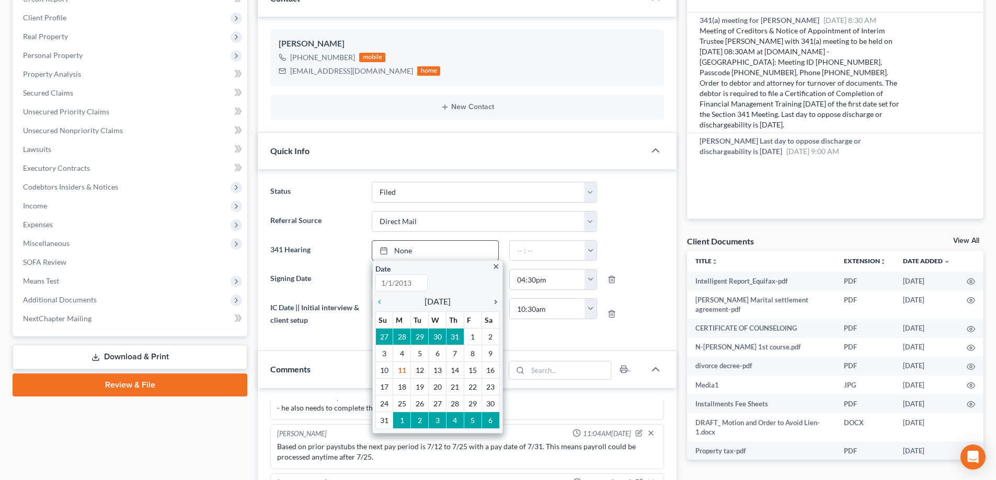
type input "8/11/2025"
click at [492, 301] on icon "chevron_right" at bounding box center [493, 302] width 14 height 8
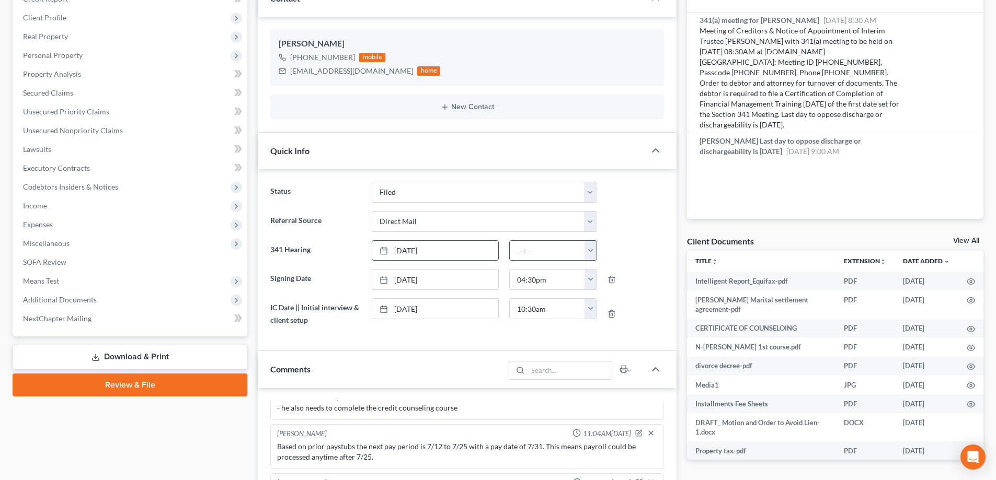
click at [590, 252] on button "button" at bounding box center [590, 251] width 12 height 20
click at [603, 312] on link "8:30am" at bounding box center [613, 311] width 59 height 18
type input "8:30am"
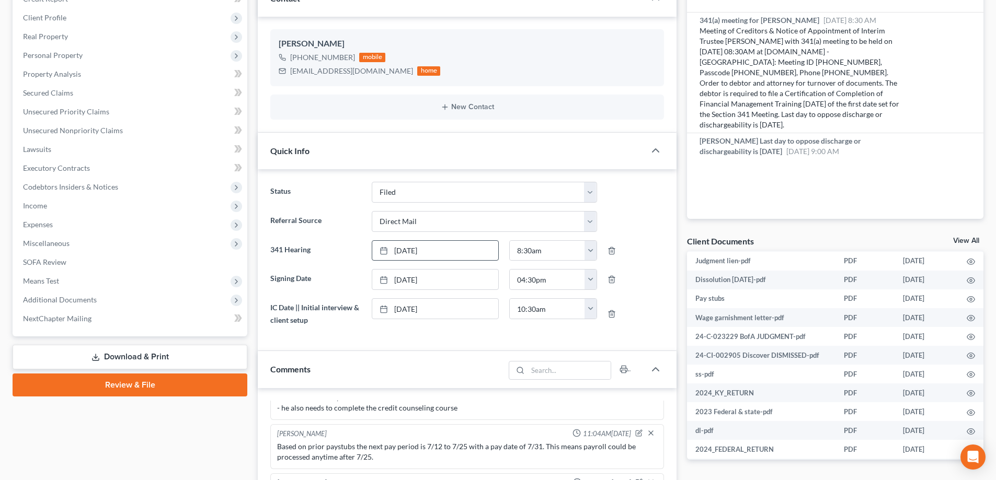
scroll to position [52, 0]
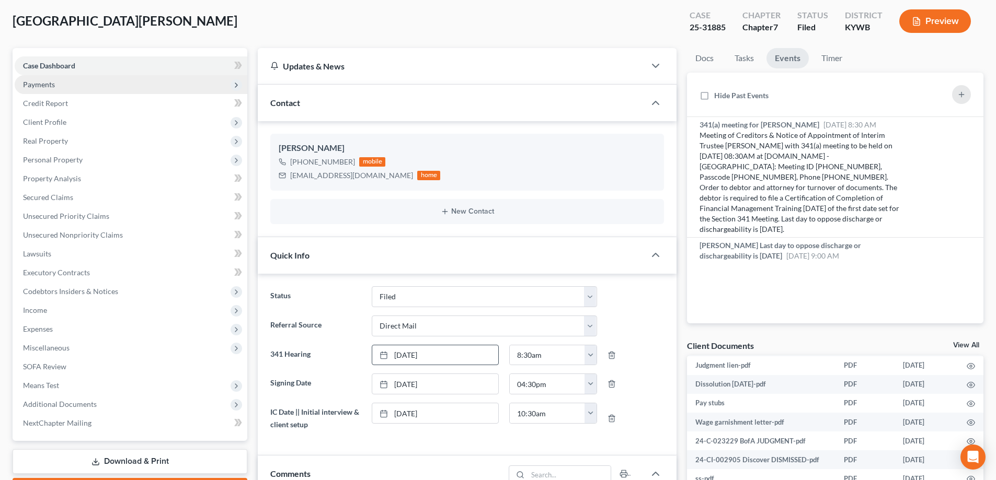
click at [57, 83] on span "Payments" at bounding box center [131, 84] width 233 height 19
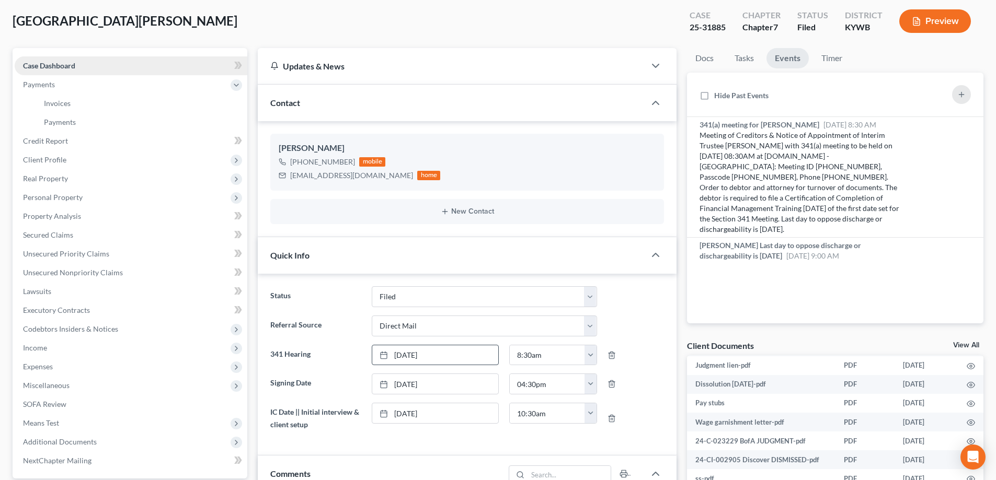
click at [61, 73] on link "Case Dashboard" at bounding box center [131, 65] width 233 height 19
click at [62, 140] on span "Credit Report" at bounding box center [45, 140] width 45 height 9
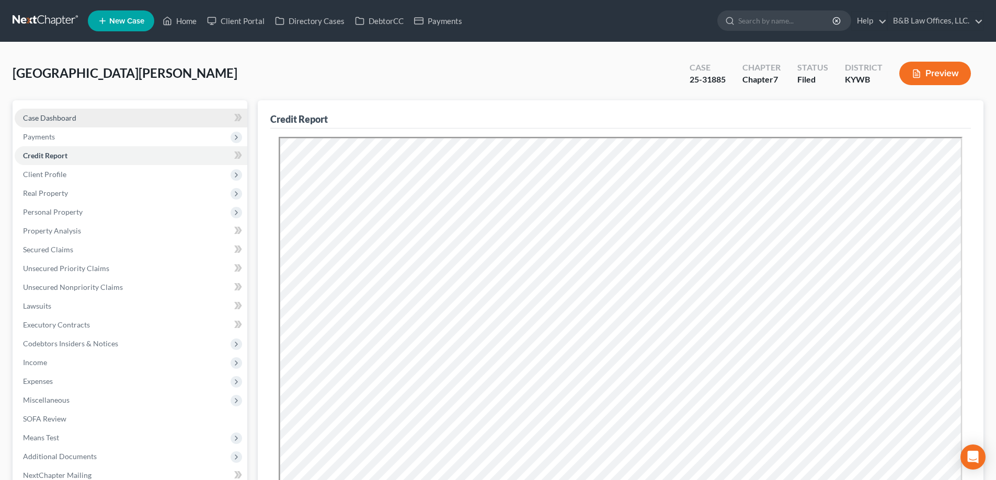
click at [75, 117] on span "Case Dashboard" at bounding box center [49, 117] width 53 height 9
select select "6"
select select "2"
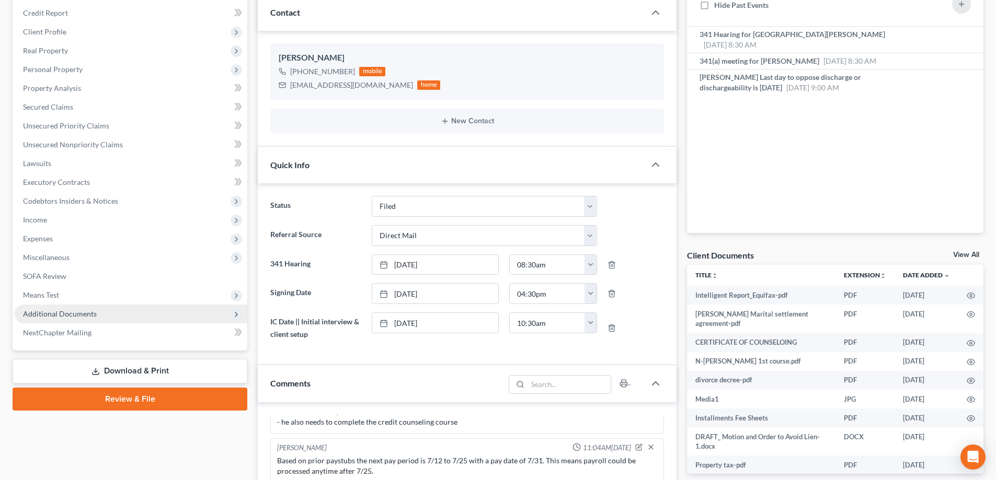
scroll to position [157, 0]
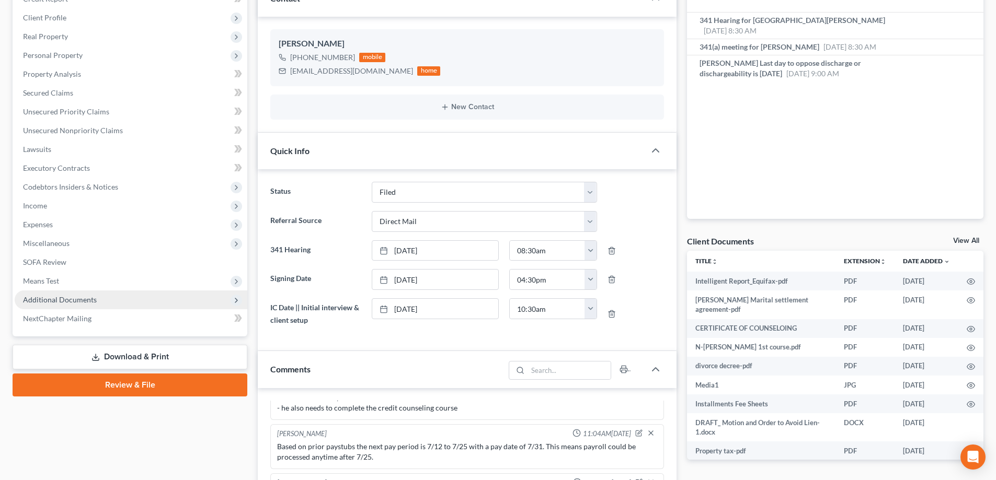
click at [101, 305] on span "Additional Documents" at bounding box center [131, 300] width 233 height 19
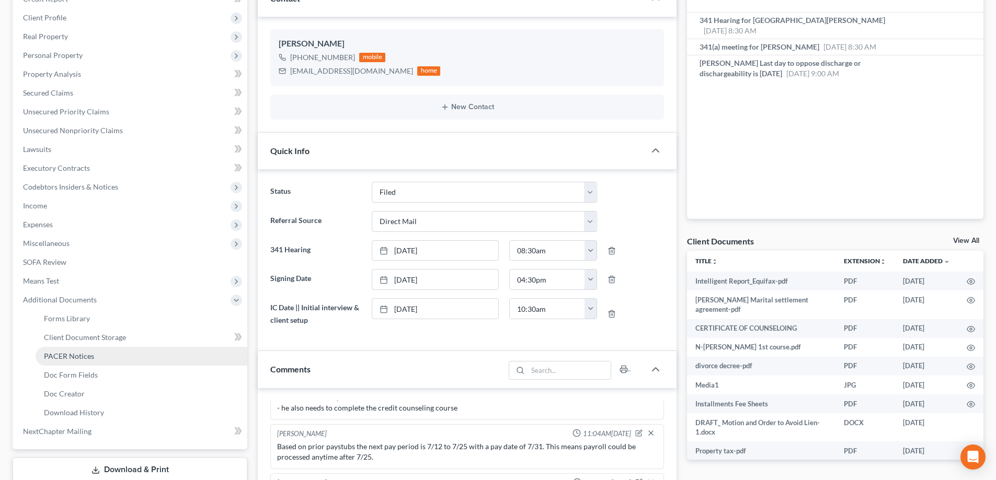
click at [93, 355] on link "PACER Notices" at bounding box center [142, 356] width 212 height 19
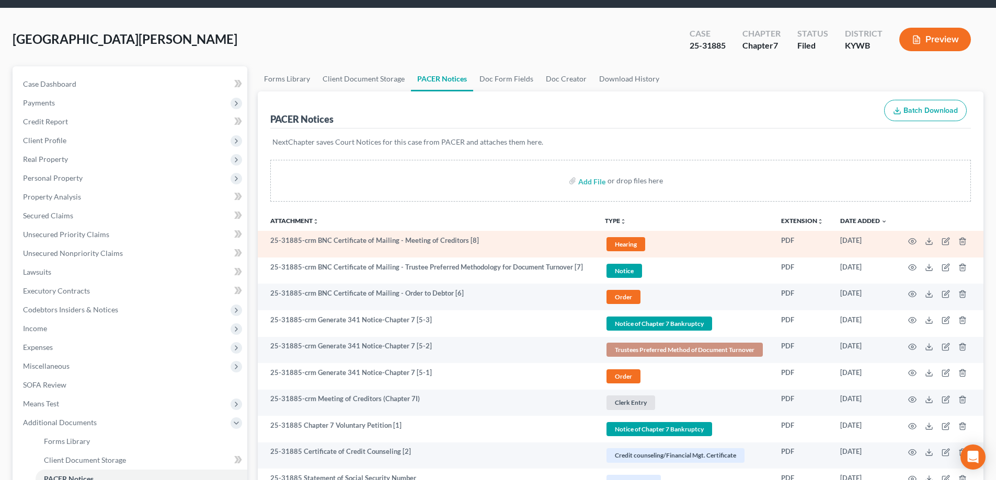
scroll to position [52, 0]
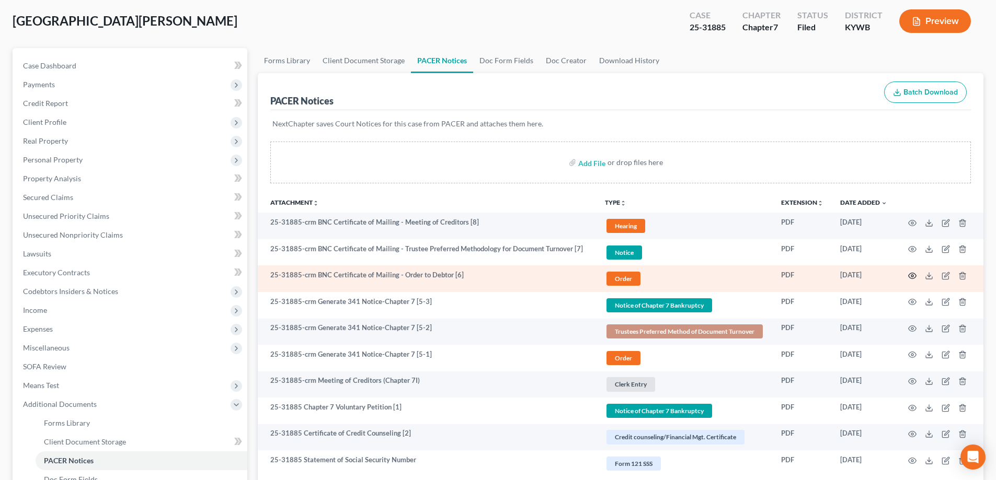
click at [910, 277] on icon "button" at bounding box center [912, 276] width 8 height 8
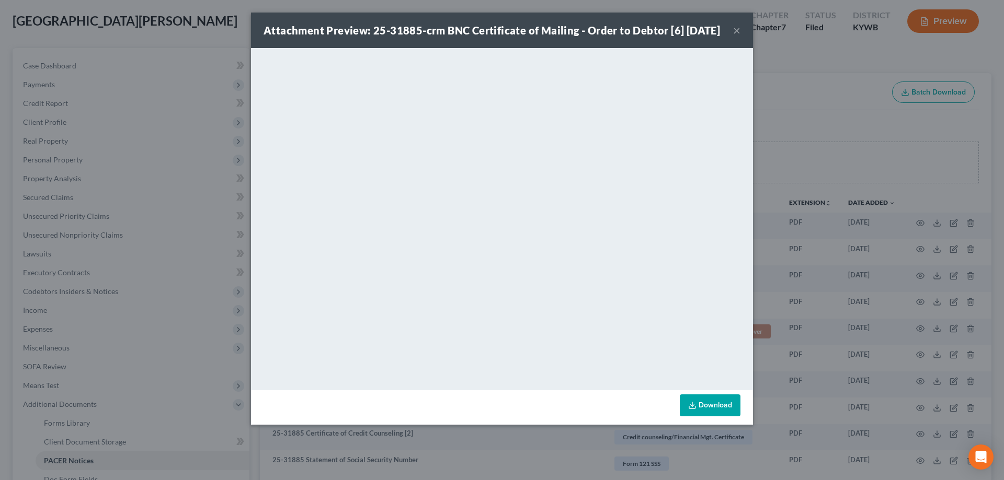
click at [736, 37] on button "×" at bounding box center [736, 30] width 7 height 13
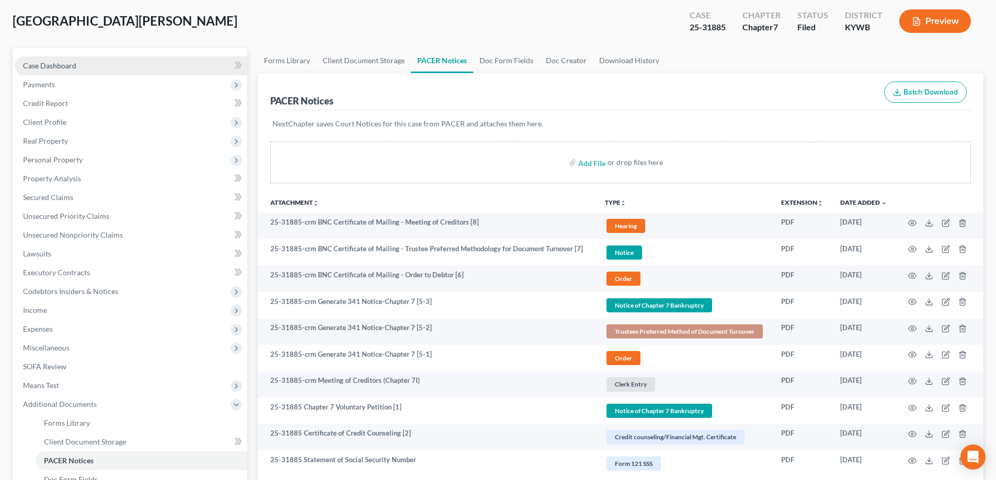
click at [76, 66] on link "Case Dashboard" at bounding box center [131, 65] width 233 height 19
select select "2"
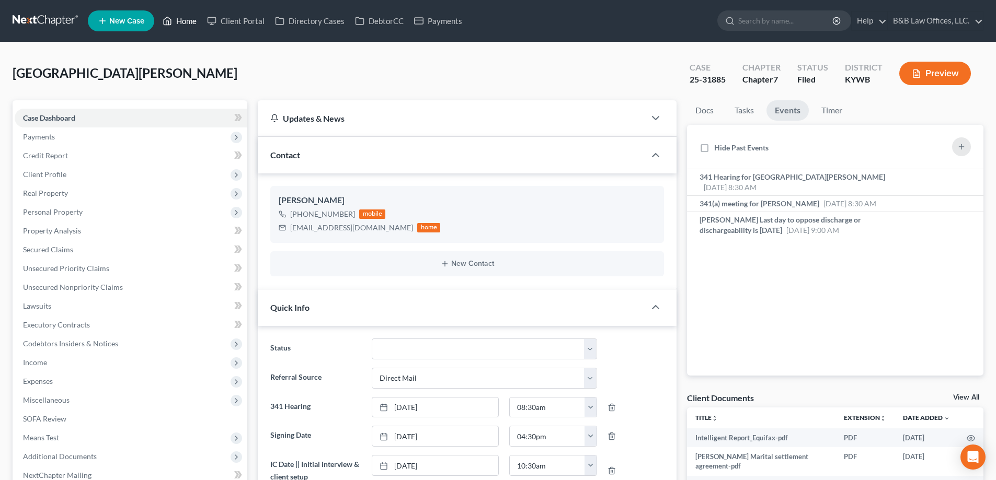
click at [184, 21] on link "Home" at bounding box center [179, 21] width 44 height 19
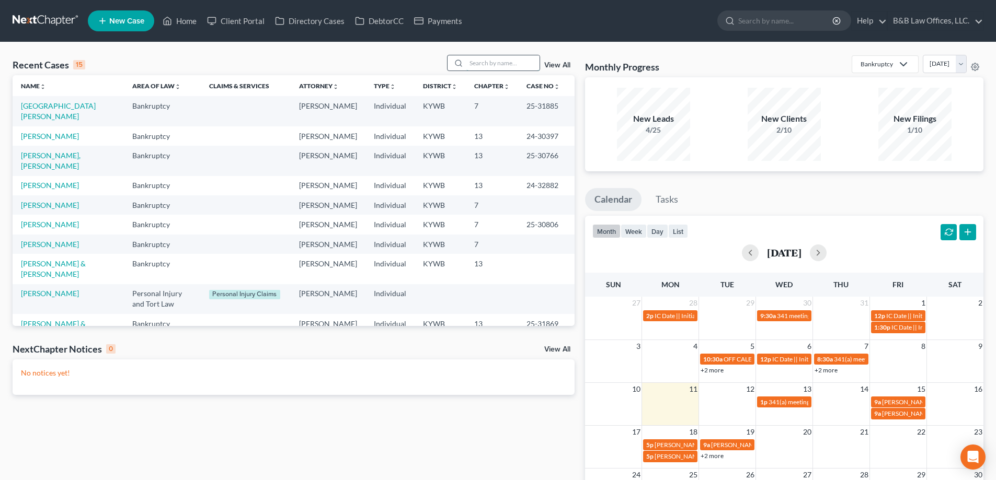
click at [475, 70] on input "search" at bounding box center [502, 62] width 73 height 15
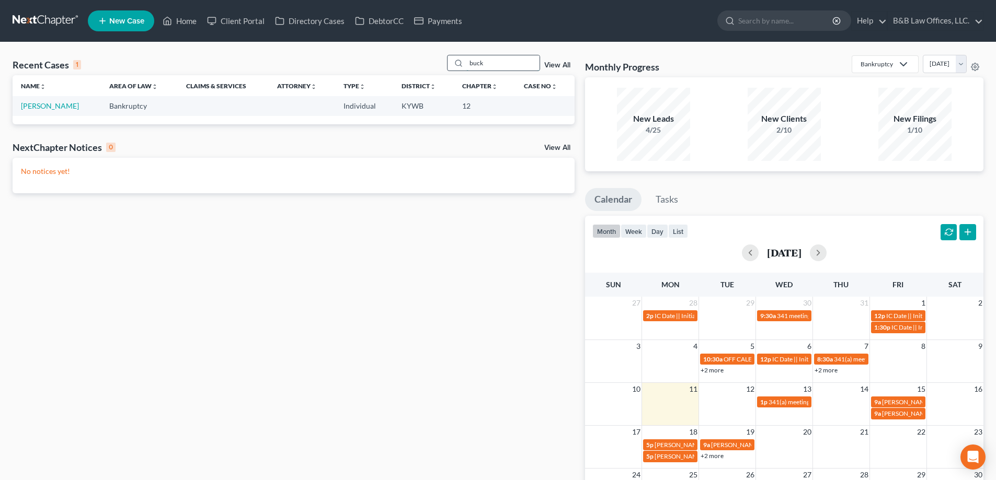
type input "buck"
click at [66, 106] on link "Buckman, Janet" at bounding box center [50, 105] width 58 height 9
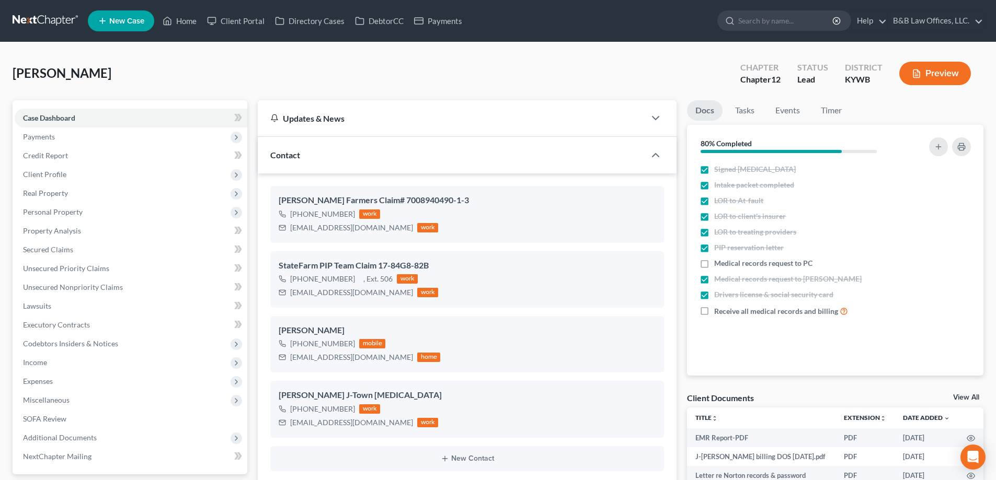
drag, startPoint x: 111, startPoint y: 72, endPoint x: -4, endPoint y: 84, distance: 115.7
copy span "Buckman, Janet"
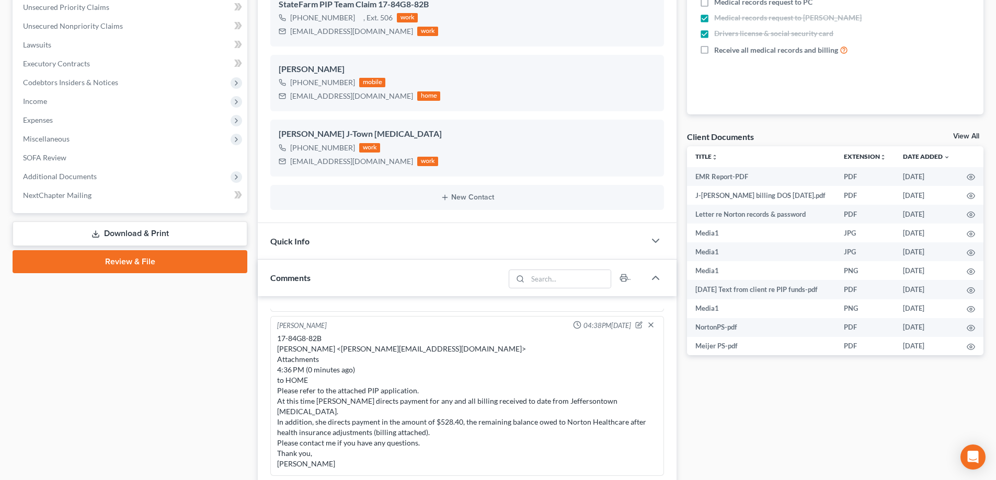
scroll to position [523, 0]
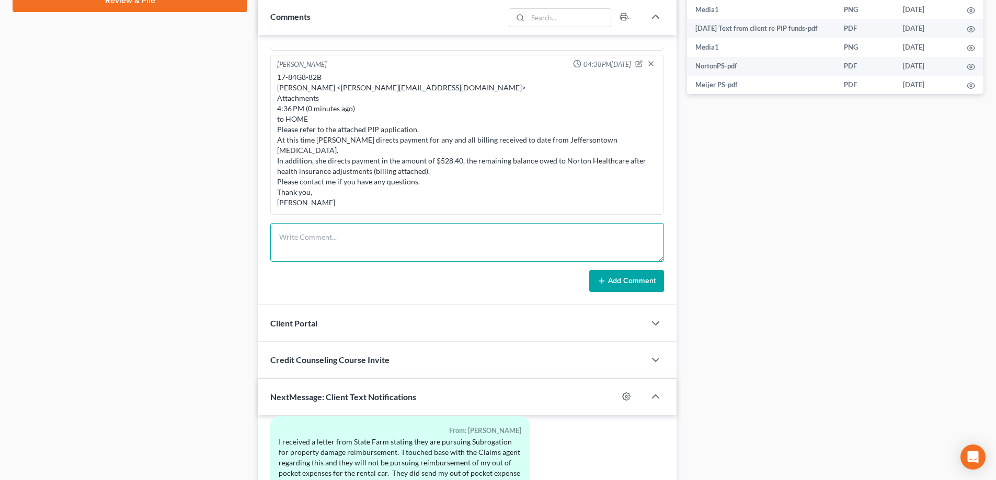
click at [334, 250] on textarea at bounding box center [467, 242] width 394 height 39
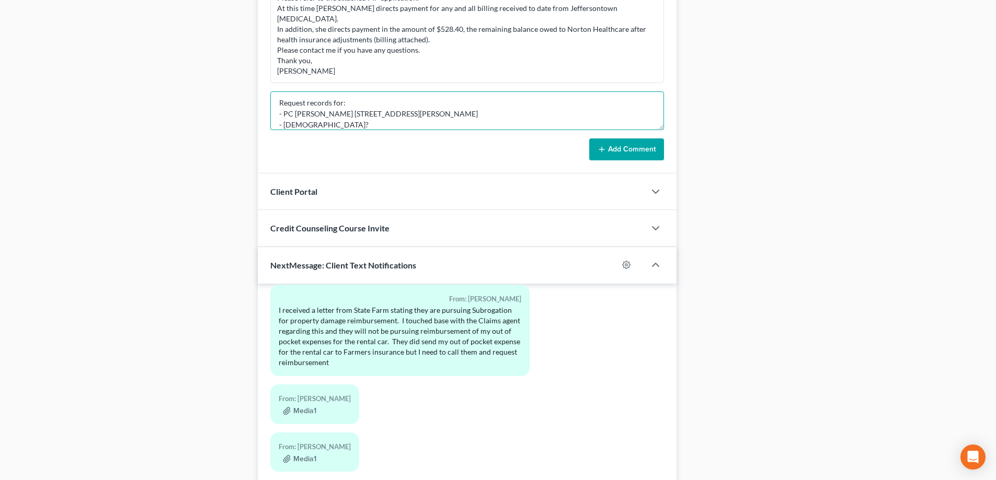
scroll to position [732, 0]
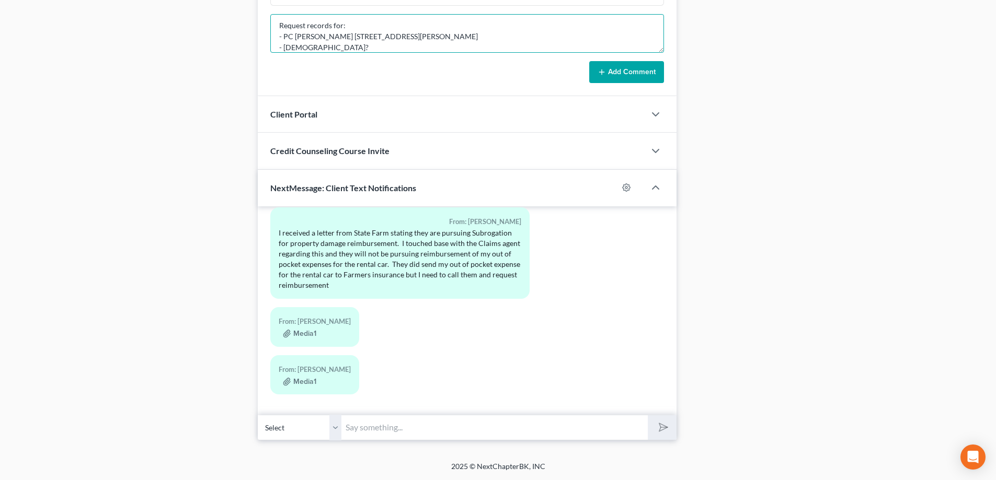
type textarea "Request records for: - PC Alex Weigel 100 Mallard Creek Road - Baptist?"
drag, startPoint x: 353, startPoint y: 427, endPoint x: 370, endPoint y: 429, distance: 16.9
click at [353, 427] on input "text" at bounding box center [494, 428] width 306 height 26
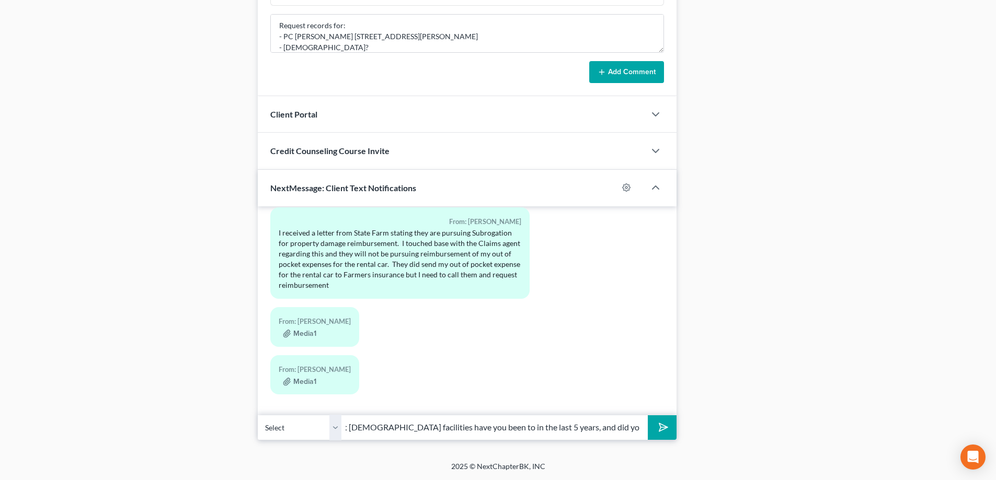
scroll to position [0, 88]
type input "Janet, what Baptist facilities have you been to in the last 5 years, and did yo…"
click at [648, 416] on button "submit" at bounding box center [662, 428] width 29 height 25
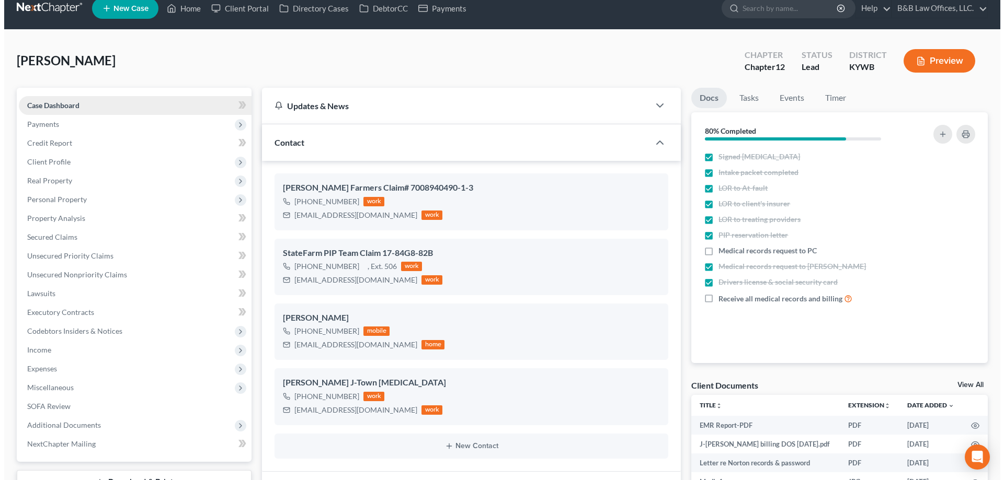
scroll to position [0, 0]
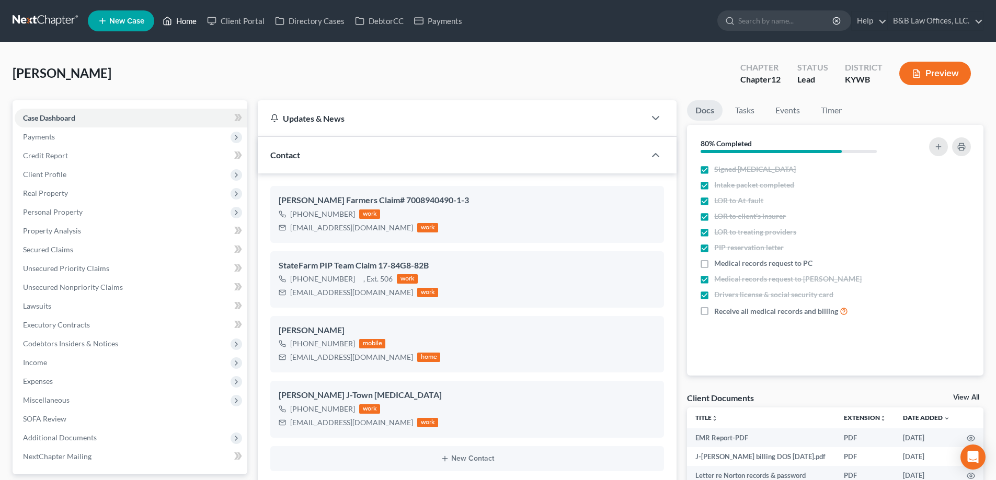
click at [187, 21] on link "Home" at bounding box center [179, 21] width 44 height 19
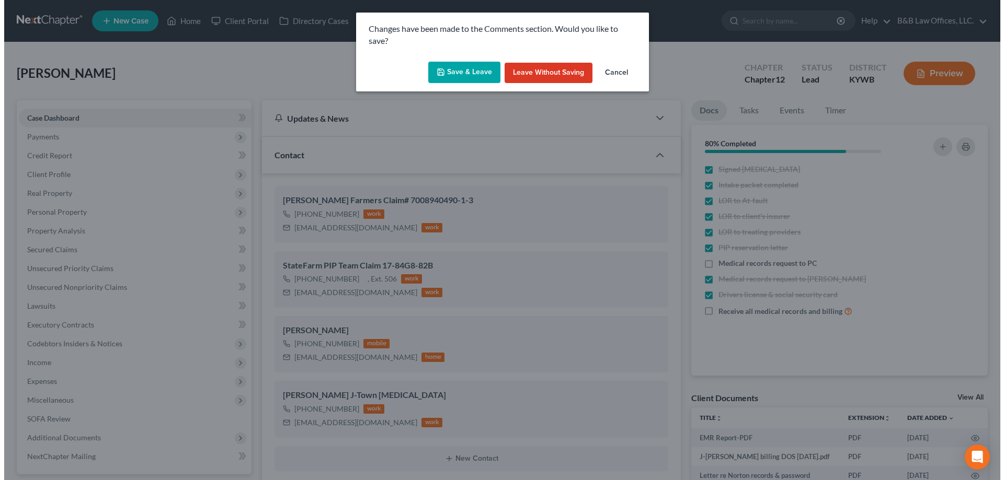
scroll to position [1229, 0]
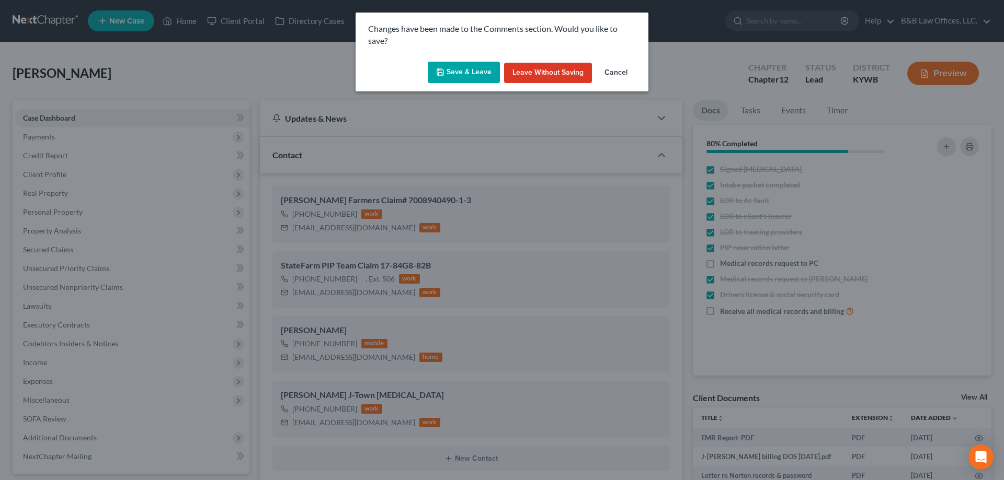
click at [469, 72] on button "Save & Leave" at bounding box center [464, 73] width 72 height 22
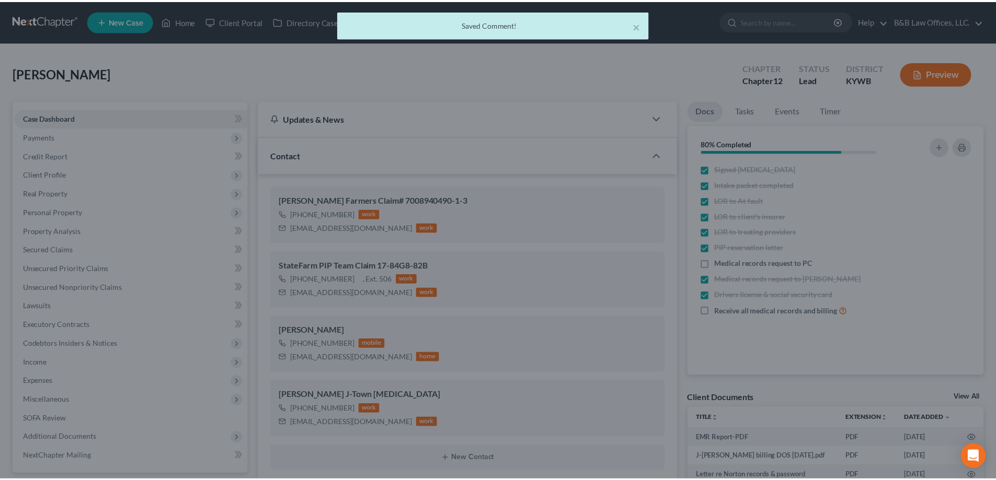
scroll to position [0, 0]
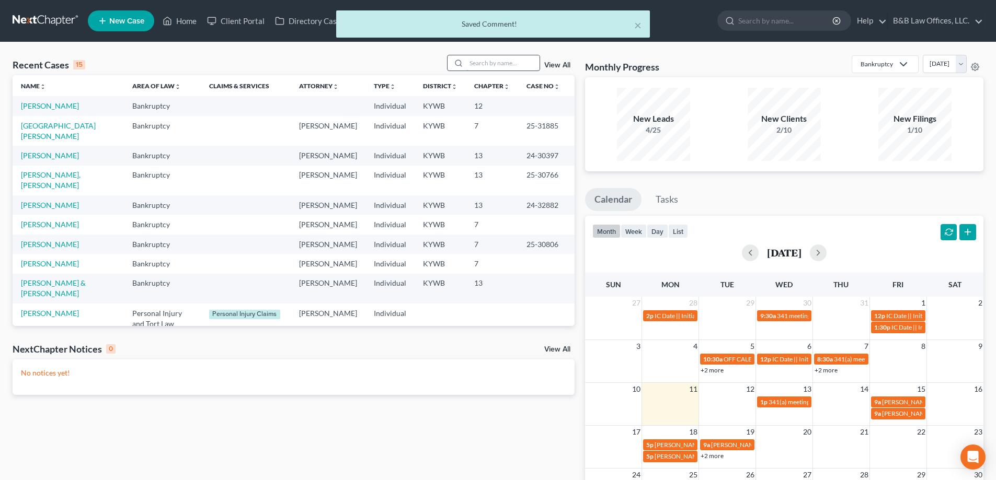
click at [479, 62] on input "search" at bounding box center [502, 62] width 73 height 15
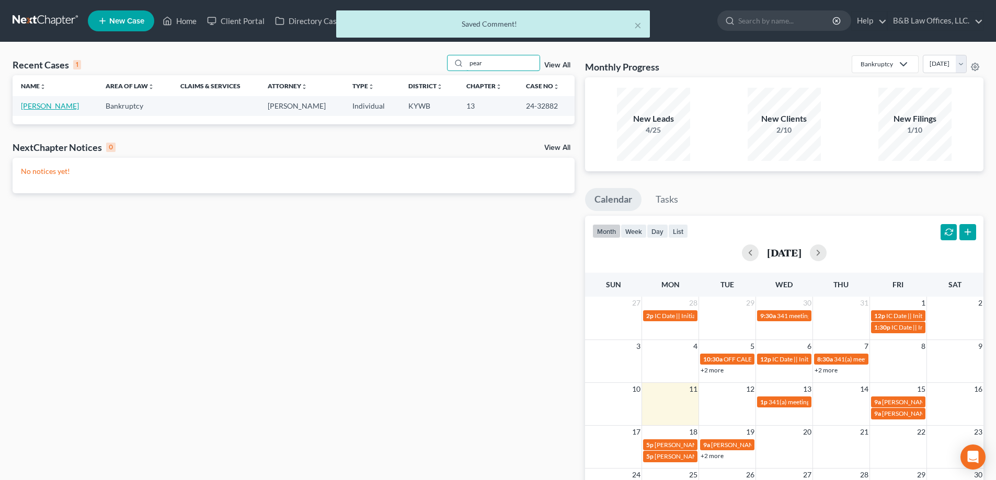
type input "pear"
click at [44, 102] on link "Alexander, Pearl" at bounding box center [50, 105] width 58 height 9
select select "2"
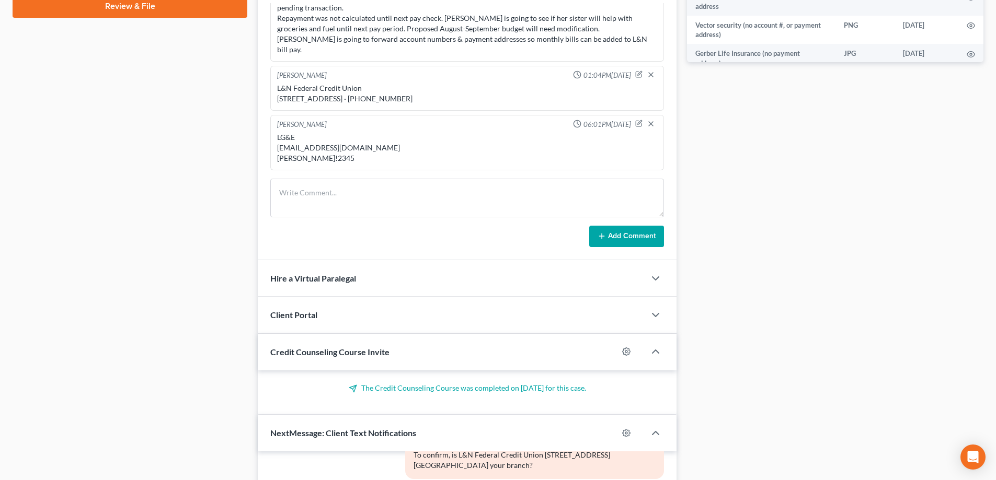
scroll to position [627, 0]
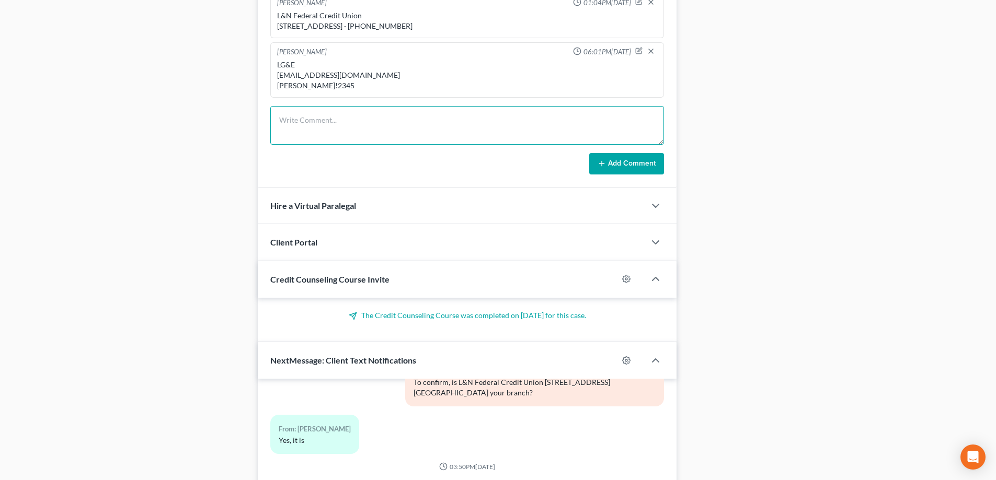
click at [323, 132] on textarea at bounding box center [467, 125] width 394 height 39
type textarea "Pearl has located the Camaro title."
click at [603, 169] on button "Add Comment" at bounding box center [626, 164] width 75 height 22
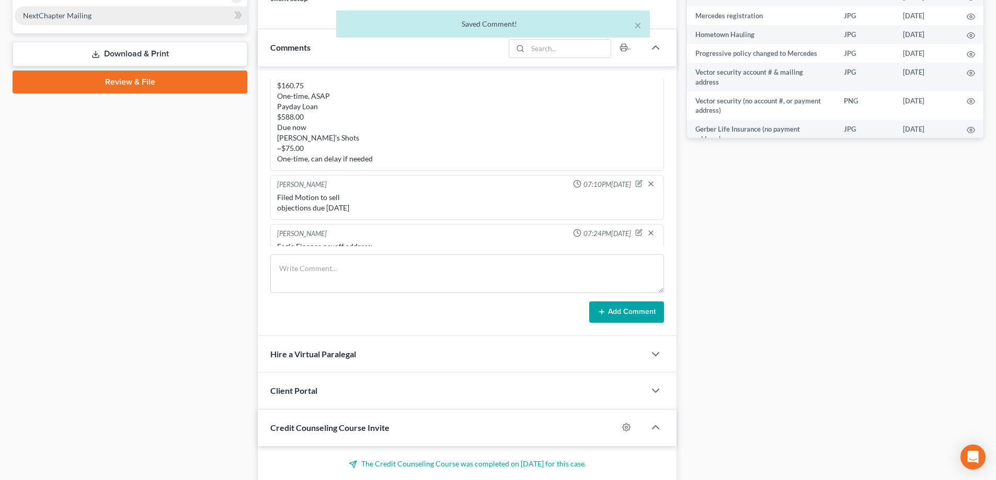
scroll to position [0, 0]
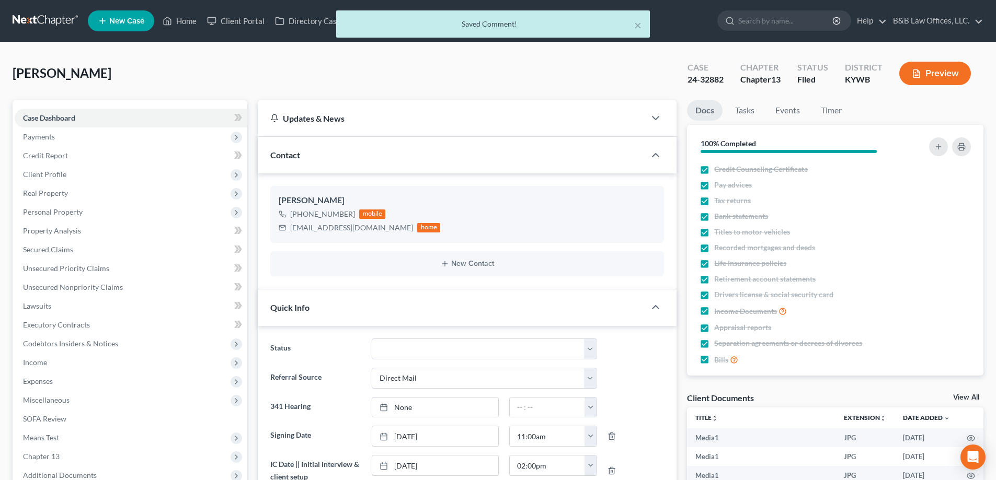
click at [184, 19] on div "× Saved Comment!" at bounding box center [493, 26] width 996 height 32
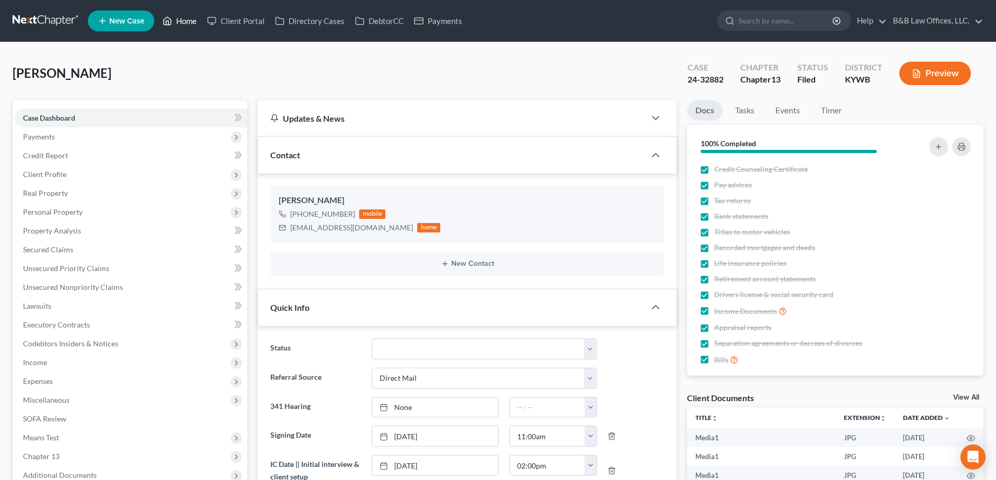
click at [181, 21] on link "Home" at bounding box center [179, 21] width 44 height 19
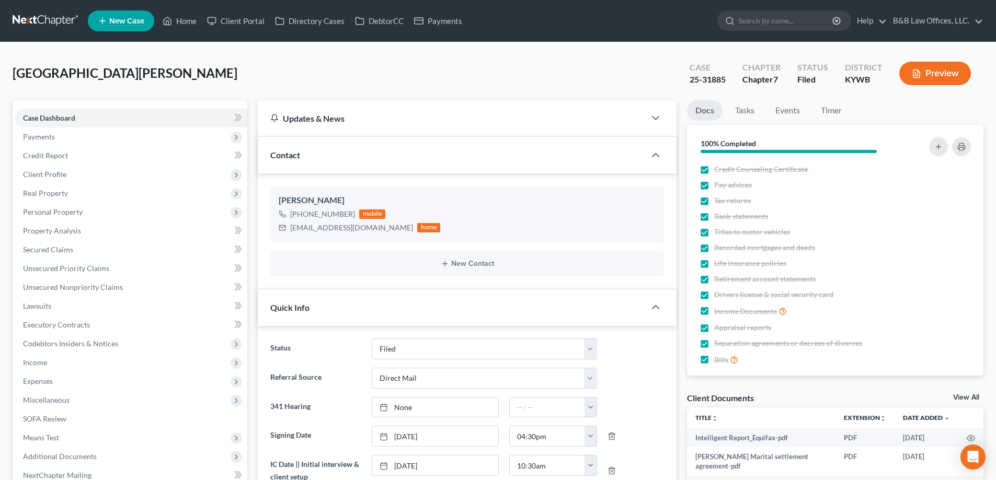
select select "6"
select select "2"
select select "0"
